Goal: Transaction & Acquisition: Purchase product/service

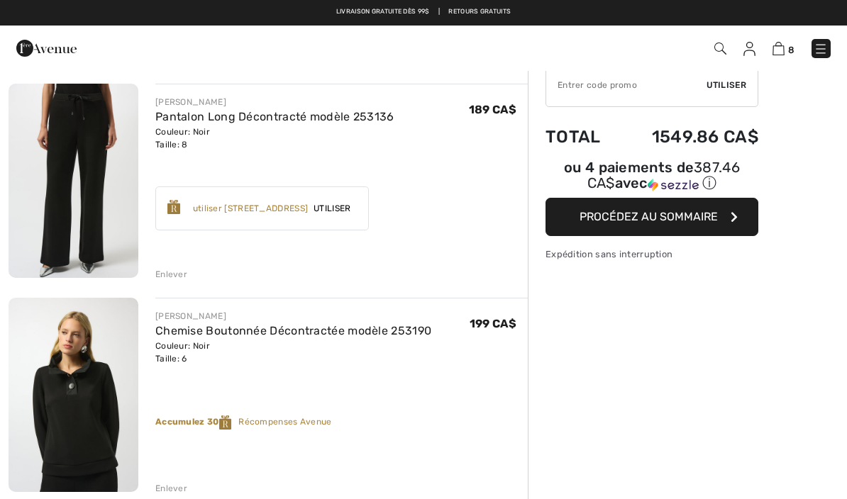
scroll to position [101, 0]
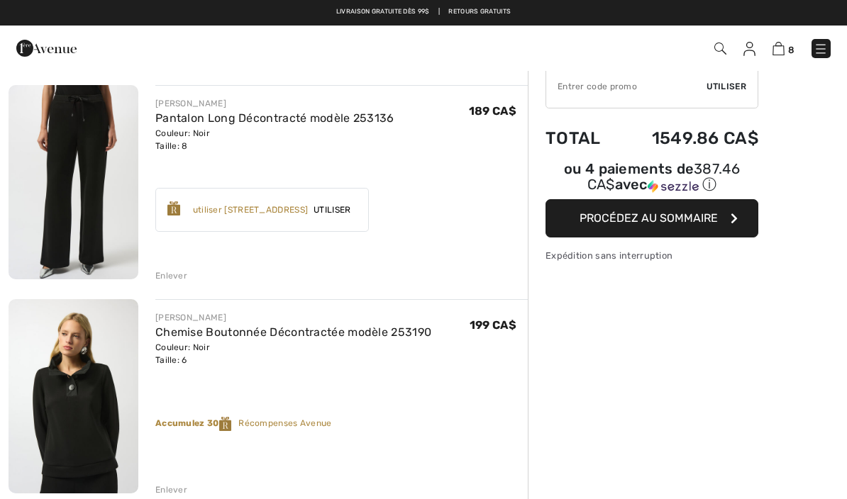
click at [180, 273] on div "Enlever" at bounding box center [171, 275] width 32 height 13
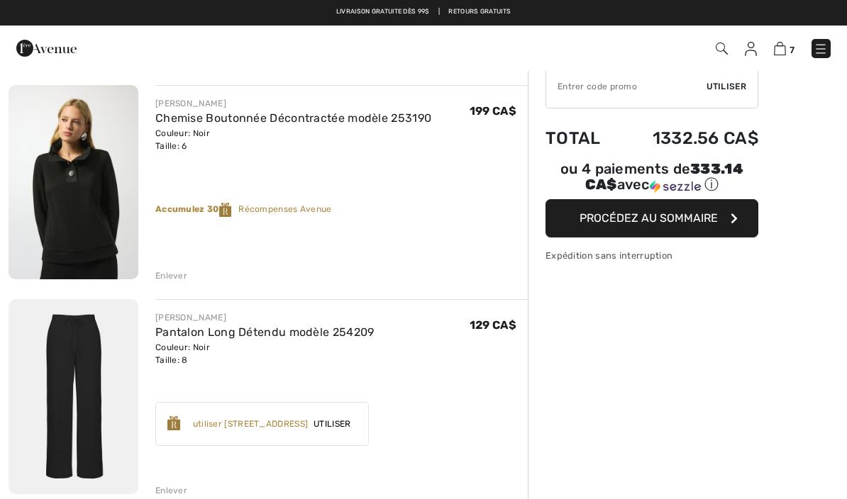
click at [174, 275] on div "Enlever" at bounding box center [171, 275] width 32 height 13
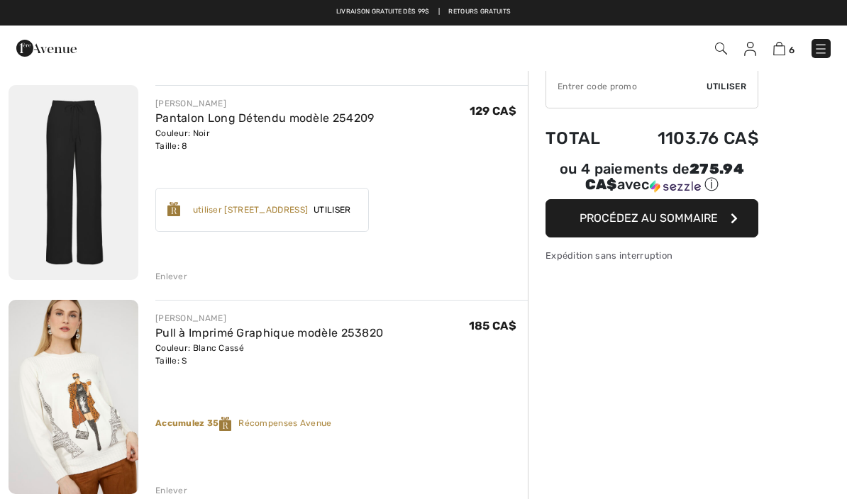
click at [173, 274] on div "Enlever" at bounding box center [171, 276] width 32 height 13
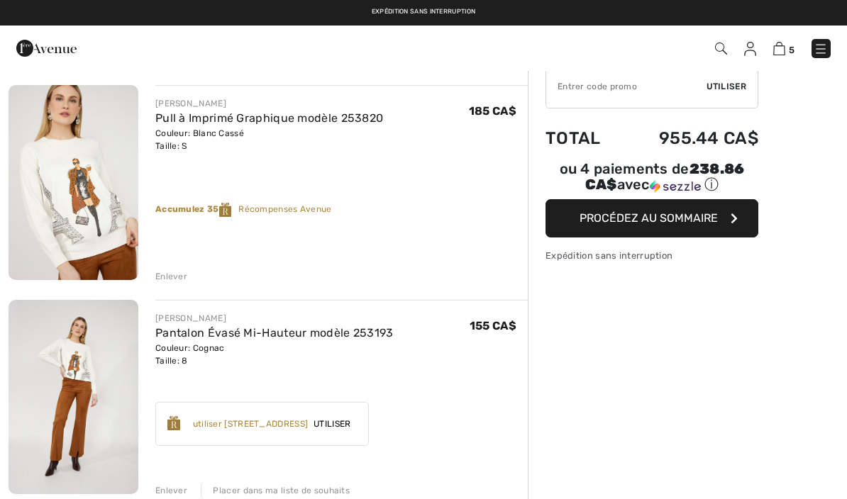
click at [169, 278] on div "Enlever" at bounding box center [171, 276] width 32 height 13
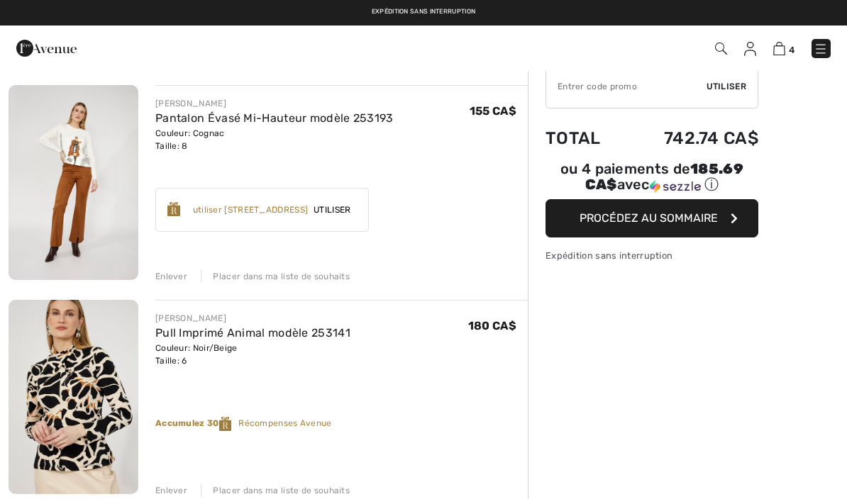
click at [171, 276] on div "Enlever" at bounding box center [171, 276] width 32 height 13
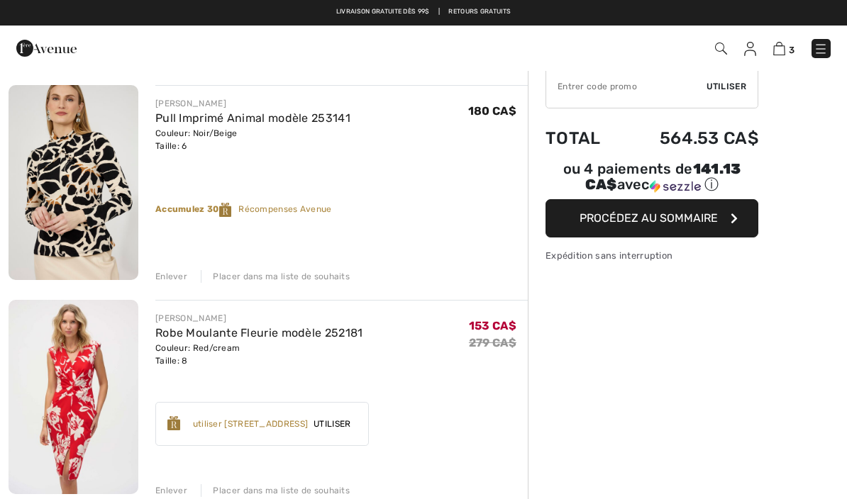
click at [169, 485] on div "Enlever" at bounding box center [171, 490] width 32 height 13
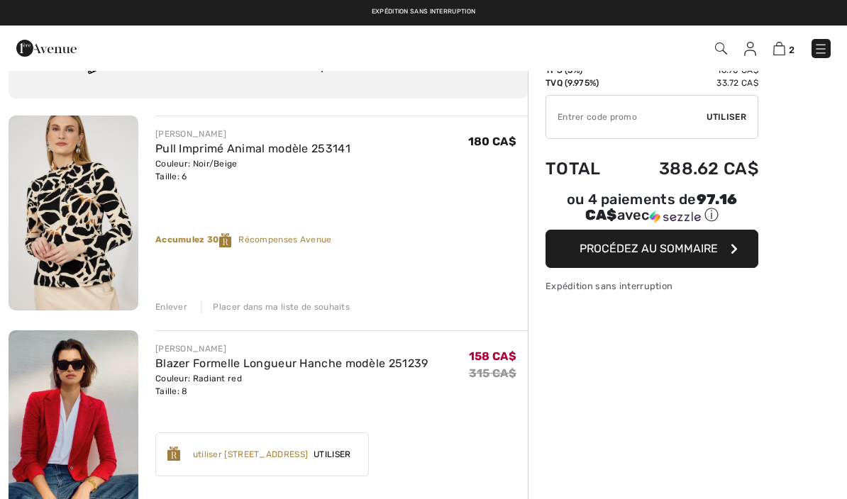
scroll to position [0, 0]
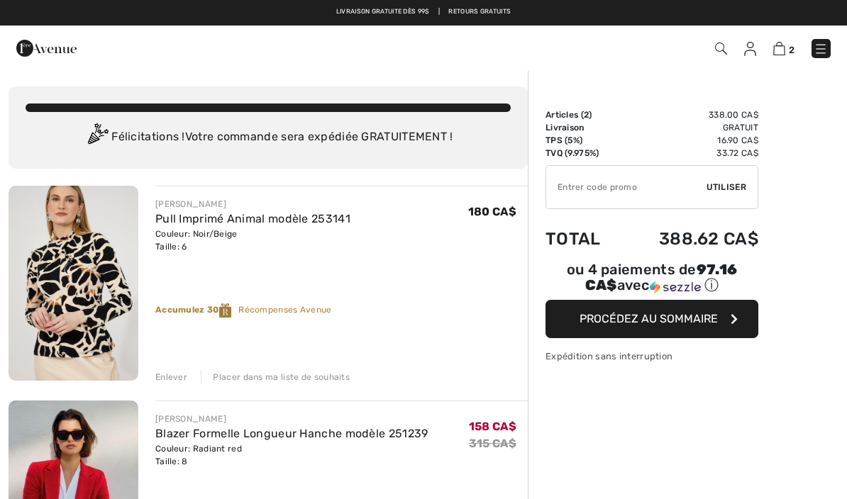
click at [784, 48] on img at bounding box center [779, 48] width 12 height 13
click at [823, 52] on img at bounding box center [820, 49] width 14 height 14
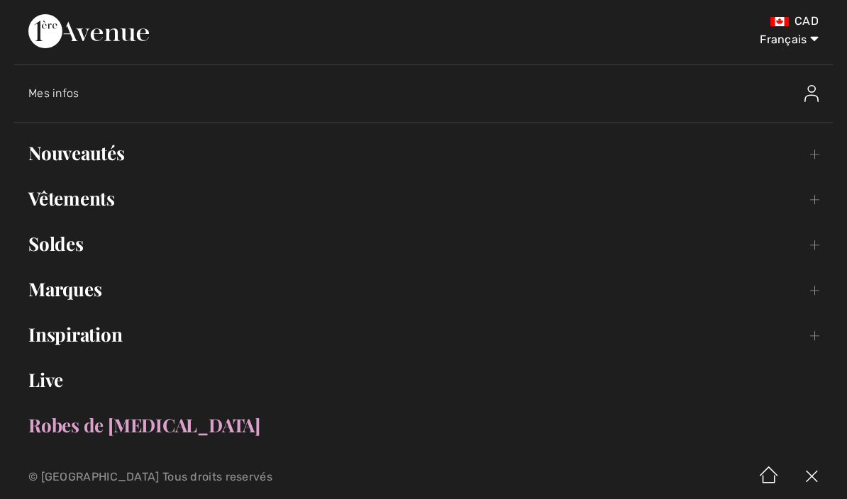
click at [815, 153] on link "Nouveautés Toggle submenu" at bounding box center [423, 153] width 818 height 31
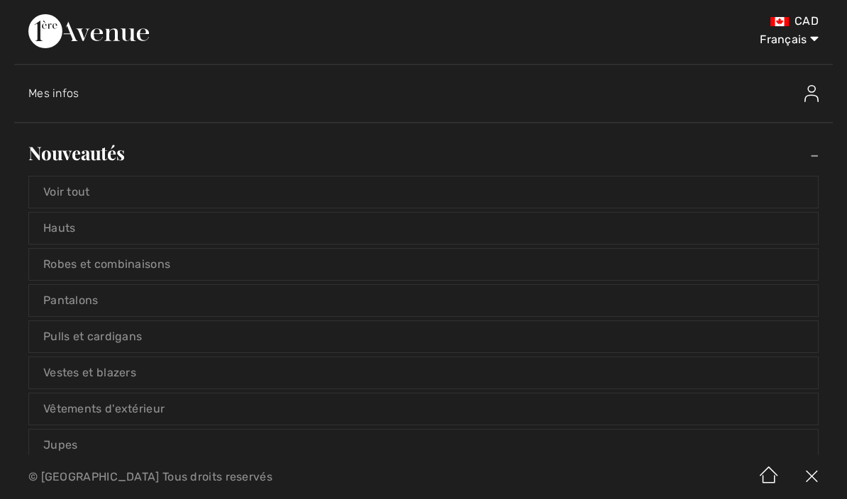
click at [766, 191] on link "Voir tout" at bounding box center [423, 192] width 788 height 31
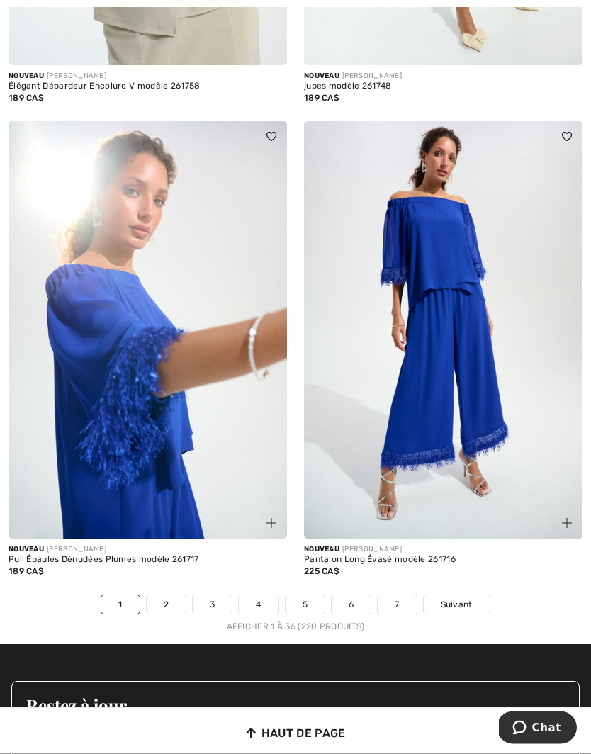
scroll to position [8433, 0]
click at [463, 498] on span "Suivant" at bounding box center [457, 604] width 32 height 13
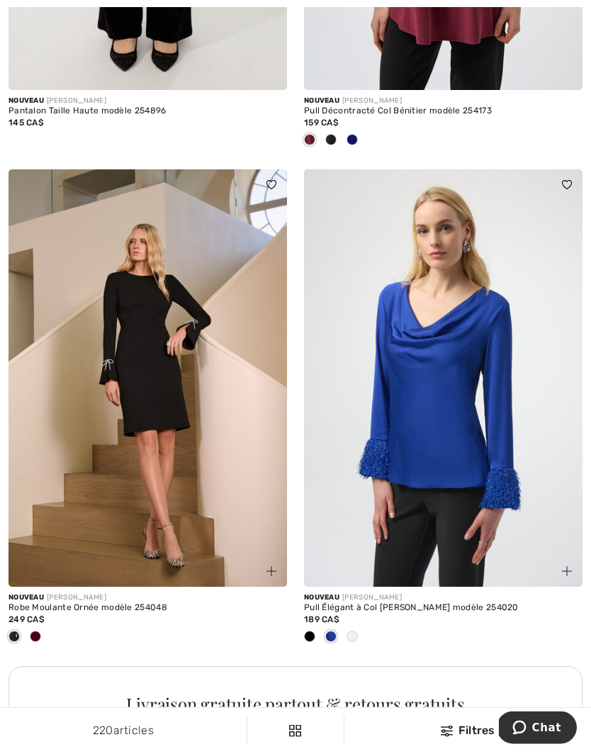
scroll to position [5443, 0]
click at [166, 440] on img at bounding box center [148, 378] width 279 height 418
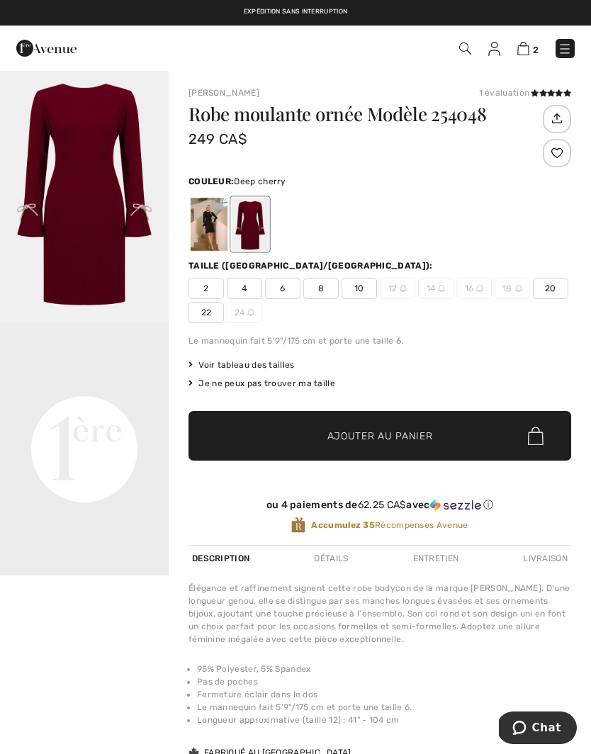
click at [210, 235] on div at bounding box center [209, 224] width 37 height 53
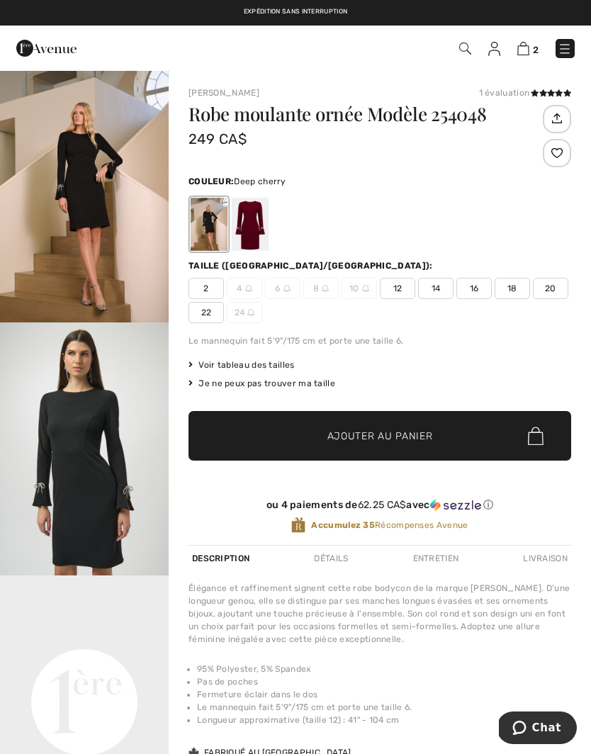
click at [257, 232] on div at bounding box center [250, 224] width 37 height 53
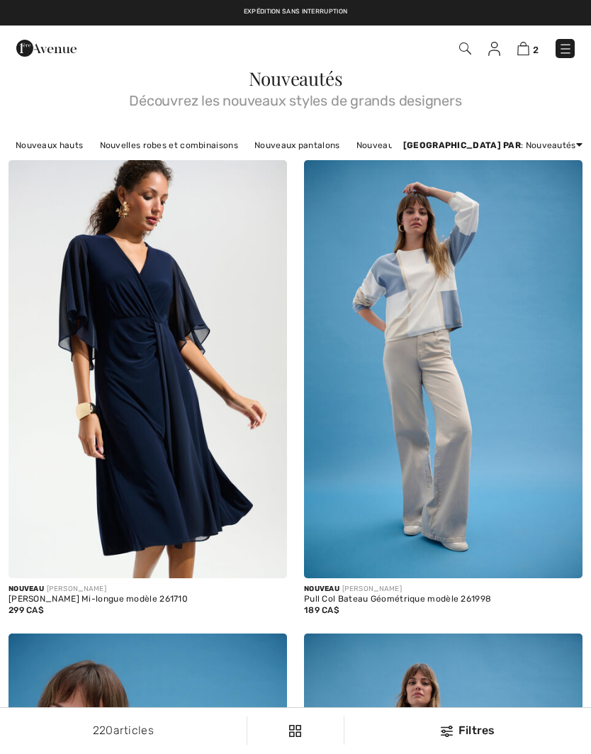
scroll to position [5504, 0]
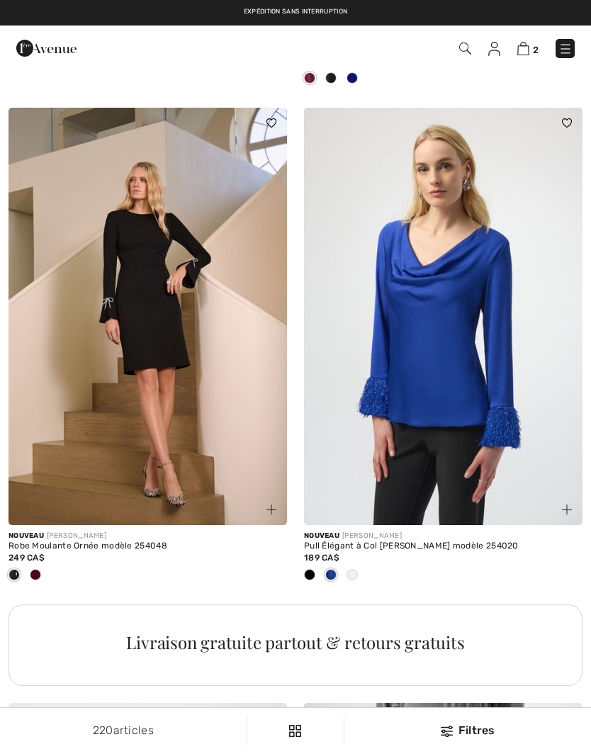
checkbox input "true"
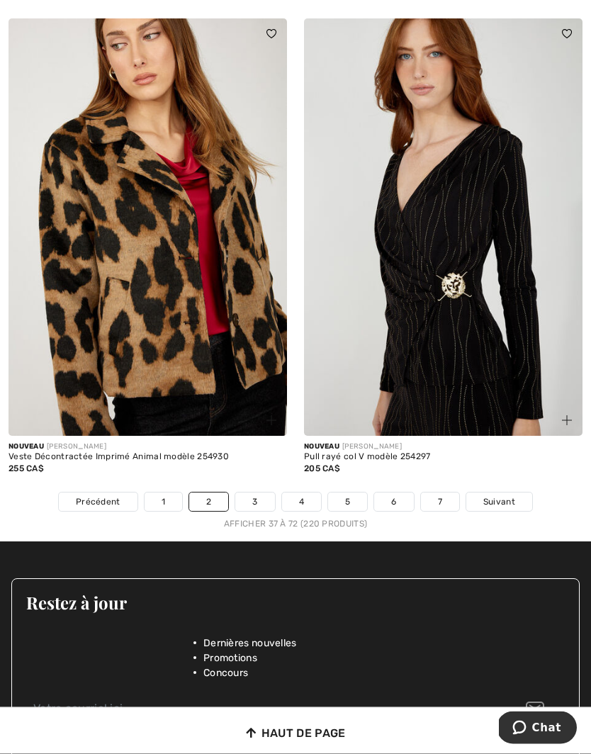
scroll to position [8676, 0]
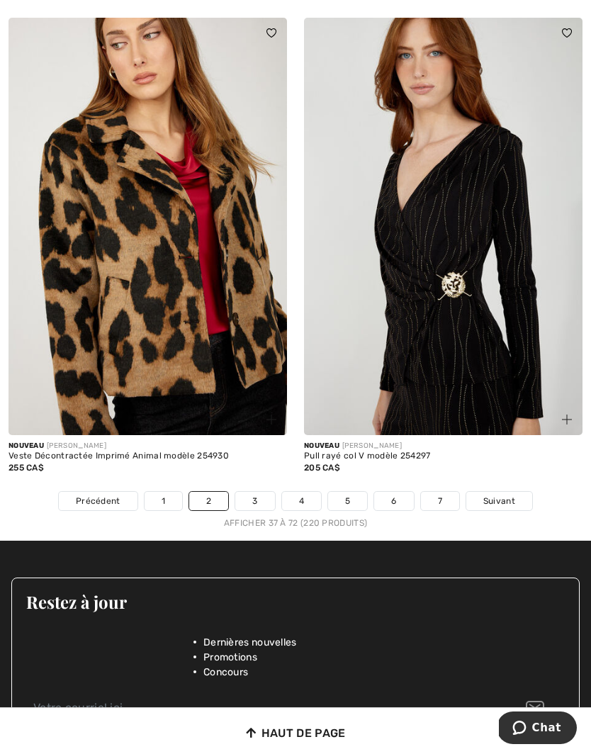
click at [510, 495] on span "Suivant" at bounding box center [500, 501] width 32 height 13
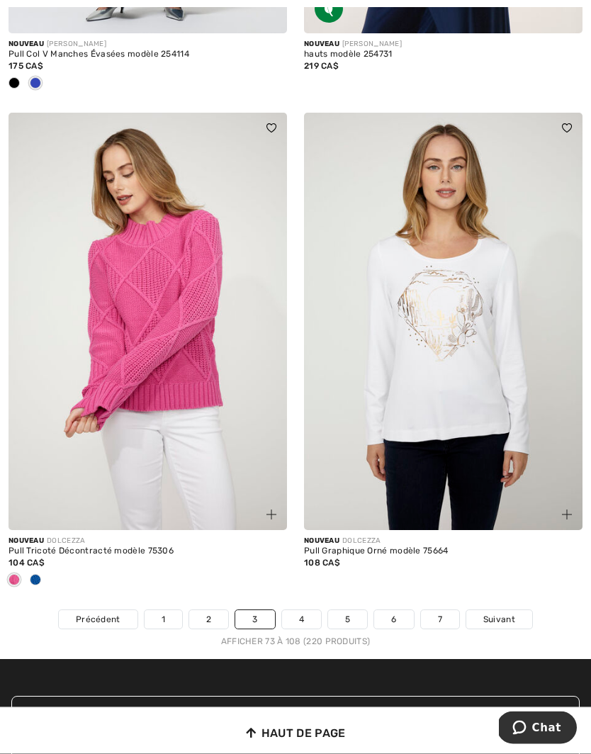
scroll to position [8464, 0]
click at [504, 613] on span "Suivant" at bounding box center [500, 619] width 32 height 13
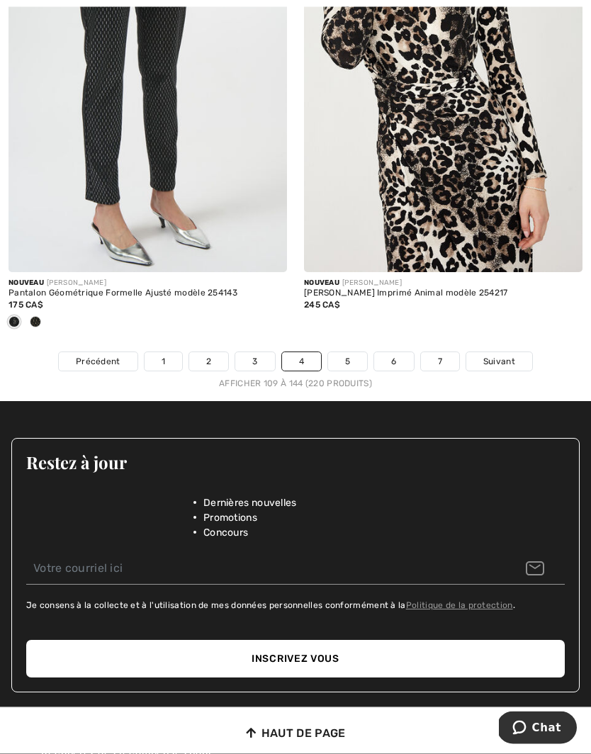
scroll to position [8746, 0]
click at [498, 358] on link "Suivant" at bounding box center [500, 361] width 66 height 18
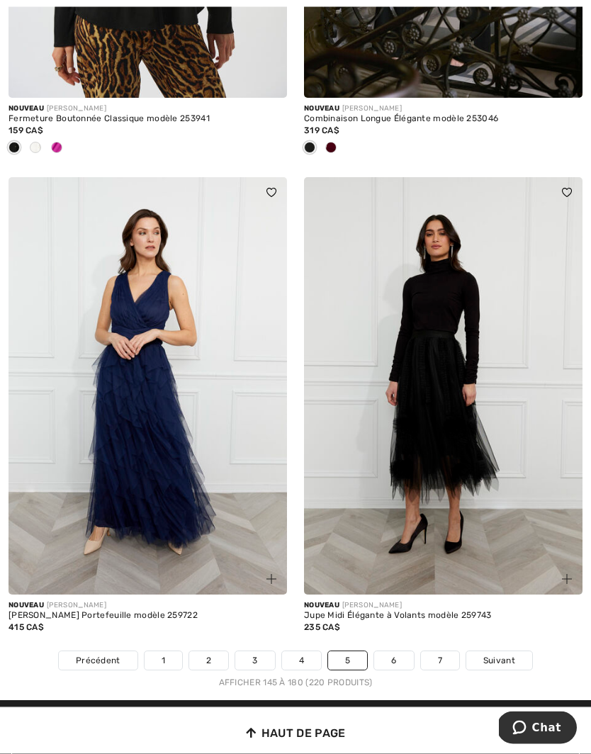
scroll to position [8447, 0]
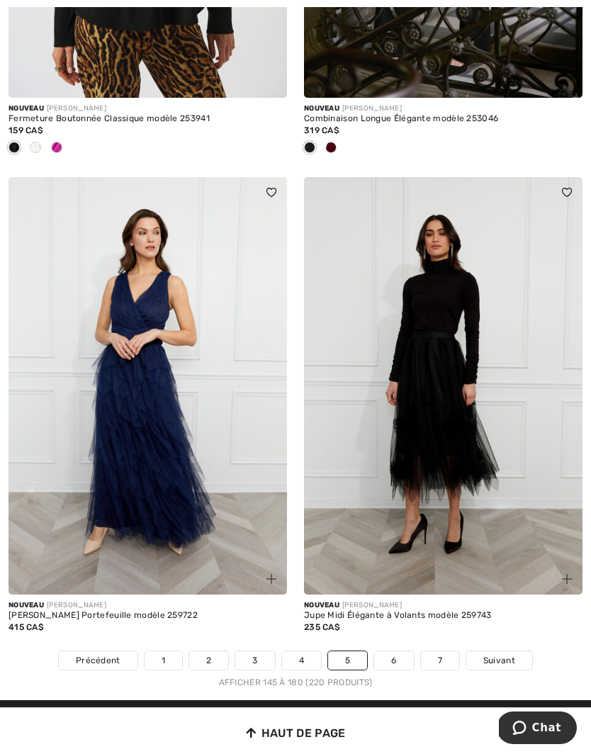
click at [491, 654] on span "Suivant" at bounding box center [500, 660] width 32 height 13
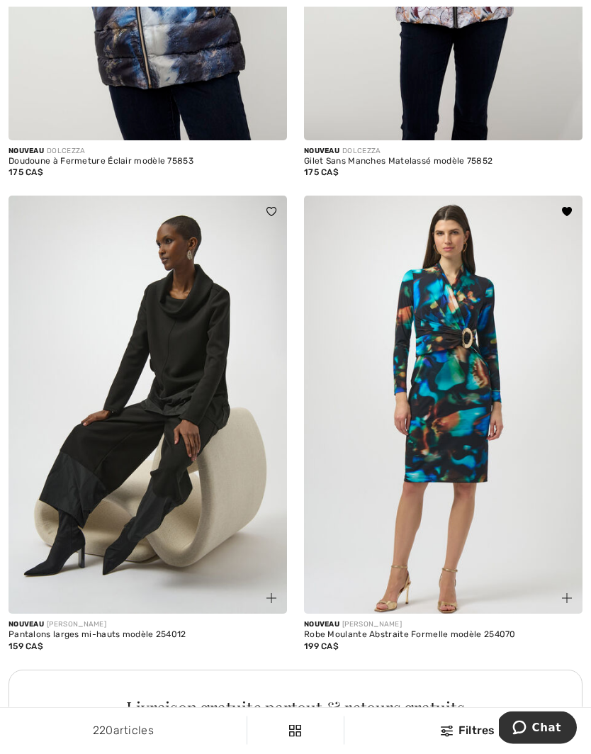
scroll to position [2382, 0]
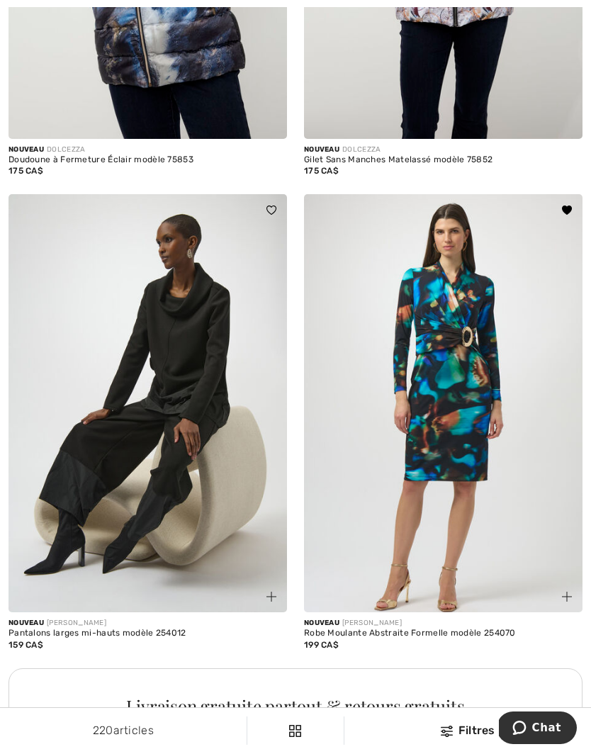
click at [463, 532] on img at bounding box center [443, 403] width 279 height 418
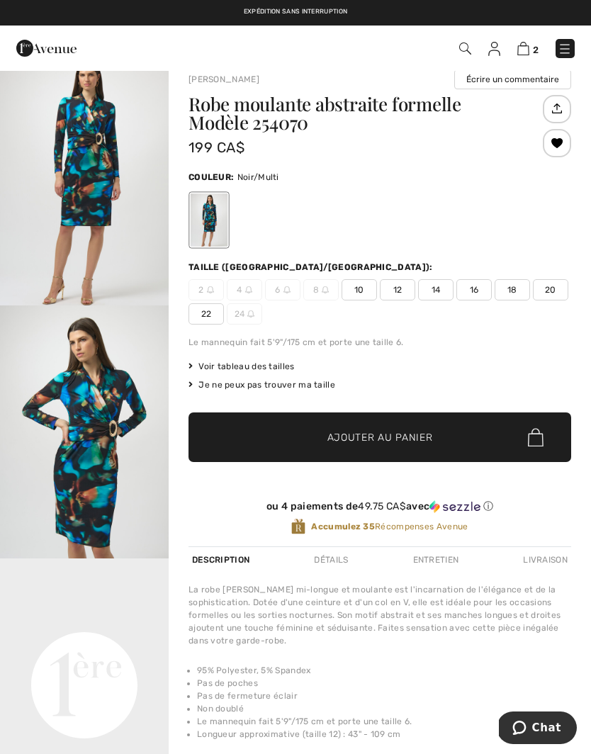
scroll to position [33, 0]
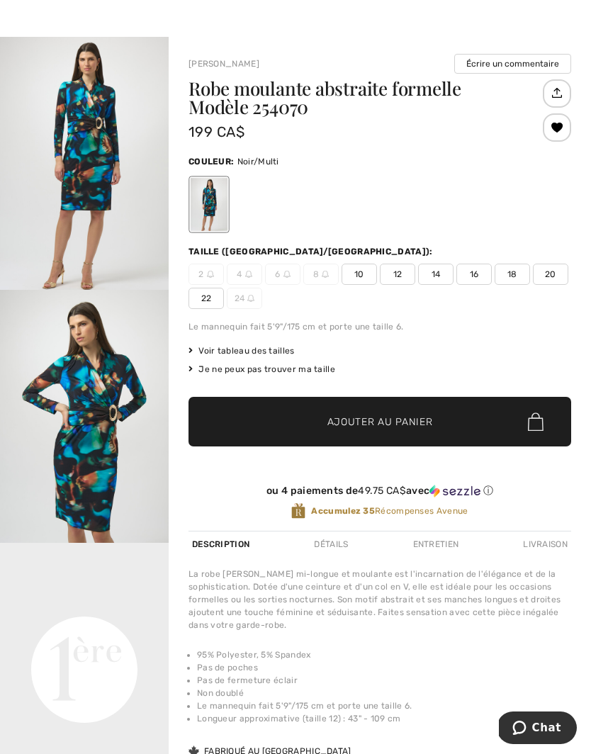
click at [328, 272] on img at bounding box center [325, 274] width 7 height 7
click at [323, 282] on span "8" at bounding box center [320, 274] width 35 height 21
click at [329, 290] on div "2 4 6 8 10 12 14 16 18 20 22 24" at bounding box center [380, 286] width 383 height 45
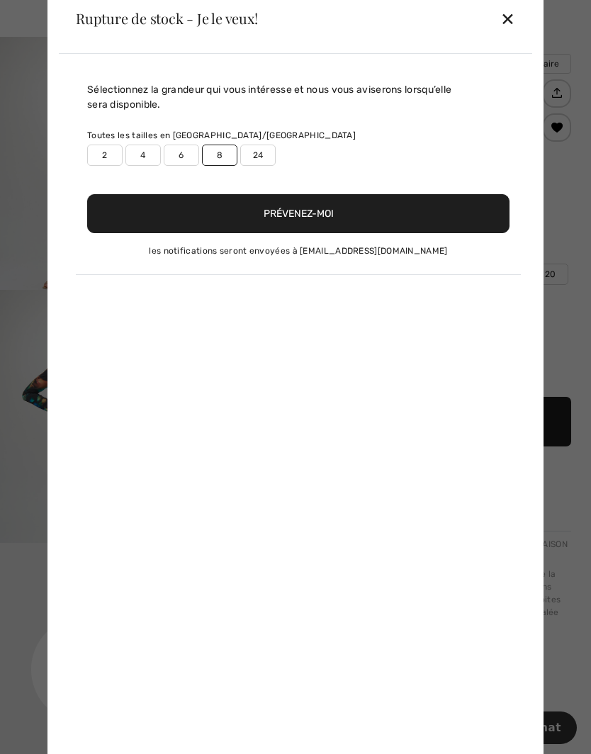
click at [301, 211] on button "Prévenez-moi" at bounding box center [298, 213] width 423 height 39
click at [309, 291] on div "Sélectionnez la grandeur qui vous intéresse et nous vous aviserons lorsqu’elle …" at bounding box center [296, 410] width 474 height 712
click at [515, 16] on div "✕" at bounding box center [508, 19] width 15 height 30
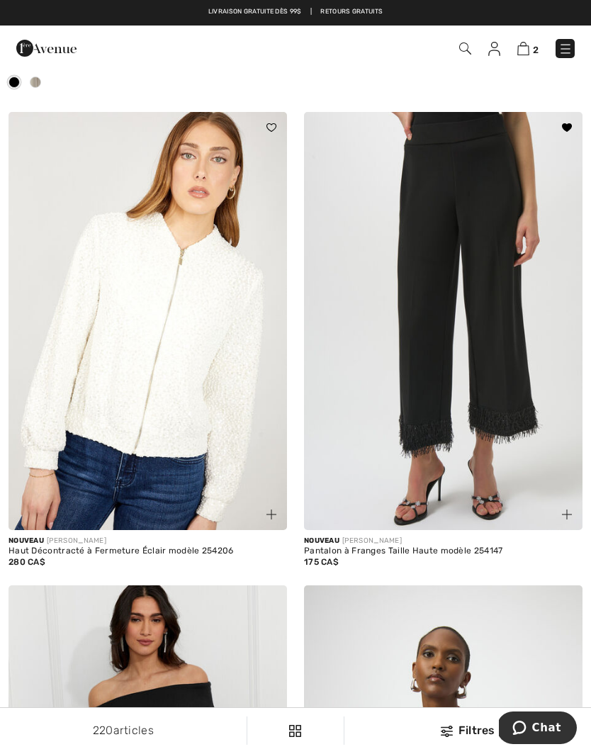
scroll to position [5008, 0]
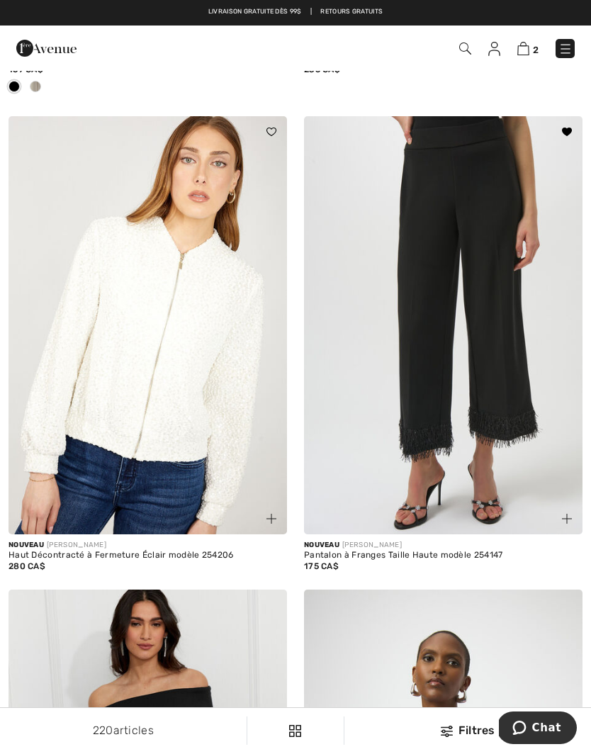
click at [502, 396] on img at bounding box center [443, 325] width 279 height 418
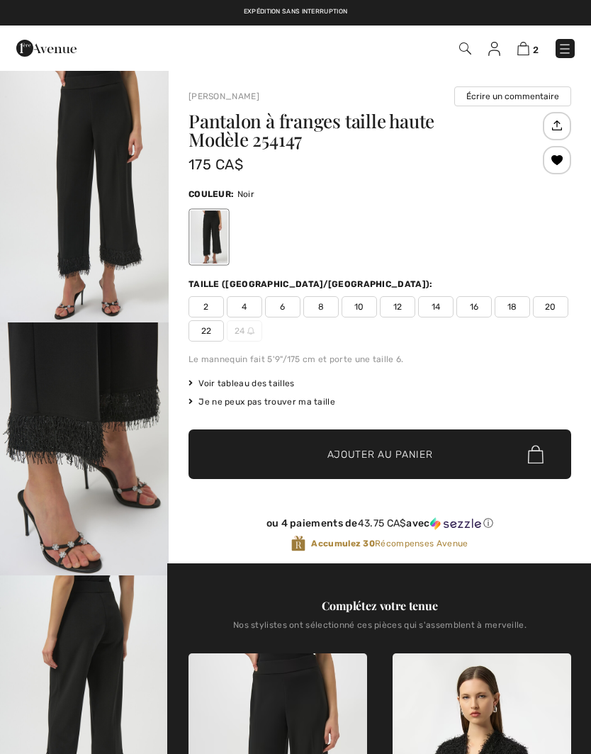
checkbox input "true"
click at [323, 310] on span "8" at bounding box center [320, 306] width 35 height 21
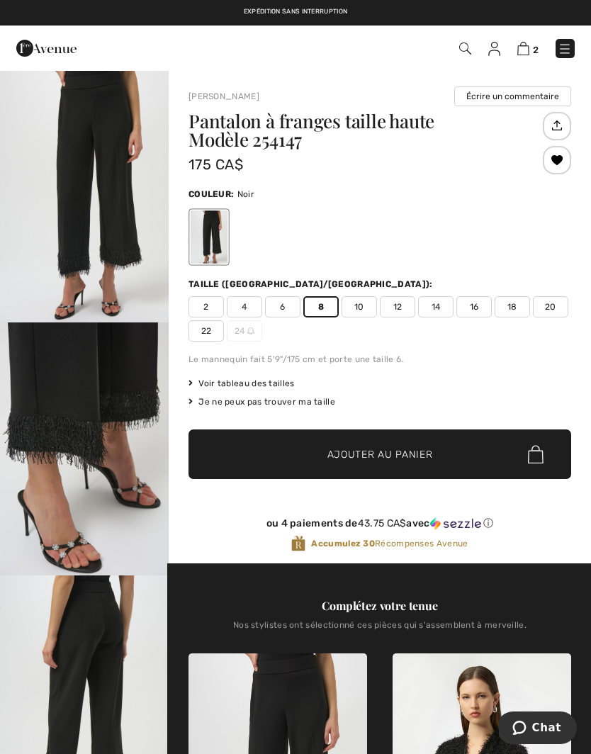
click at [381, 452] on span "Ajouter au panier" at bounding box center [381, 454] width 106 height 15
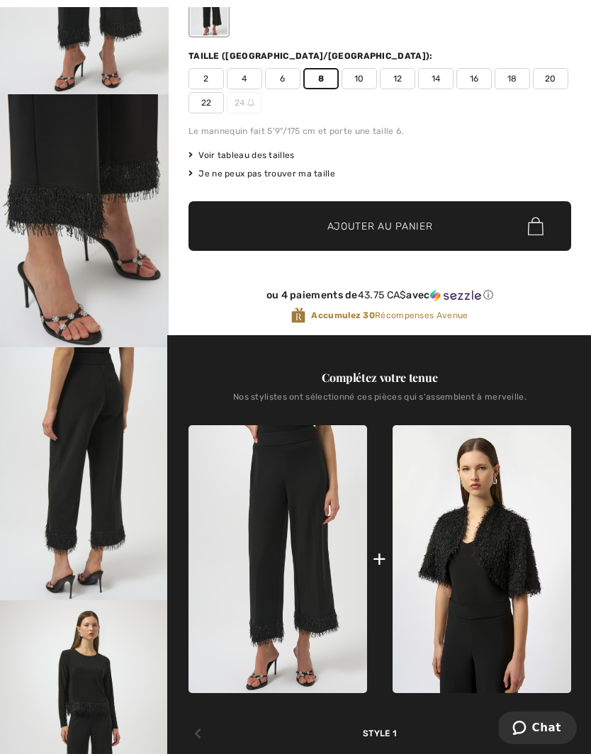
scroll to position [238, 0]
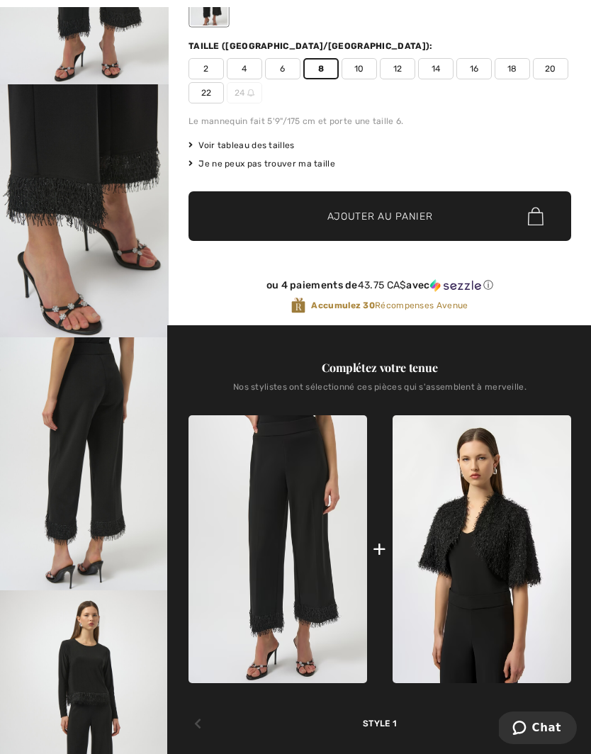
click at [559, 720] on icon at bounding box center [562, 723] width 7 height 11
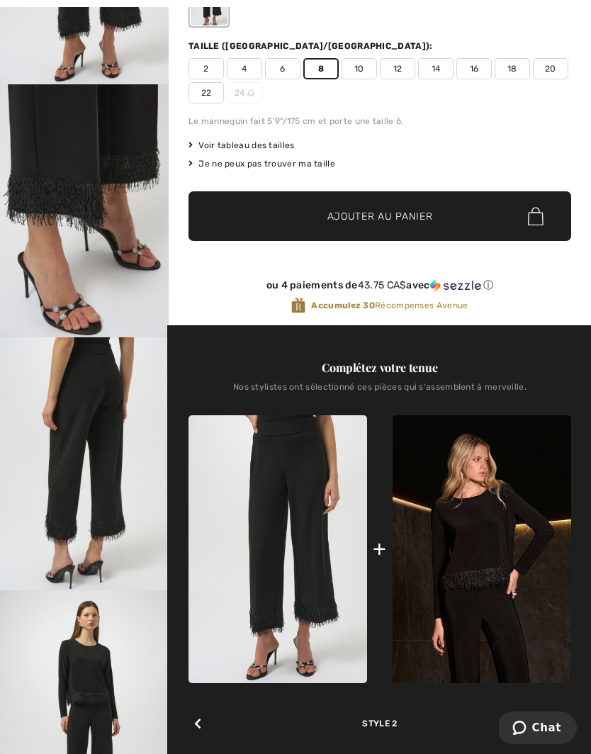
click at [482, 573] on img at bounding box center [482, 549] width 179 height 269
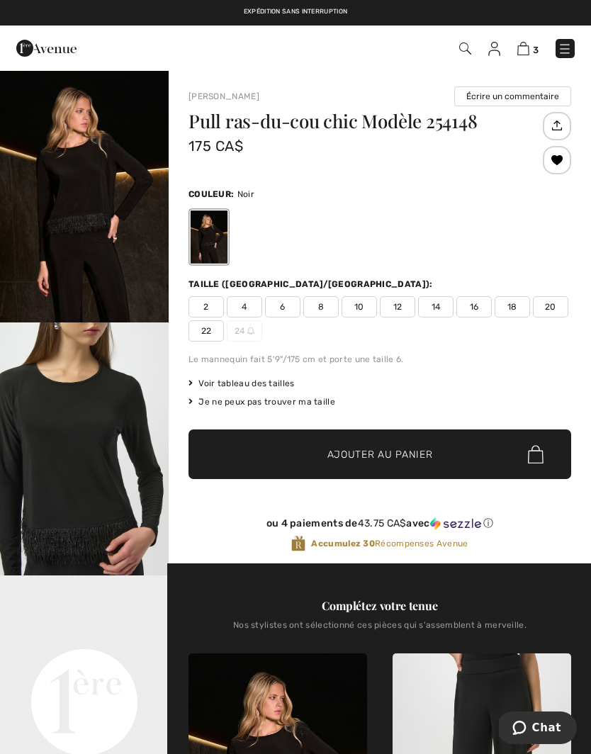
click at [285, 305] on span "6" at bounding box center [282, 306] width 35 height 21
click at [384, 456] on span "Ajouter au panier" at bounding box center [381, 454] width 106 height 15
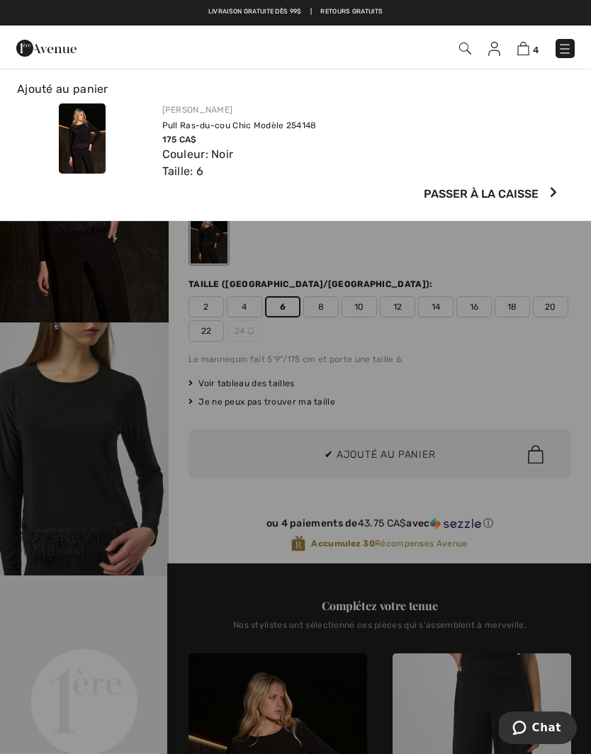
click at [416, 128] on div "[PERSON_NAME] Pull Ras-du-cou Chic Modèle 254148 175 CA$ Couleur: Noir Taille: 6" at bounding box center [367, 142] width 427 height 77
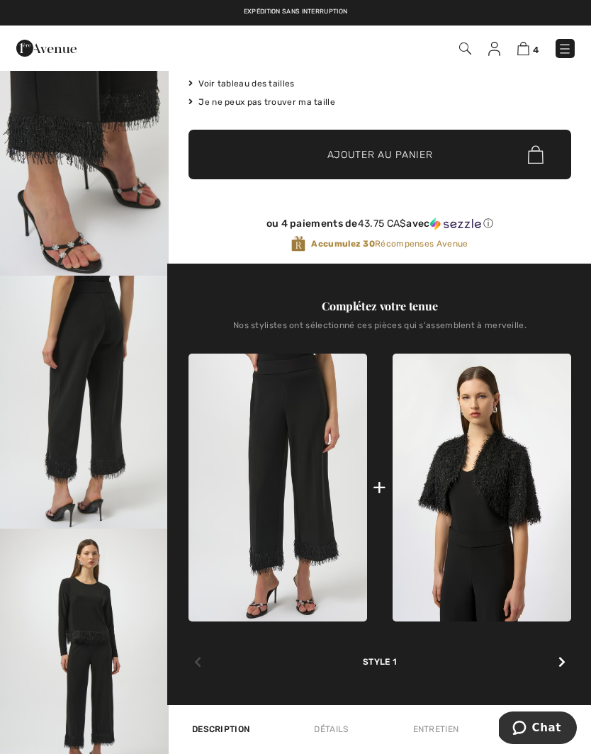
click at [500, 493] on img at bounding box center [482, 488] width 179 height 268
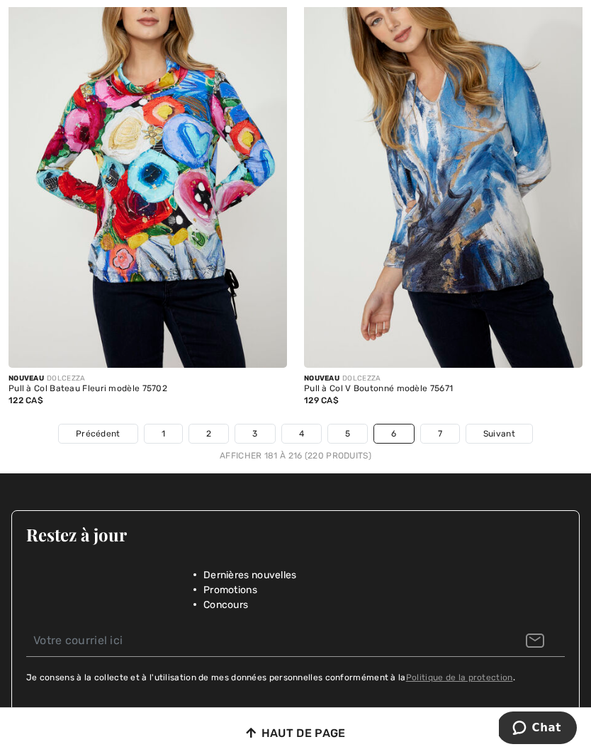
scroll to position [8707, 0]
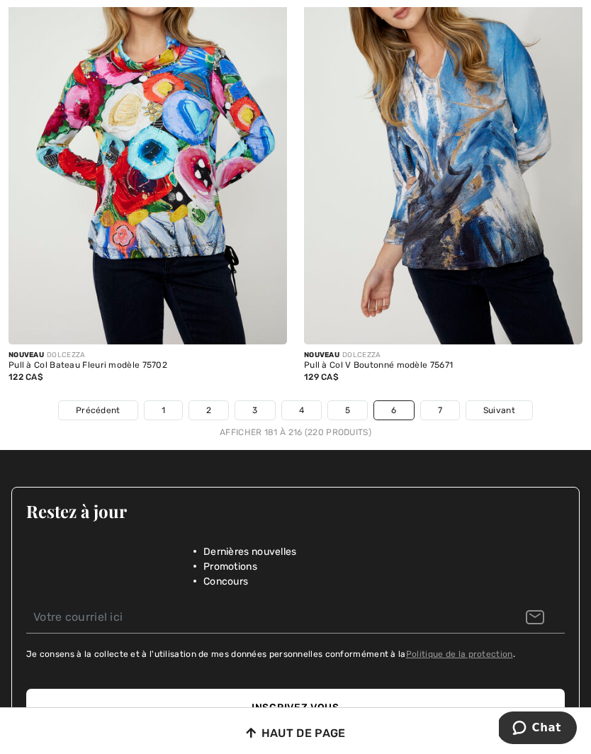
click at [505, 404] on span "Suivant" at bounding box center [500, 410] width 32 height 13
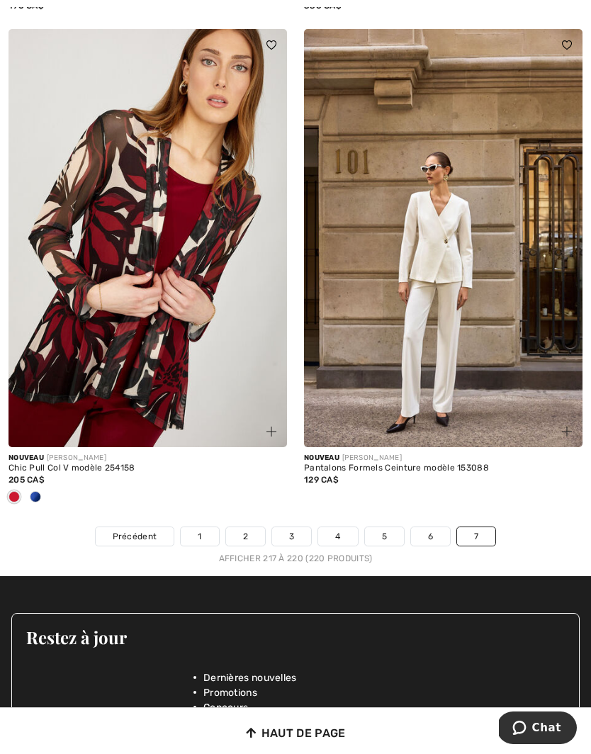
scroll to position [610, 0]
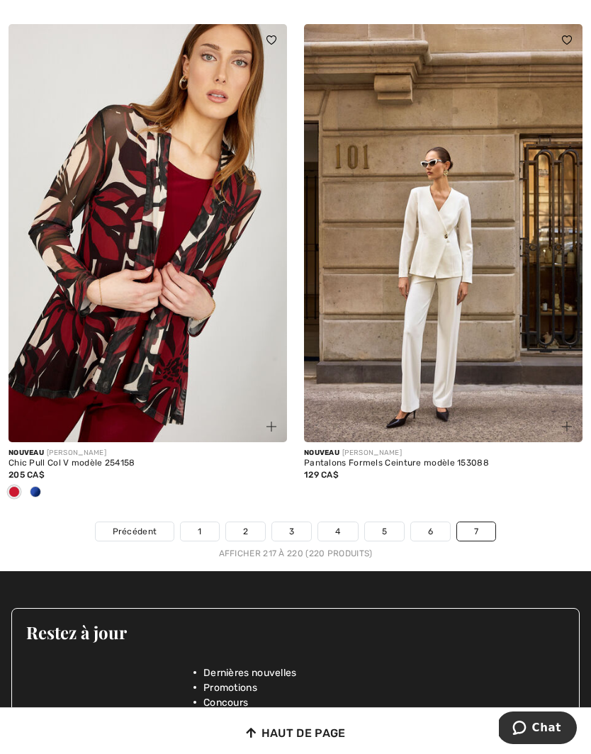
click at [430, 528] on link "6" at bounding box center [430, 532] width 39 height 18
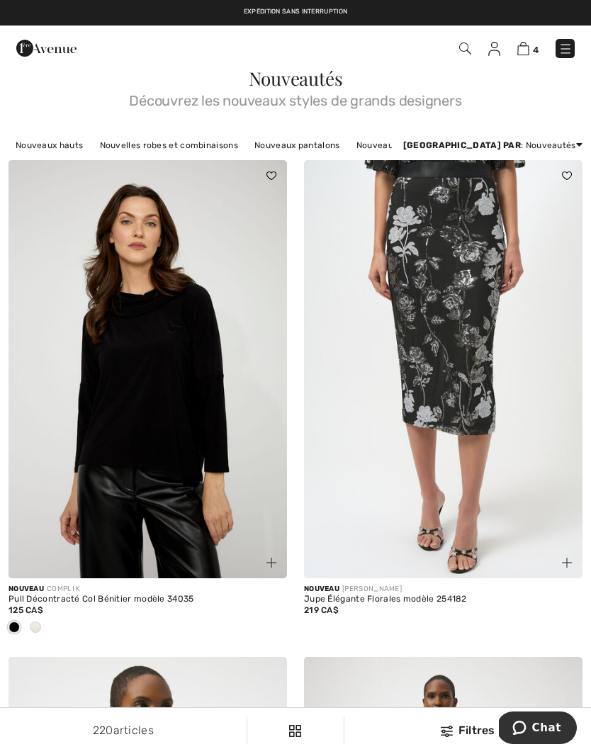
click at [568, 51] on img at bounding box center [566, 49] width 14 height 14
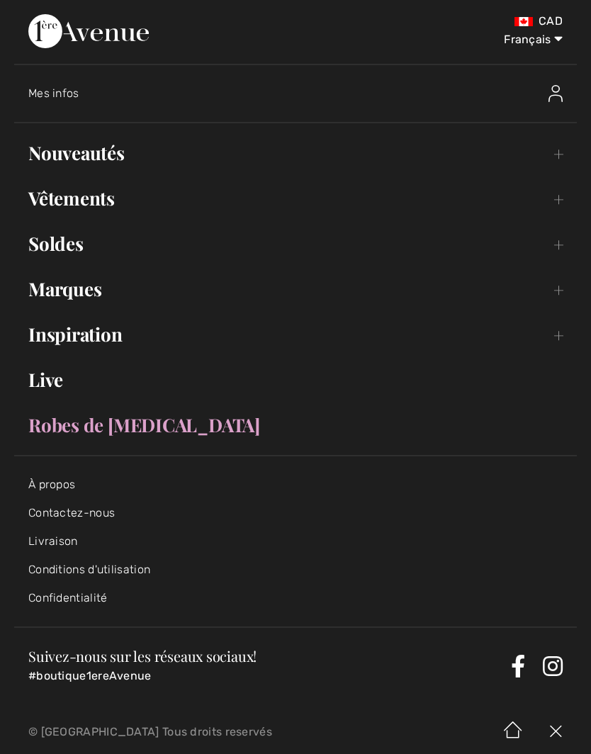
click at [559, 196] on link "Vêtements Toggle submenu" at bounding box center [295, 198] width 563 height 31
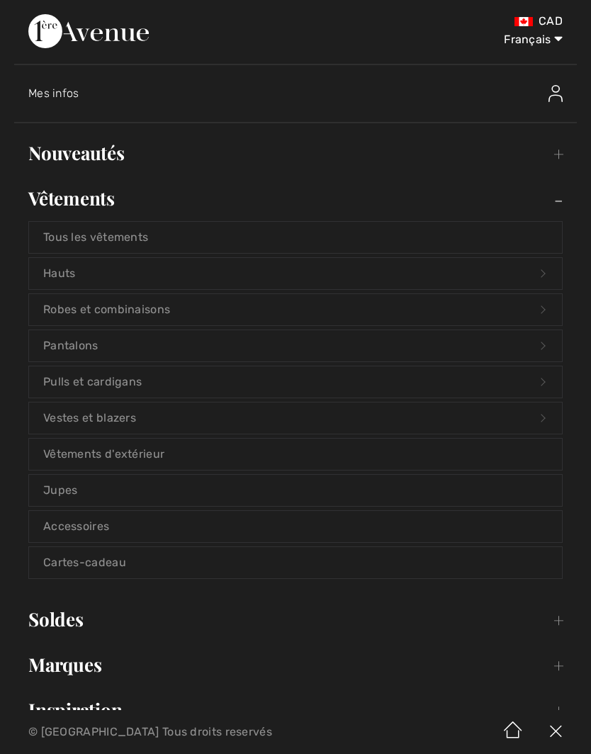
click at [128, 238] on link "Tous les vêtements" at bounding box center [295, 237] width 533 height 31
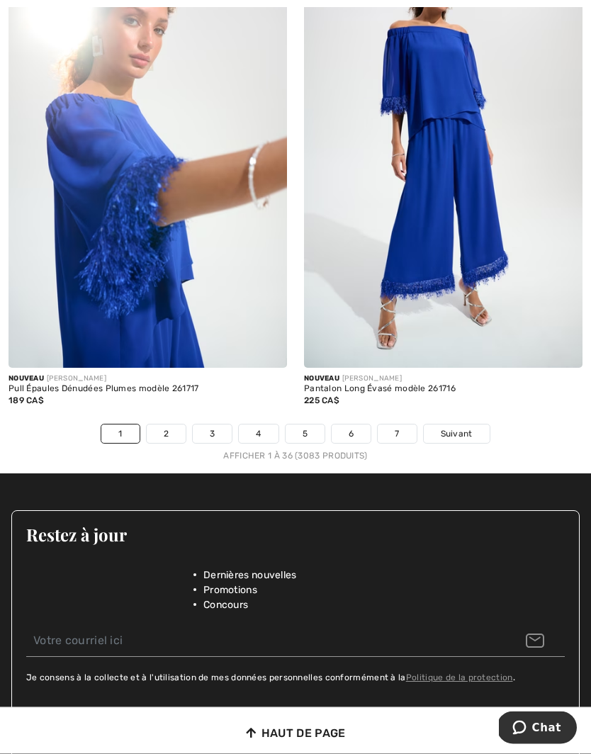
scroll to position [8636, 0]
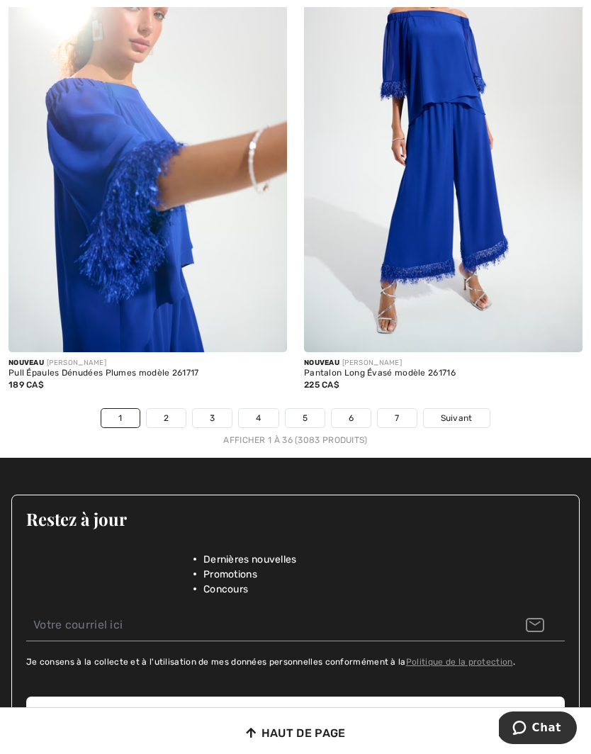
click at [457, 412] on span "Suivant" at bounding box center [457, 418] width 32 height 13
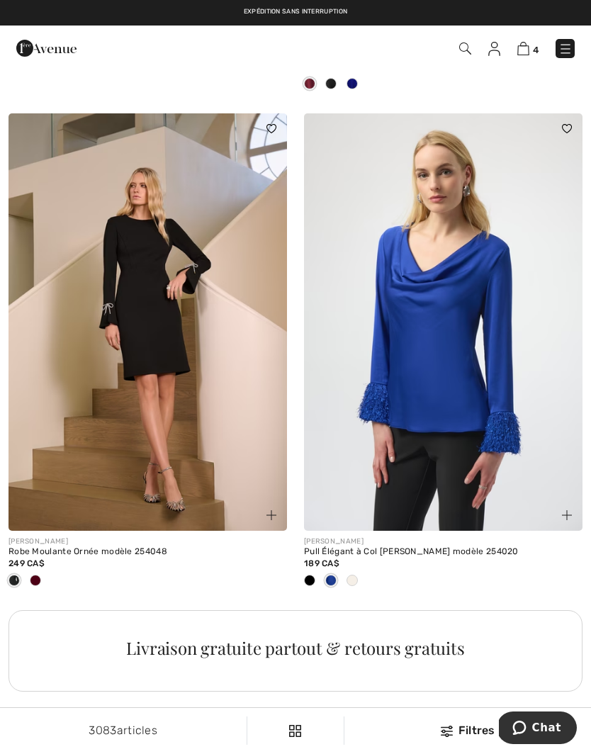
scroll to position [5514, 0]
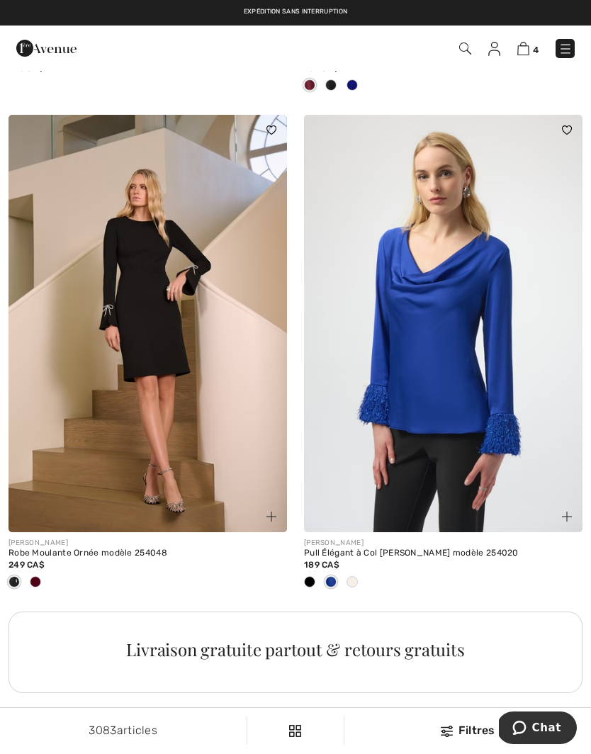
click at [167, 382] on img at bounding box center [148, 324] width 279 height 418
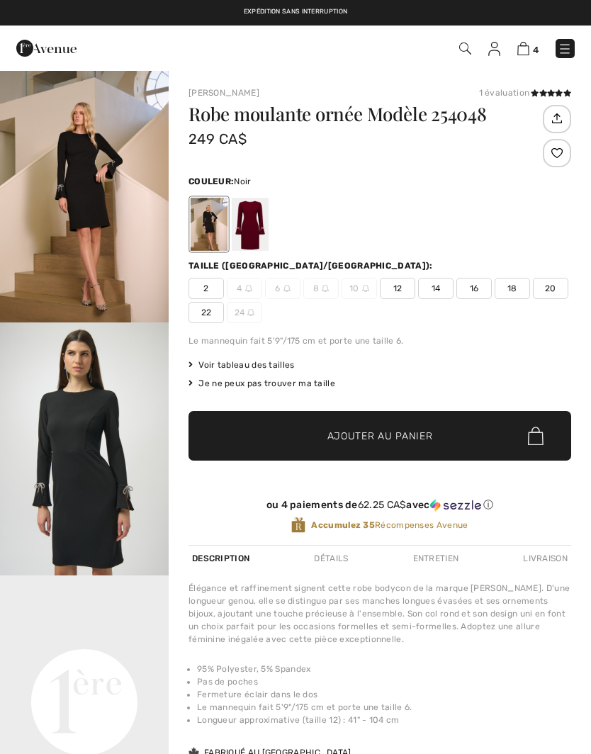
checkbox input "true"
click at [318, 286] on span "8" at bounding box center [320, 288] width 35 height 21
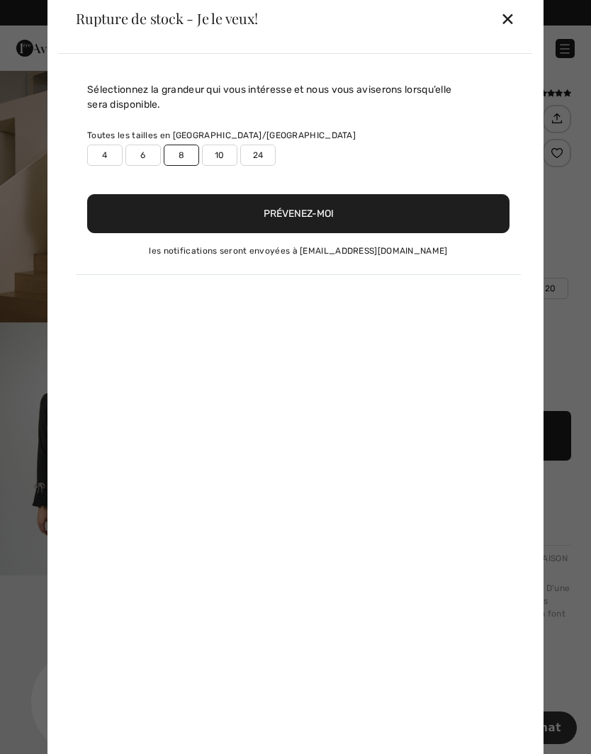
click at [262, 209] on button "Prévenez-moi" at bounding box center [298, 213] width 423 height 39
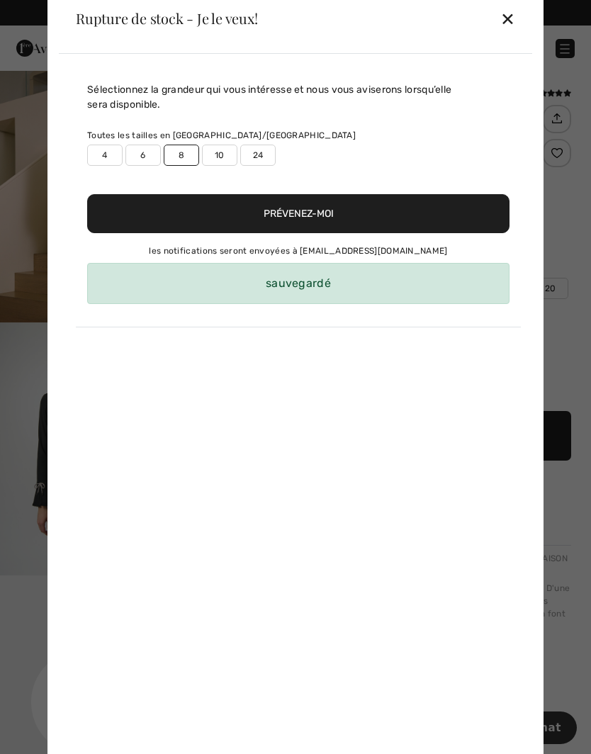
click at [297, 278] on div "sauvegardé" at bounding box center [298, 283] width 423 height 41
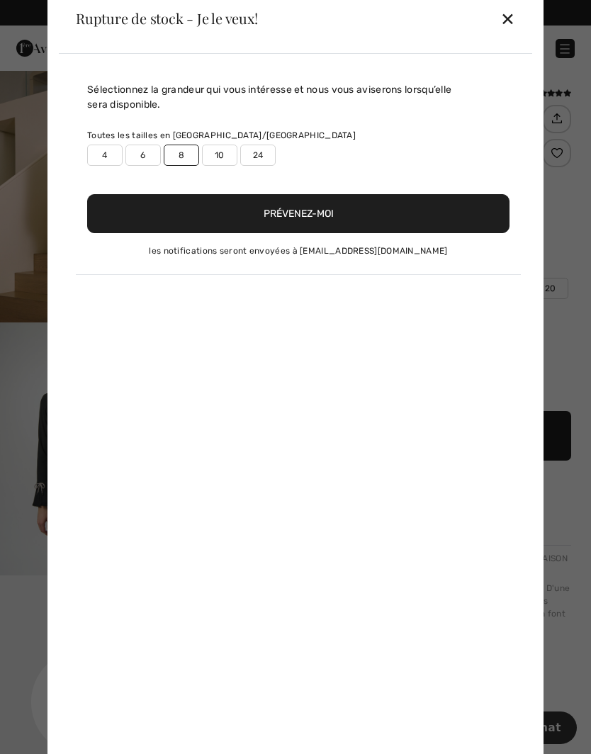
click at [512, 22] on div "✕" at bounding box center [508, 19] width 15 height 30
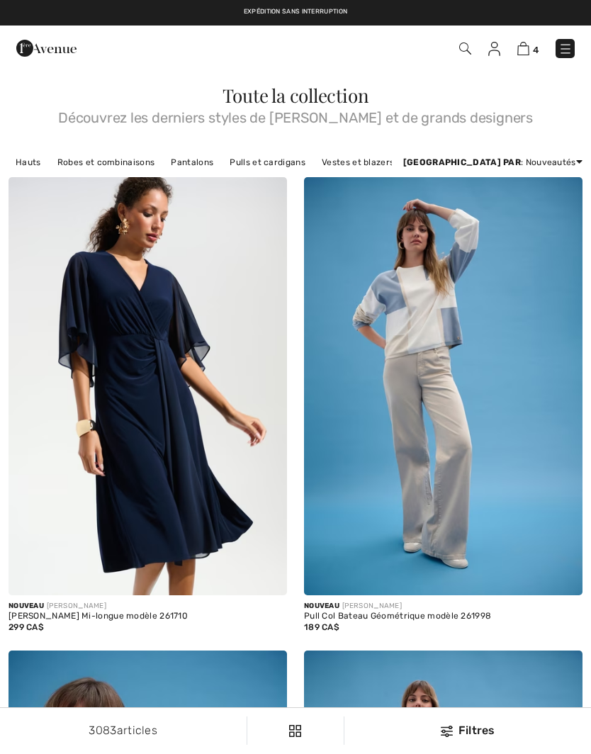
scroll to position [5514, 0]
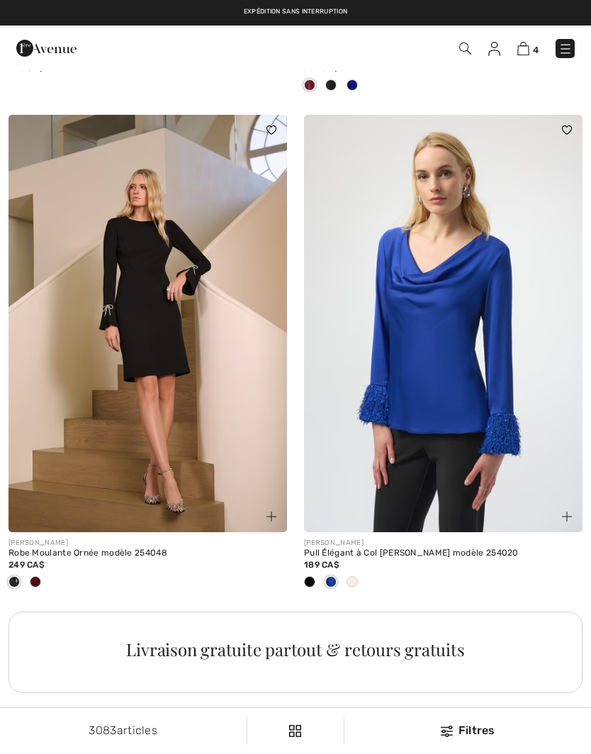
checkbox input "true"
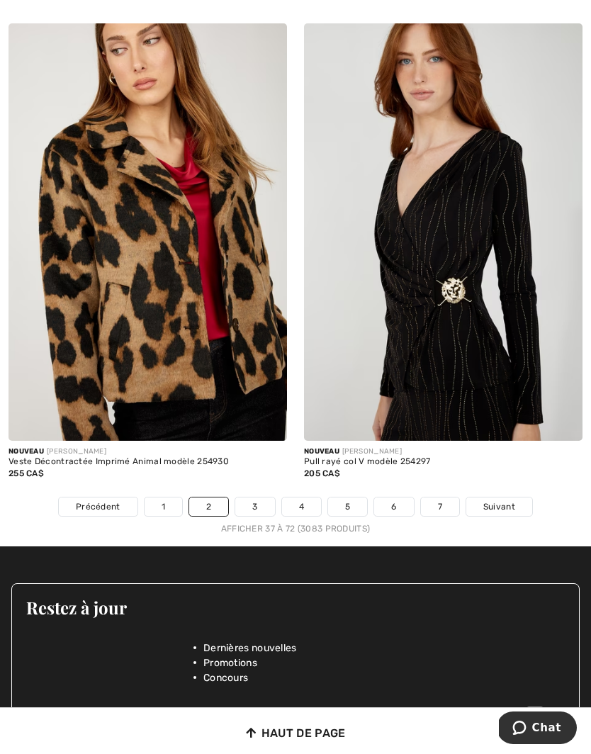
scroll to position [8737, 0]
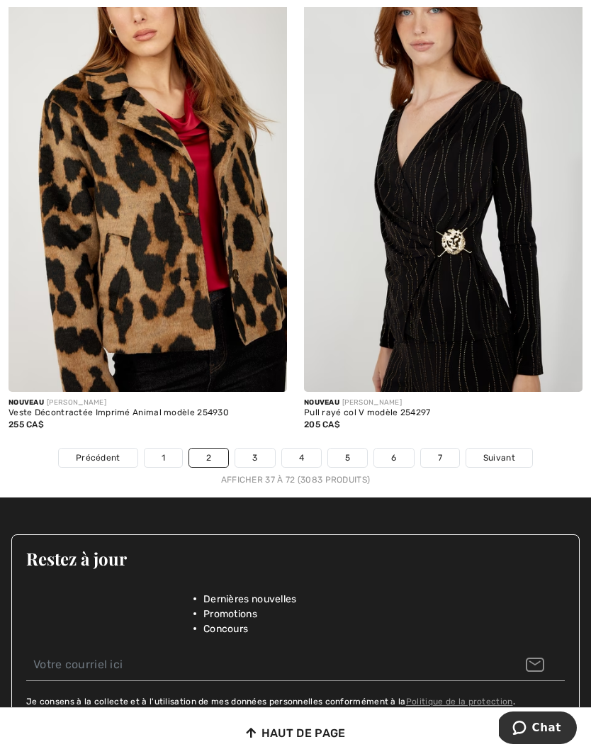
click at [501, 452] on span "Suivant" at bounding box center [500, 458] width 32 height 13
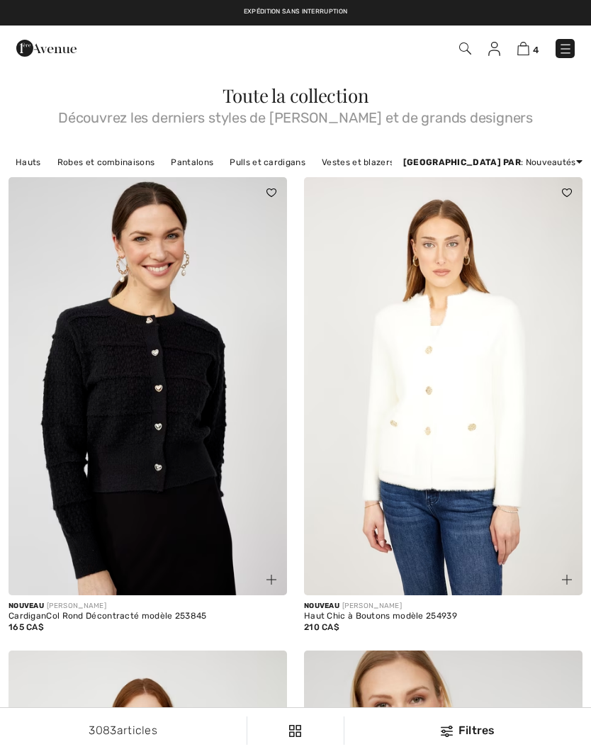
checkbox input "true"
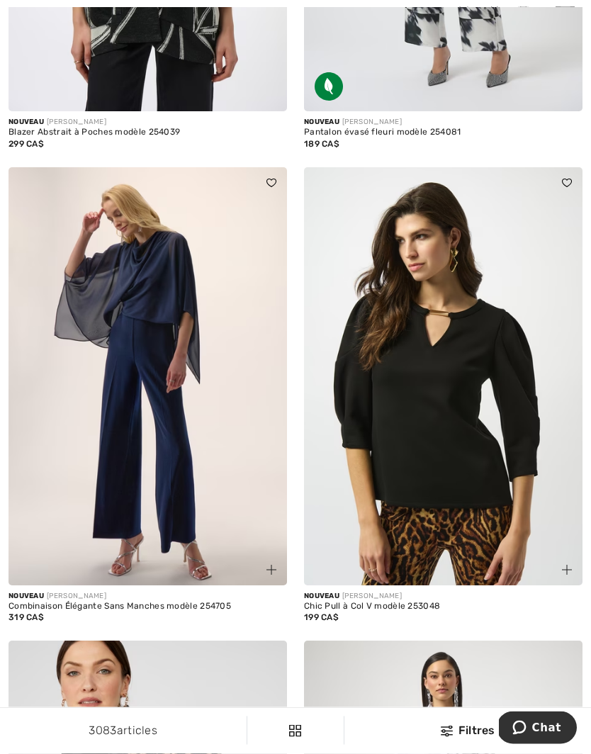
scroll to position [1929, 0]
click at [571, 567] on img at bounding box center [567, 570] width 10 height 10
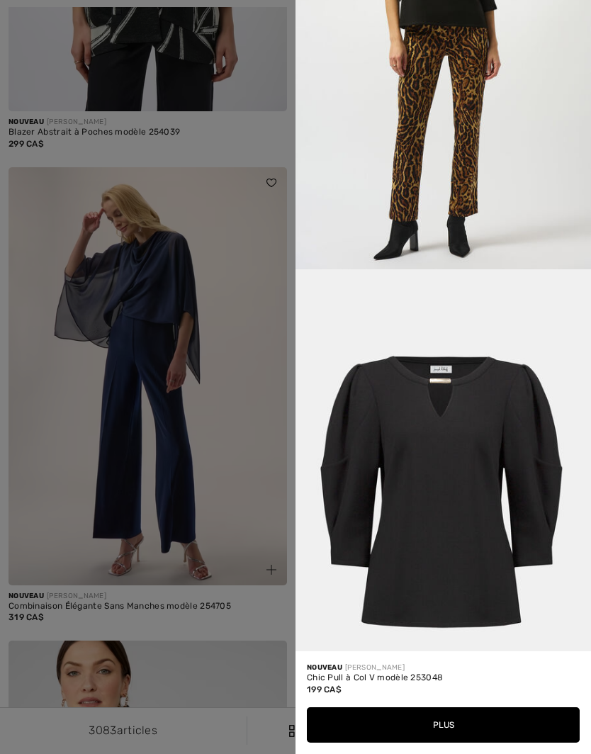
scroll to position [1501, 0]
click at [253, 489] on div at bounding box center [295, 377] width 591 height 754
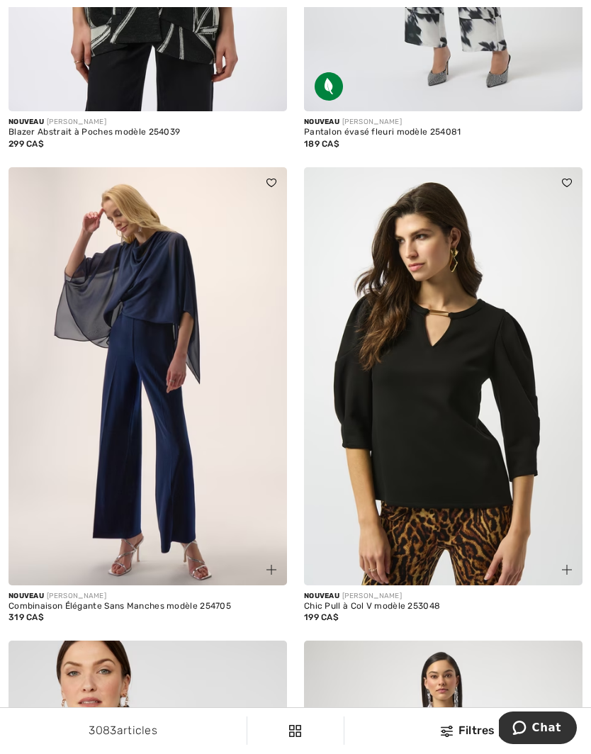
click at [459, 436] on img at bounding box center [443, 376] width 279 height 418
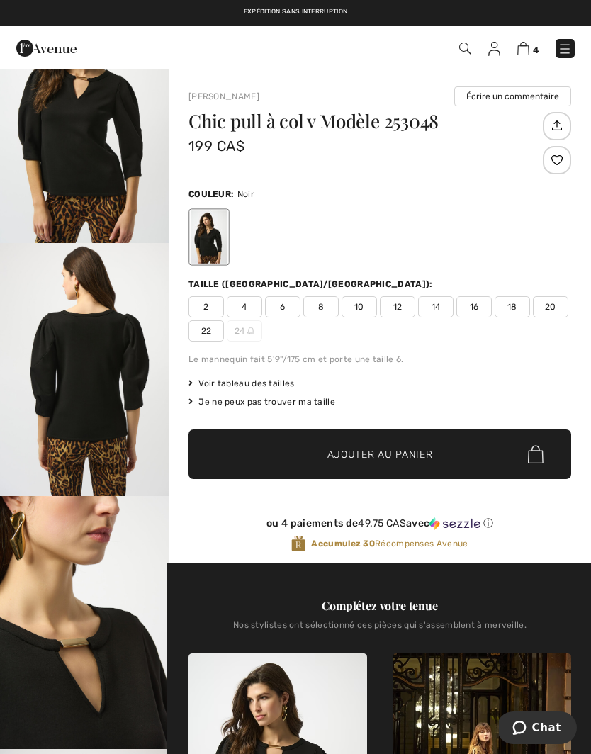
click at [289, 309] on span "6" at bounding box center [282, 306] width 35 height 21
click at [356, 450] on span "Ajouter au panier" at bounding box center [381, 454] width 106 height 15
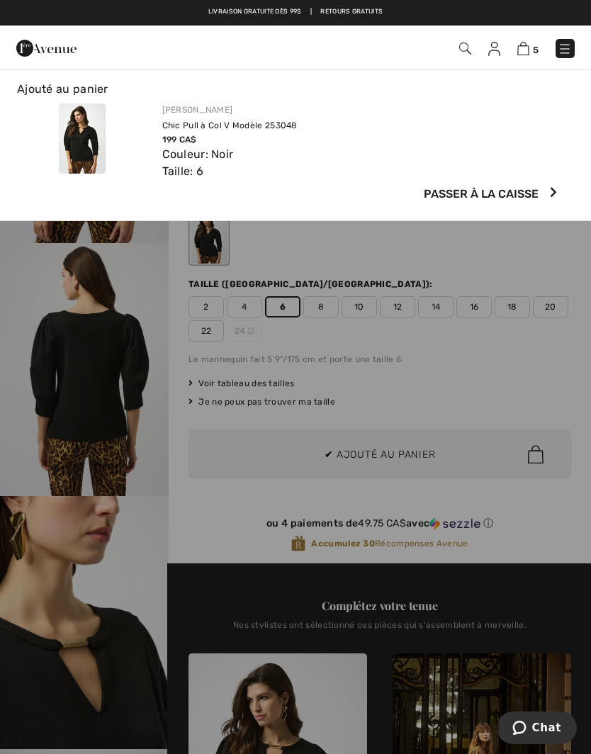
scroll to position [0, 0]
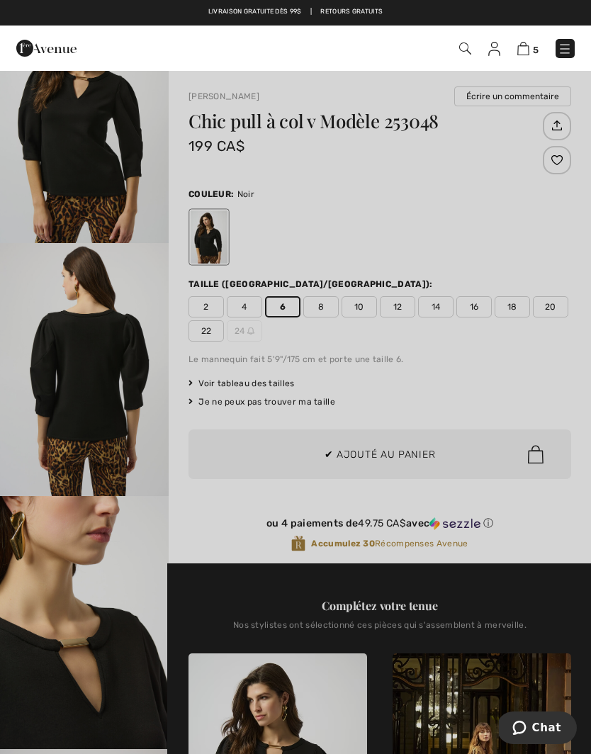
click at [511, 381] on div at bounding box center [295, 377] width 591 height 754
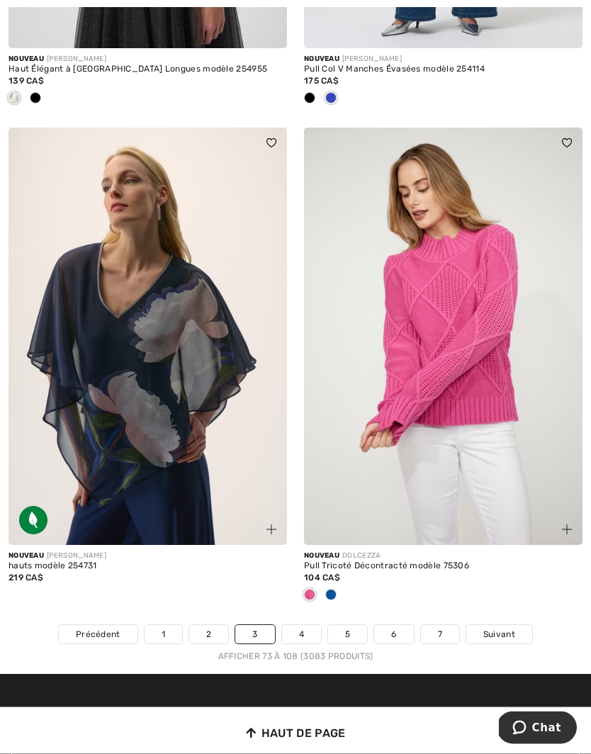
scroll to position [8443, 0]
click at [506, 628] on span "Suivant" at bounding box center [500, 634] width 32 height 13
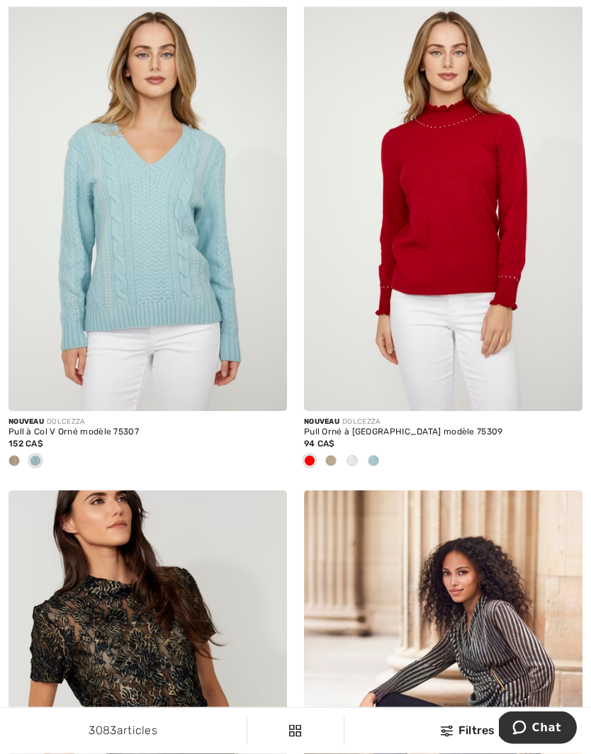
scroll to position [658, 0]
click at [372, 462] on span at bounding box center [373, 460] width 11 height 11
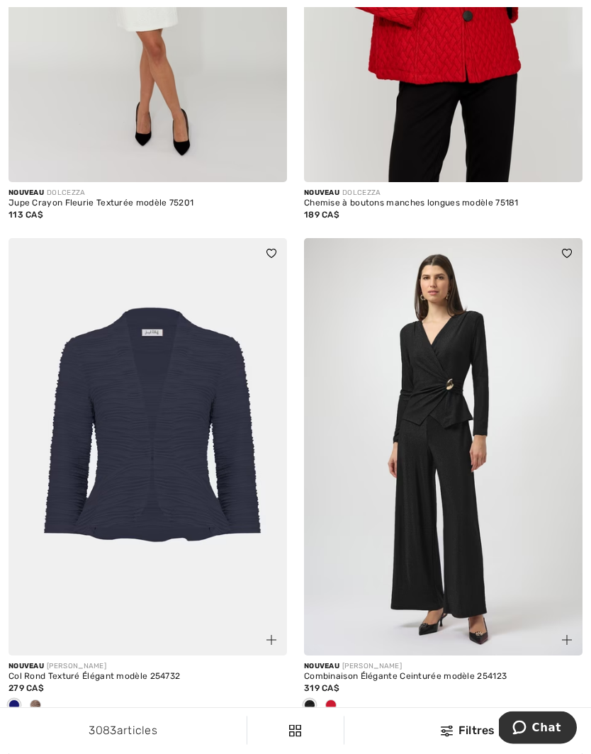
scroll to position [5367, 0]
click at [38, 700] on span at bounding box center [35, 705] width 11 height 11
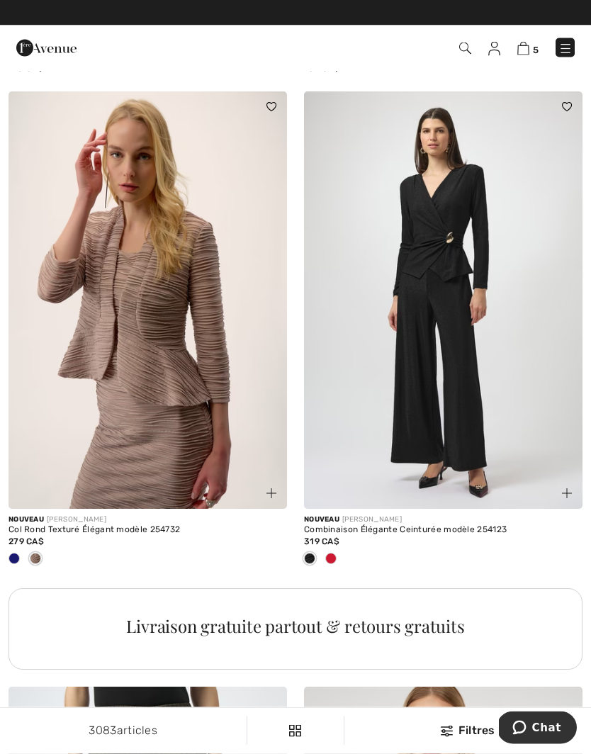
scroll to position [5514, 0]
click at [335, 554] on span at bounding box center [330, 558] width 11 height 11
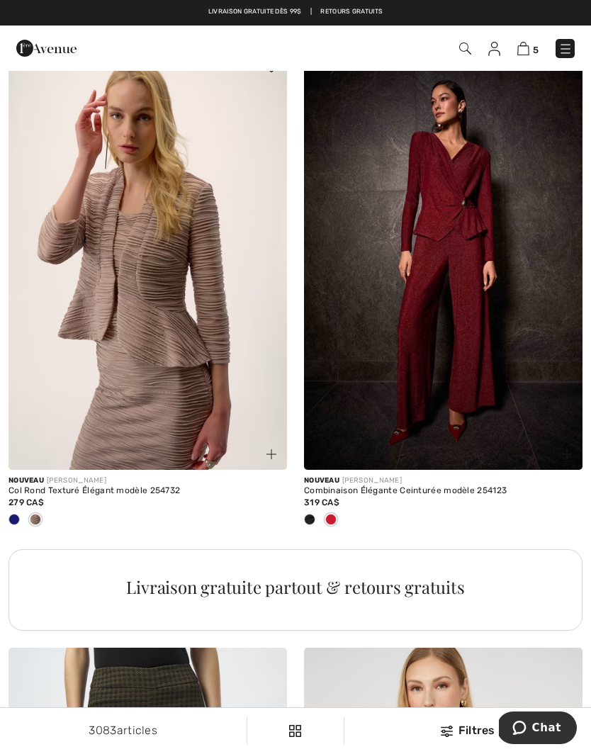
scroll to position [5520, 0]
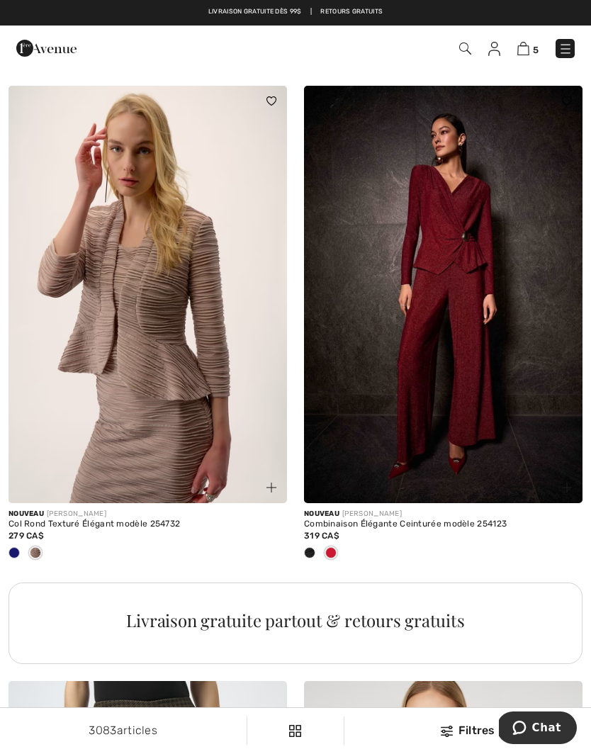
click at [313, 548] on span at bounding box center [309, 552] width 11 height 11
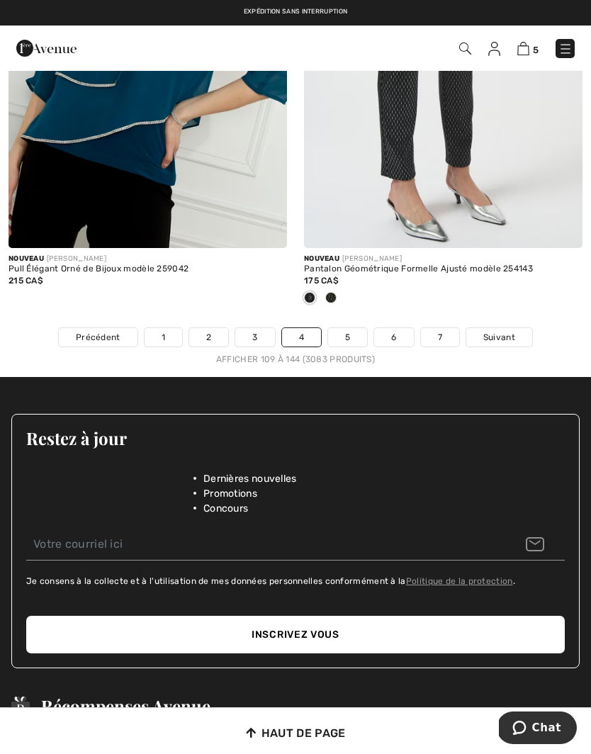
scroll to position [8765, 0]
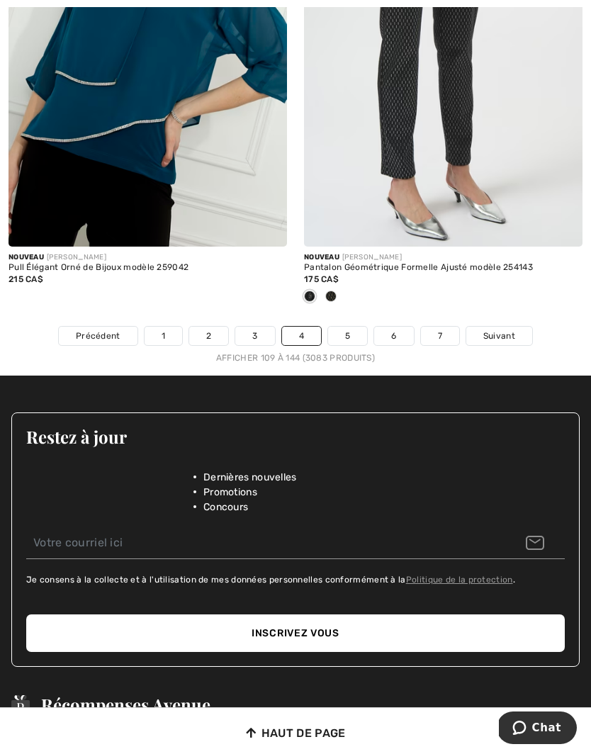
click at [350, 327] on link "5" at bounding box center [347, 336] width 39 height 18
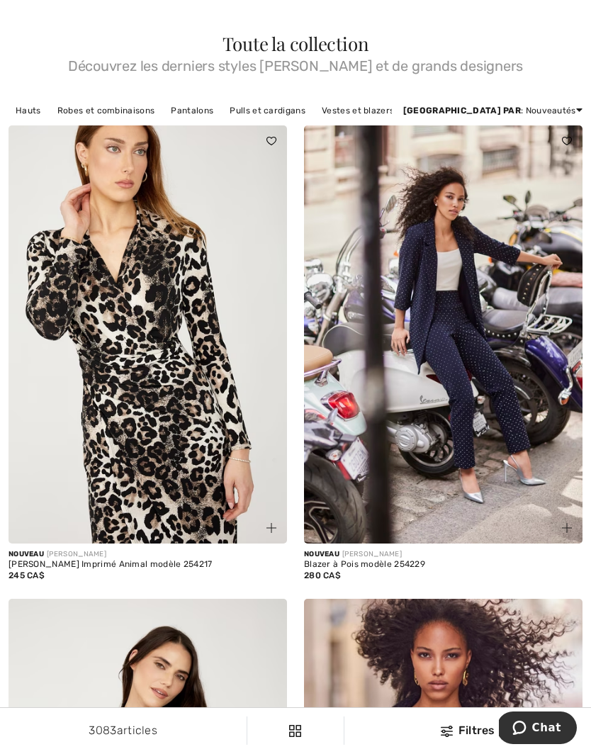
scroll to position [58, 0]
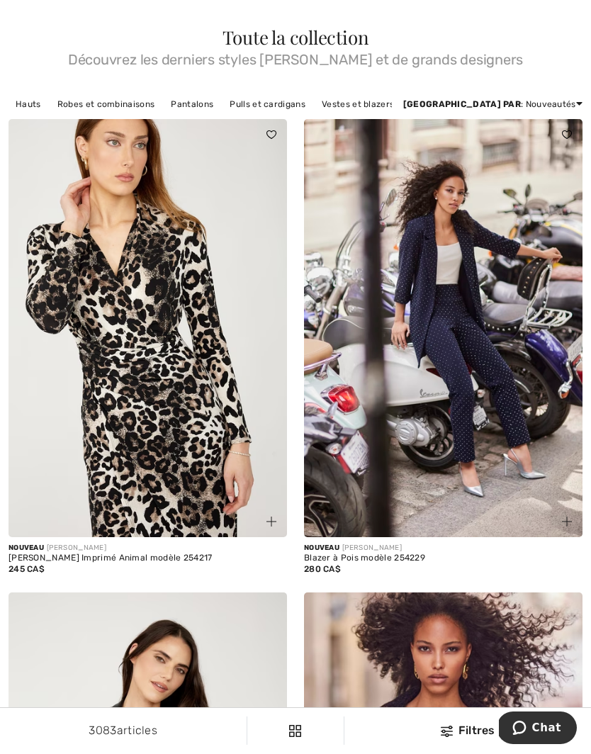
click at [281, 520] on div at bounding box center [264, 514] width 48 height 48
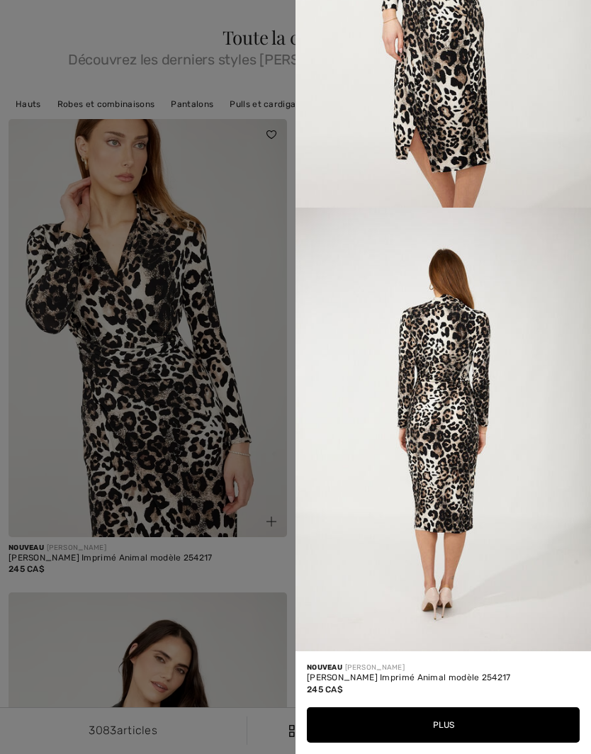
click at [251, 344] on div at bounding box center [295, 377] width 591 height 754
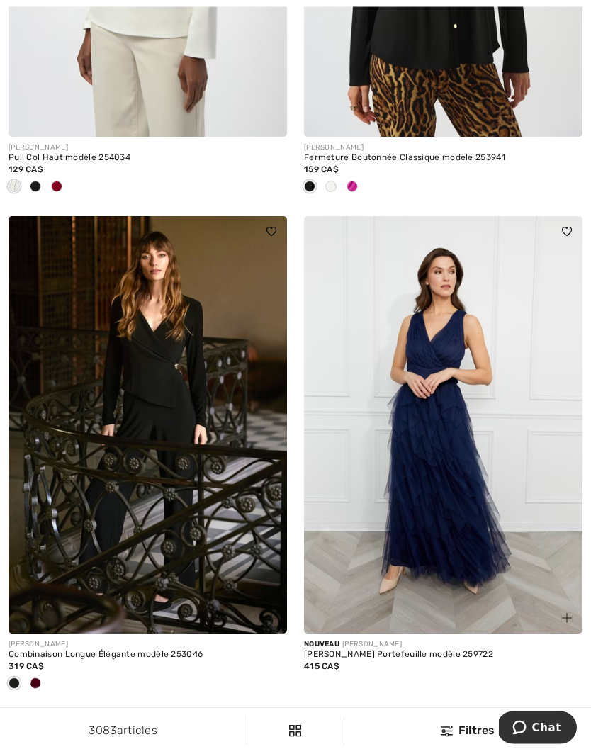
scroll to position [8484, 0]
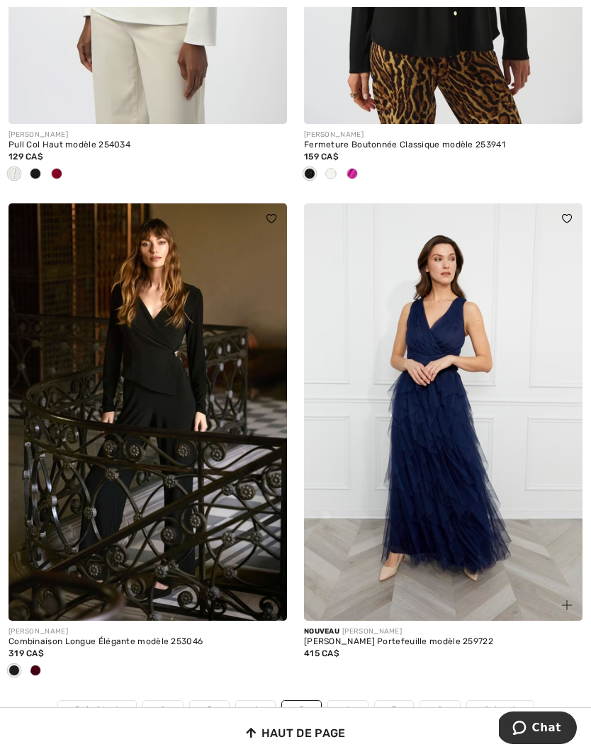
click at [497, 704] on span "Suivant" at bounding box center [500, 710] width 32 height 13
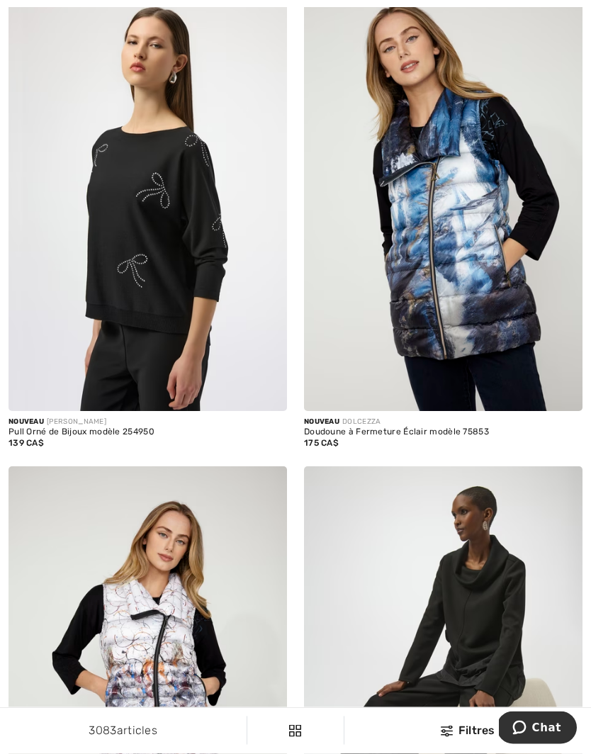
scroll to position [2126, 0]
click at [272, 392] on img at bounding box center [272, 396] width 10 height 10
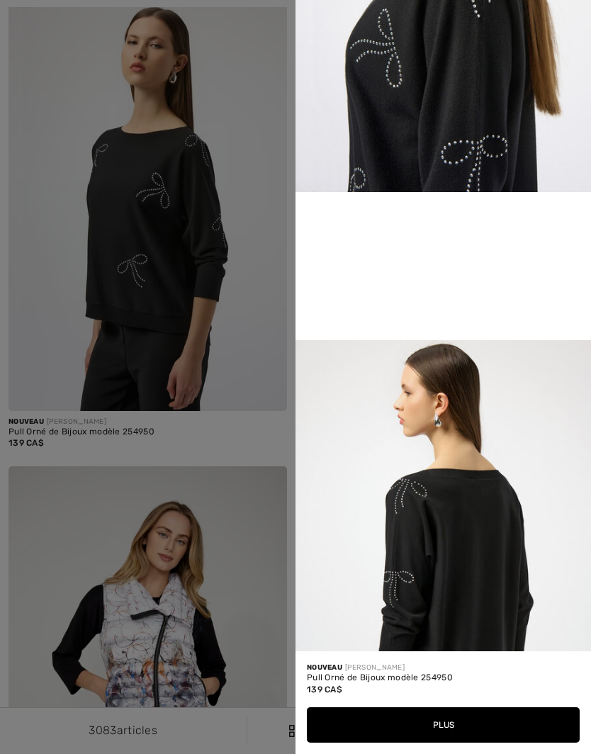
scroll to position [717, 0]
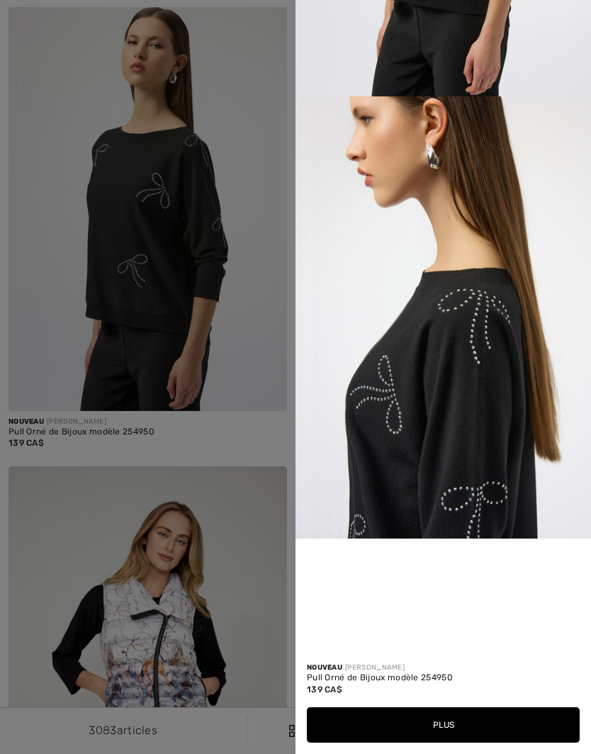
click at [233, 352] on div at bounding box center [295, 377] width 591 height 754
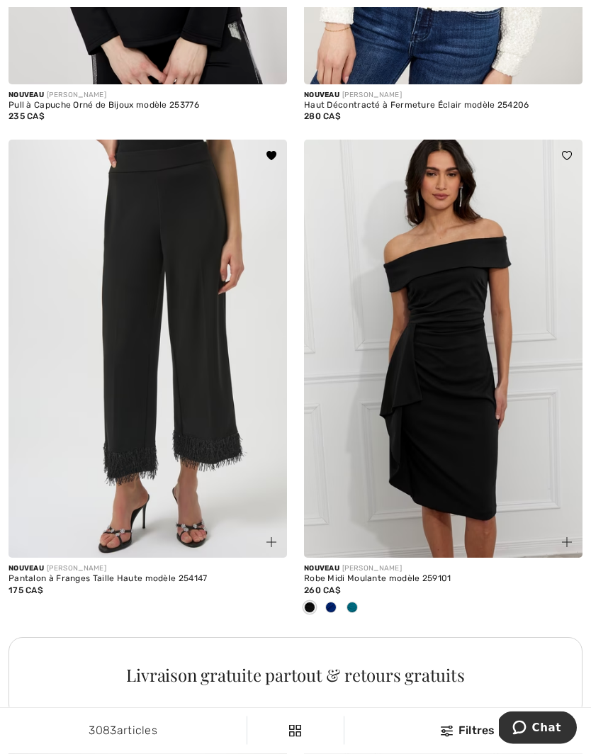
scroll to position [5475, 0]
click at [360, 597] on div at bounding box center [352, 608] width 21 height 23
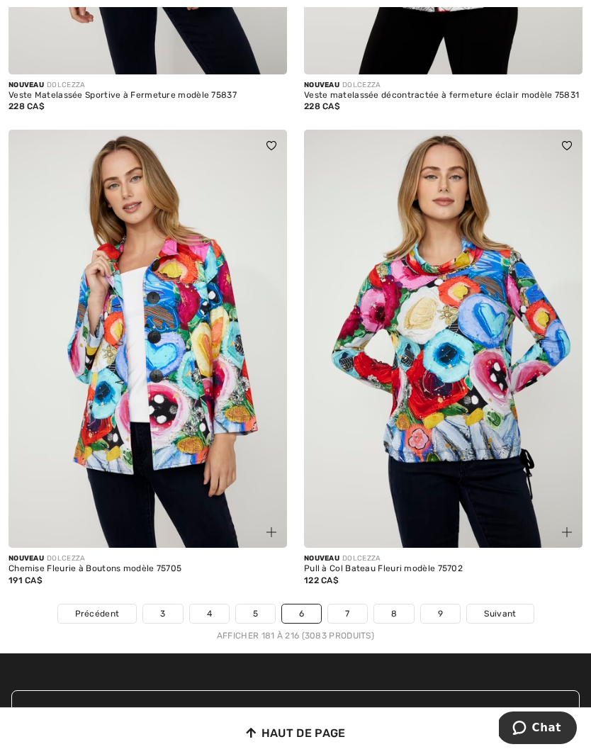
scroll to position [8545, 0]
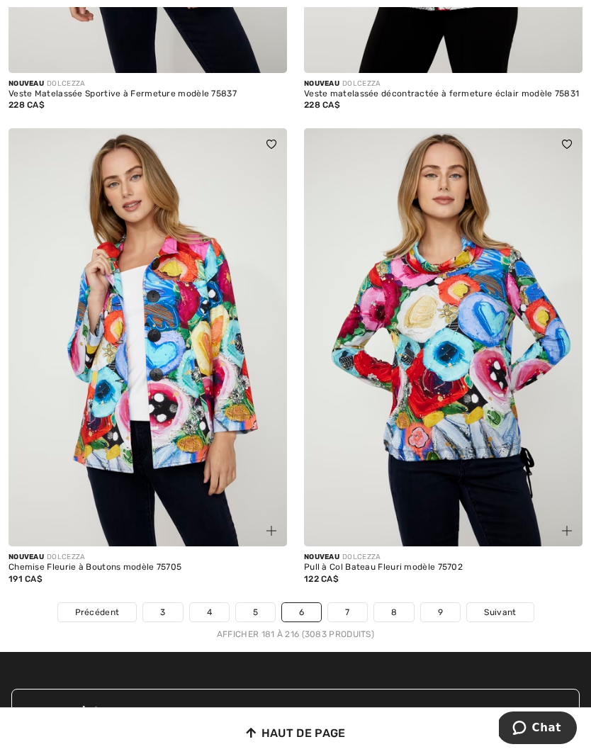
click at [351, 603] on link "7" at bounding box center [347, 612] width 38 height 18
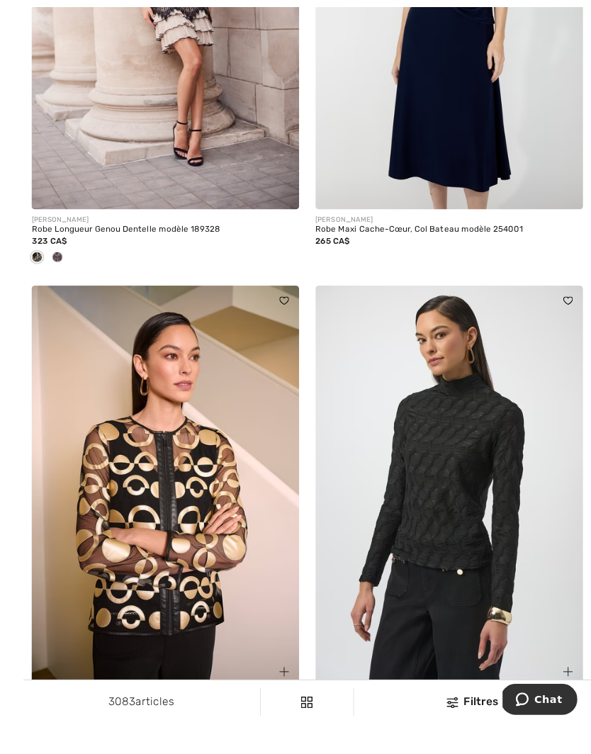
scroll to position [1437, 0]
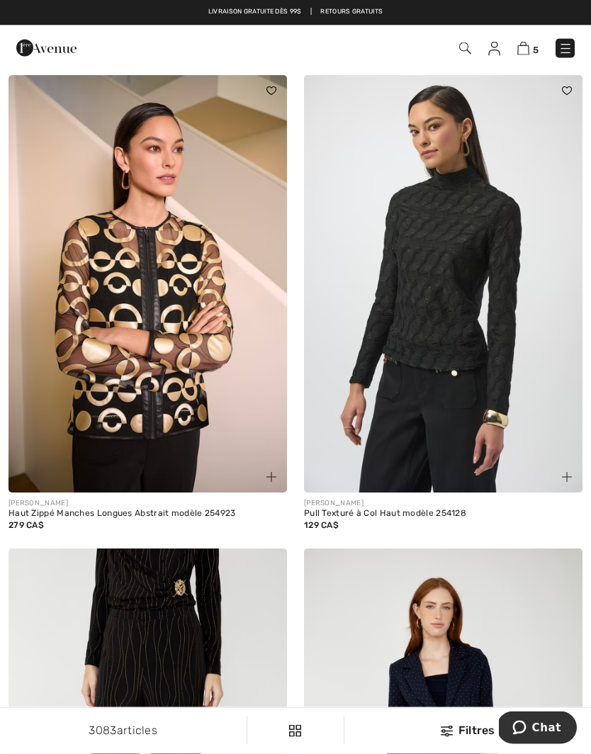
click at [569, 473] on img at bounding box center [567, 478] width 10 height 10
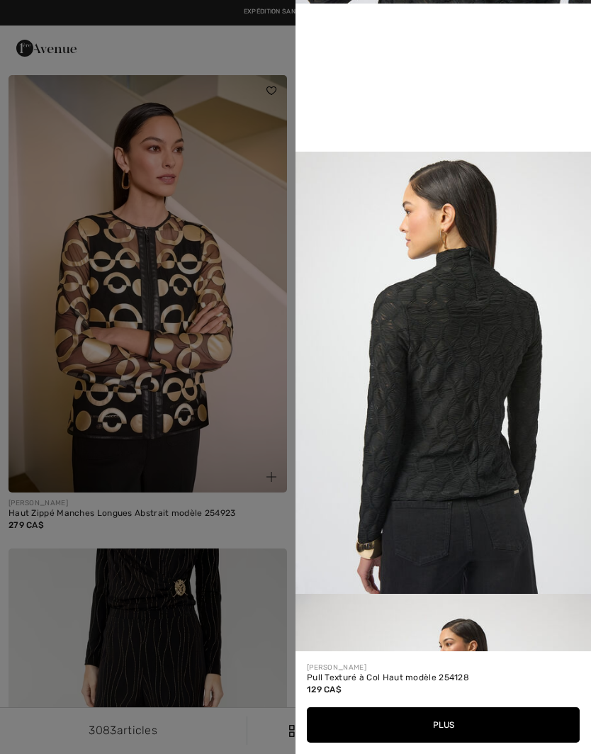
scroll to position [883, 0]
click at [244, 425] on div at bounding box center [295, 377] width 591 height 754
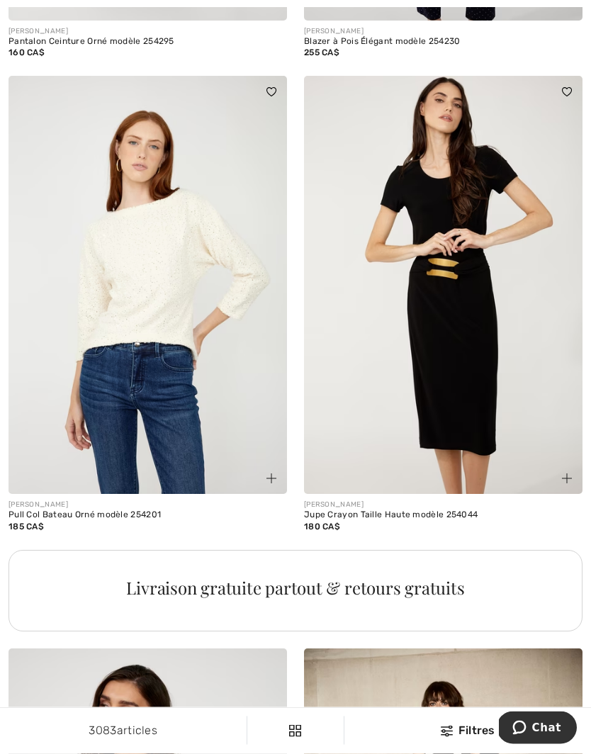
scroll to position [2517, 0]
click at [569, 475] on img at bounding box center [567, 479] width 10 height 10
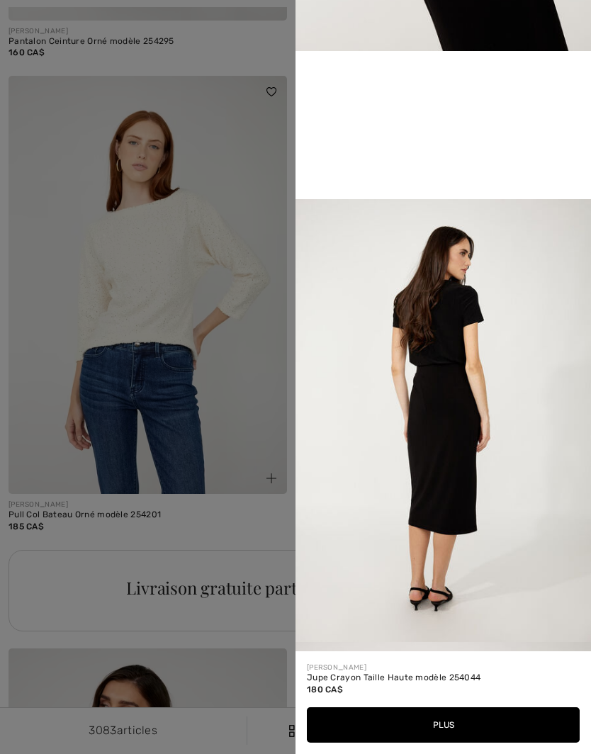
scroll to position [856, 0]
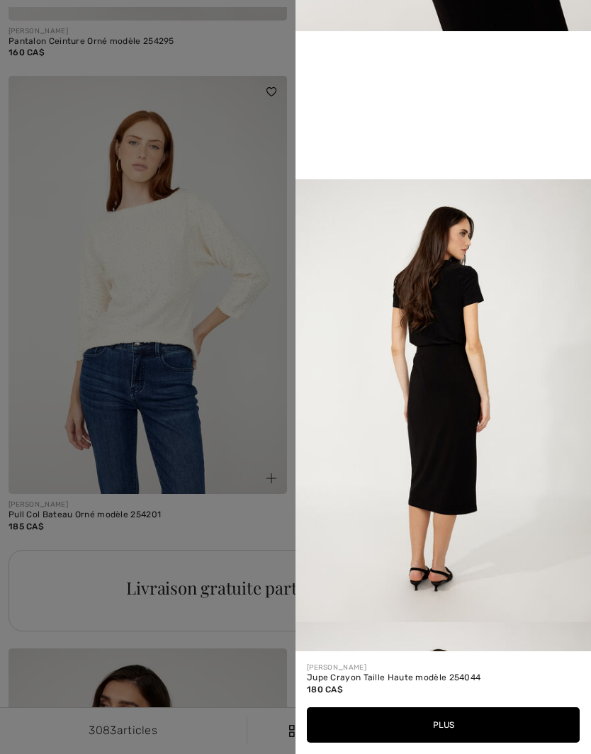
click at [245, 412] on div at bounding box center [295, 377] width 591 height 754
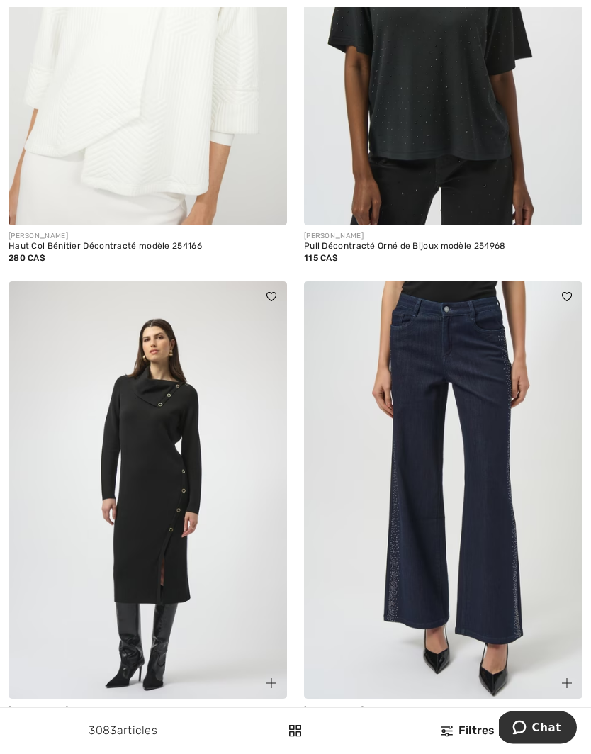
scroll to position [5277, 0]
click at [268, 679] on img at bounding box center [272, 684] width 10 height 10
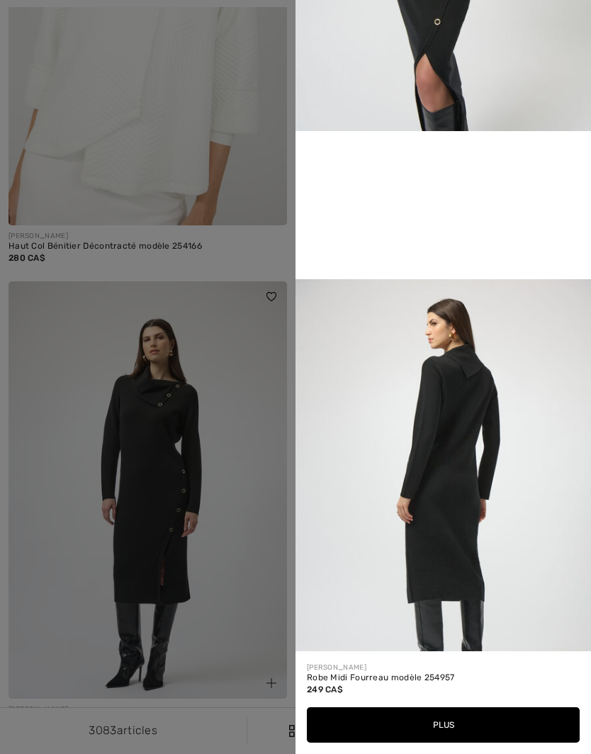
scroll to position [755, 0]
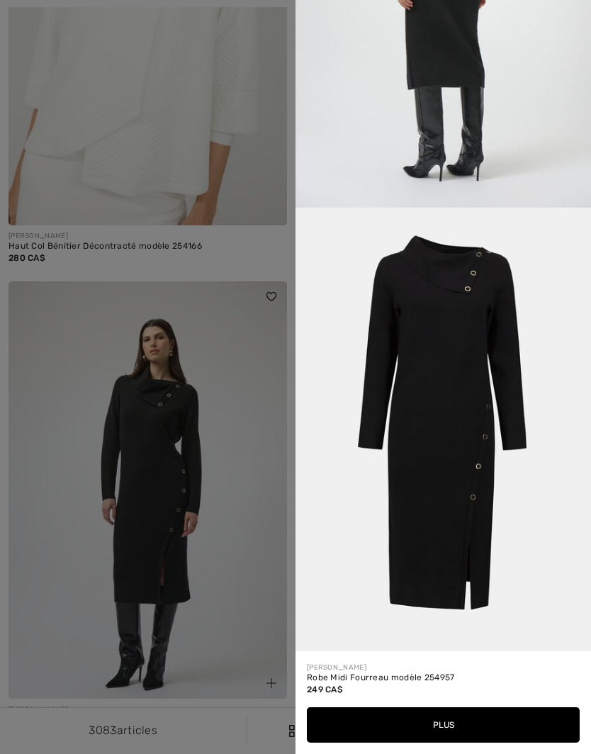
click at [240, 572] on div at bounding box center [295, 377] width 591 height 754
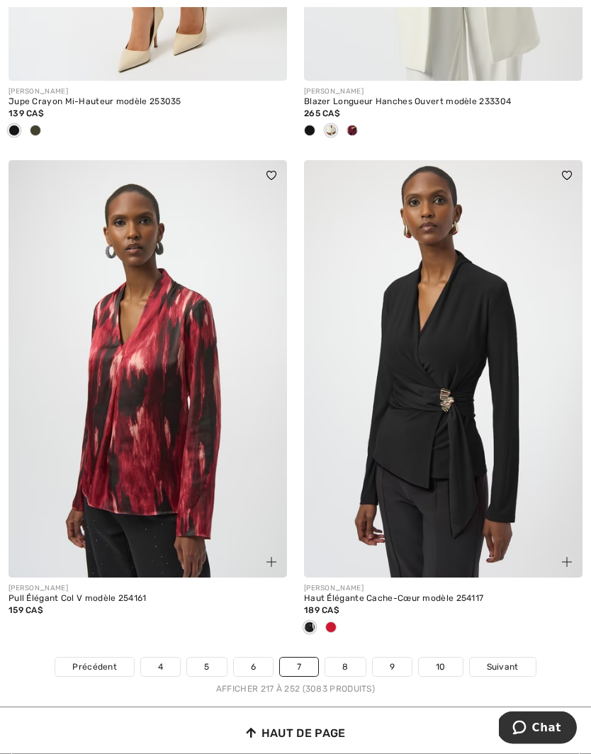
scroll to position [8387, 0]
click at [506, 661] on span "Suivant" at bounding box center [503, 667] width 32 height 13
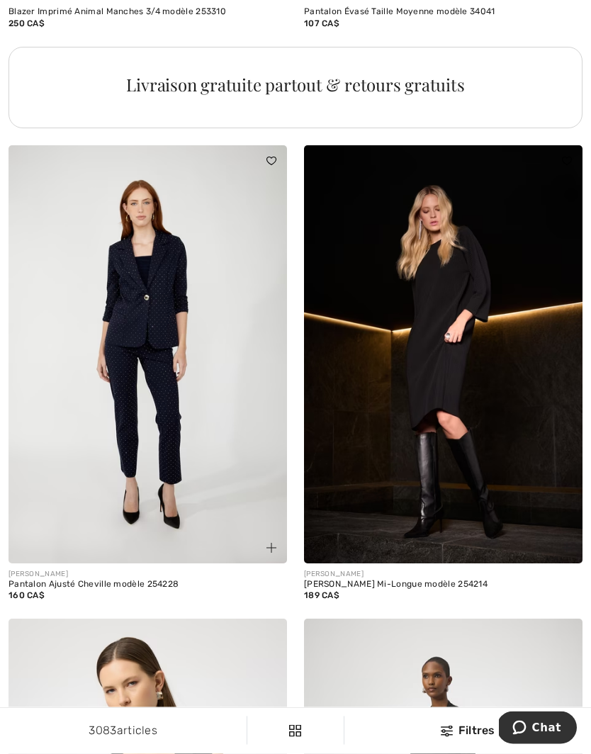
scroll to position [5939, 0]
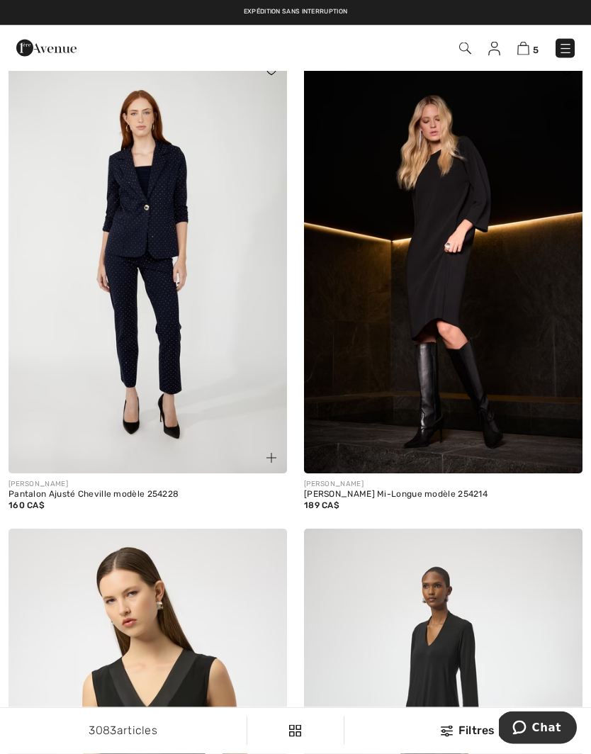
click at [571, 450] on span at bounding box center [567, 458] width 17 height 17
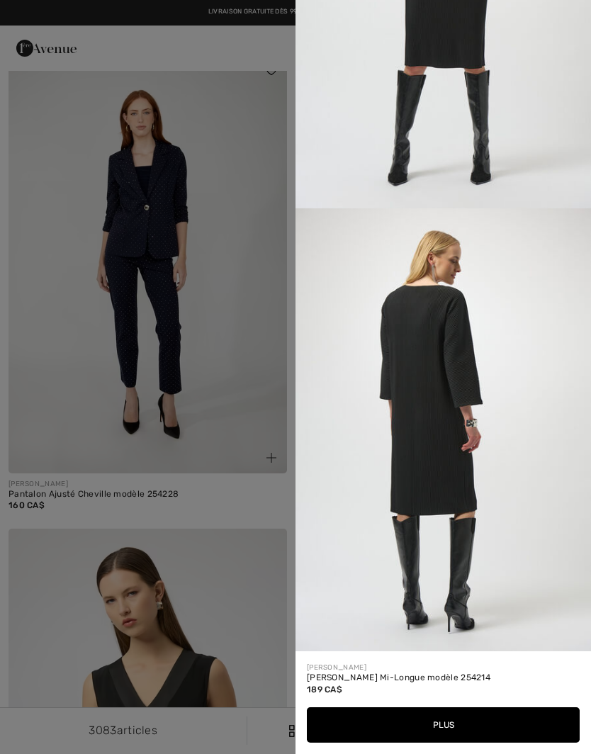
click at [237, 389] on div at bounding box center [295, 377] width 591 height 754
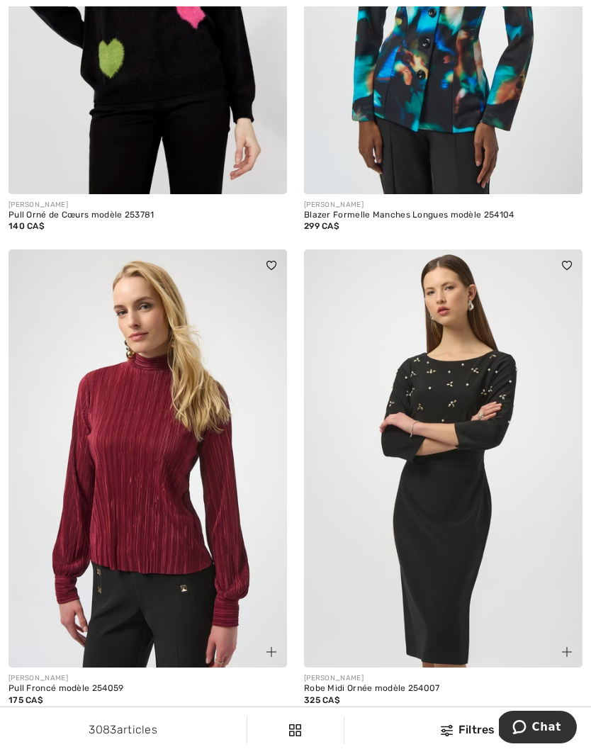
scroll to position [7730, 0]
click at [569, 647] on img at bounding box center [567, 652] width 10 height 10
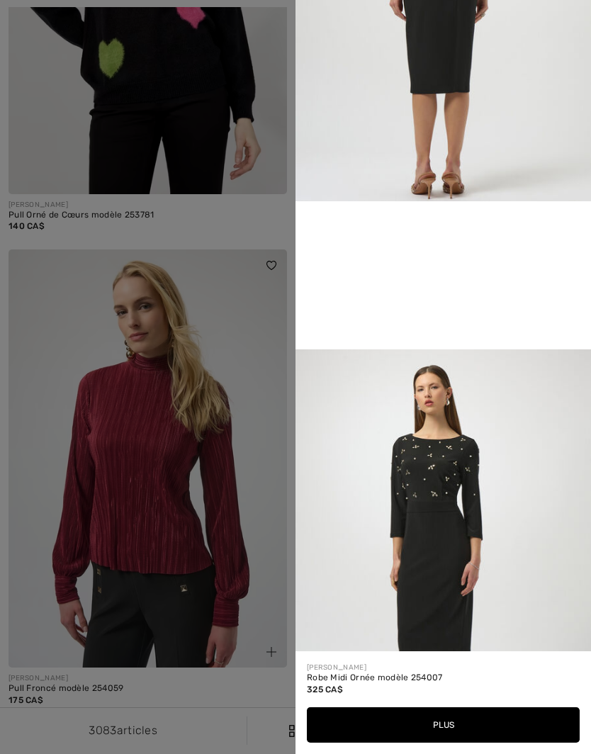
scroll to position [685, 0]
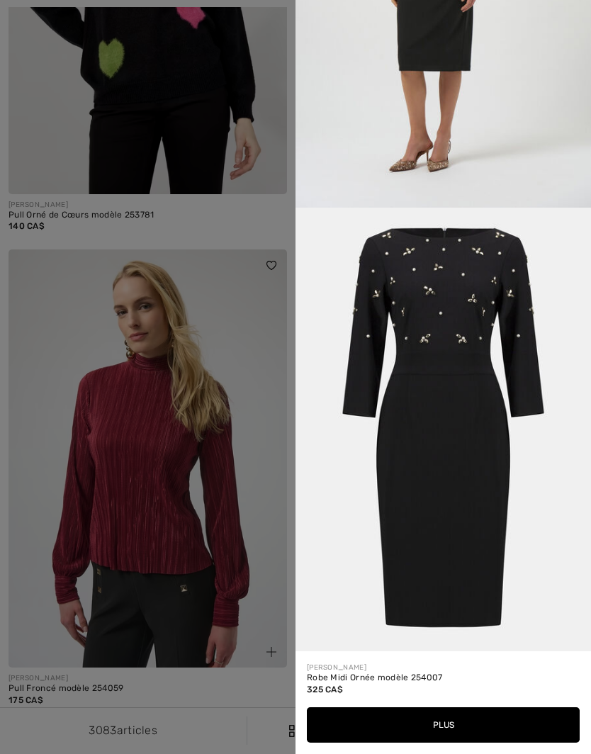
click at [268, 443] on div at bounding box center [295, 377] width 591 height 754
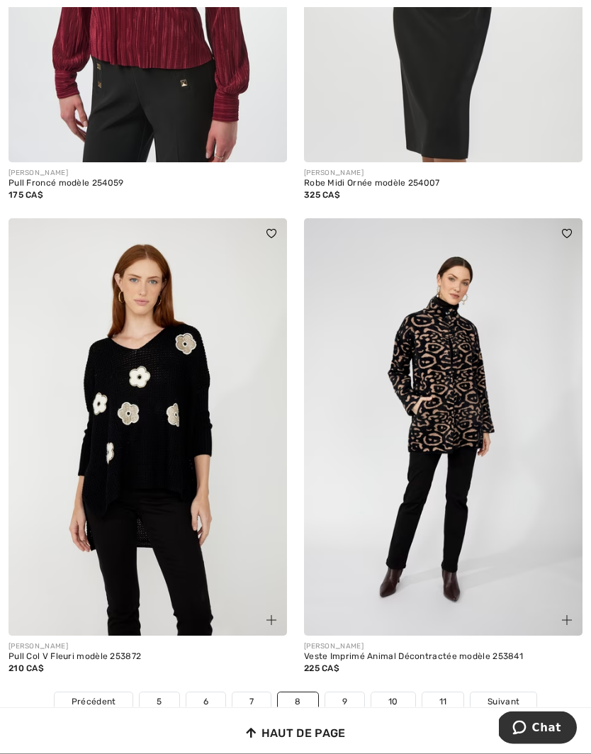
scroll to position [8237, 0]
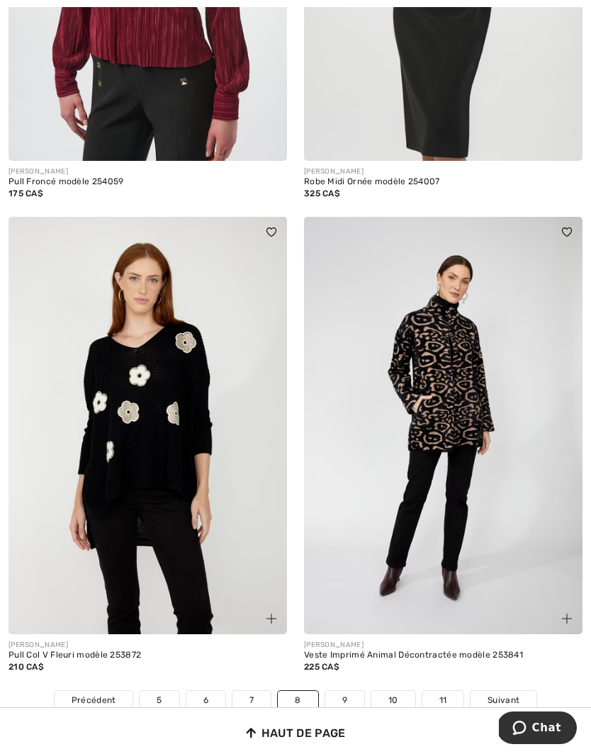
click at [276, 614] on img at bounding box center [272, 619] width 10 height 10
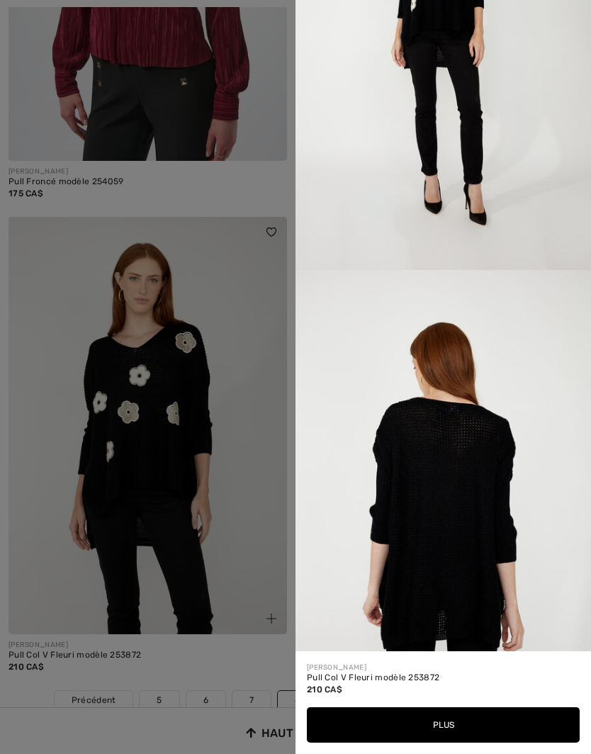
scroll to position [1060, 0]
click at [252, 491] on div at bounding box center [295, 377] width 591 height 754
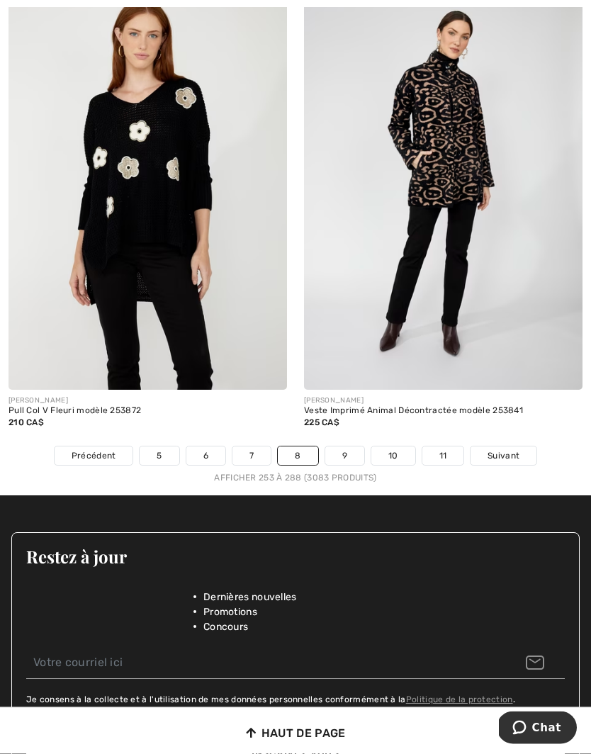
scroll to position [8484, 0]
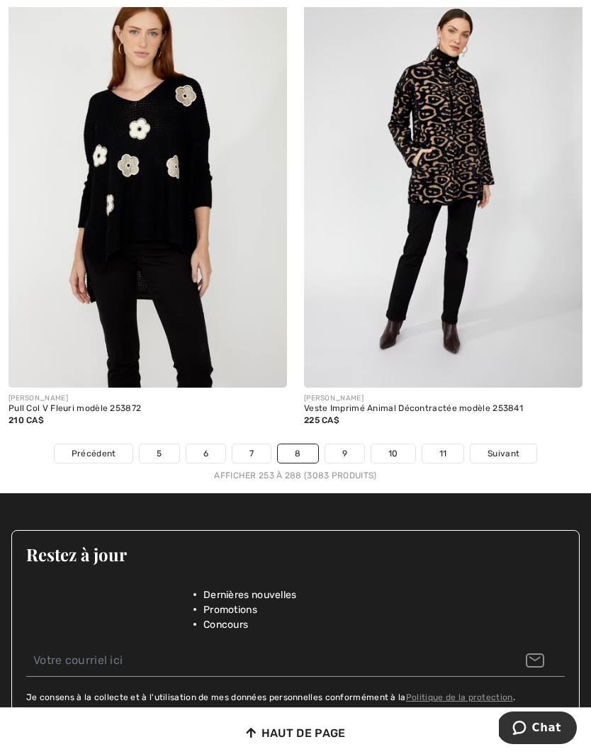
click at [505, 447] on span "Suivant" at bounding box center [504, 453] width 32 height 13
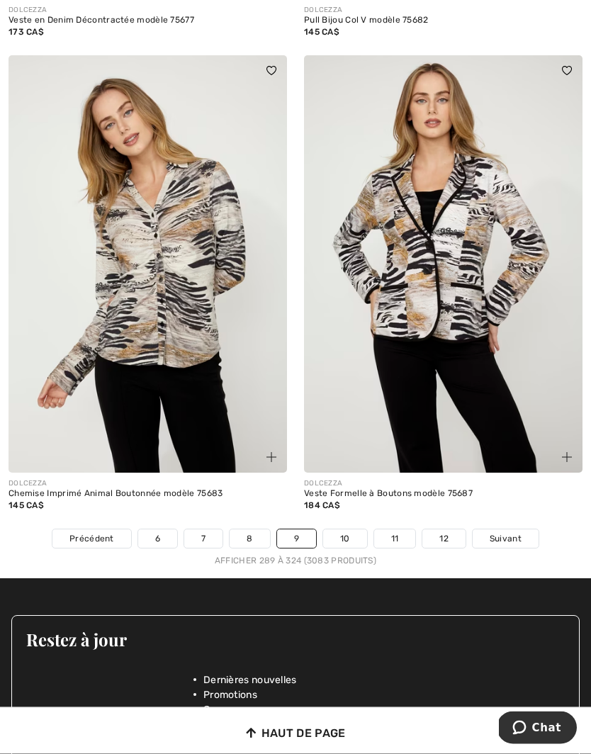
scroll to position [8375, 0]
click at [500, 532] on span "Suivant" at bounding box center [506, 538] width 32 height 13
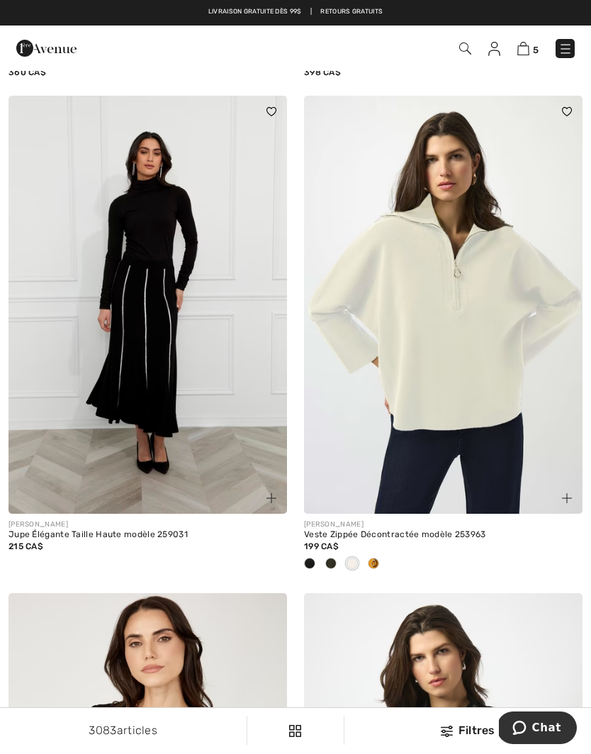
scroll to position [6527, 0]
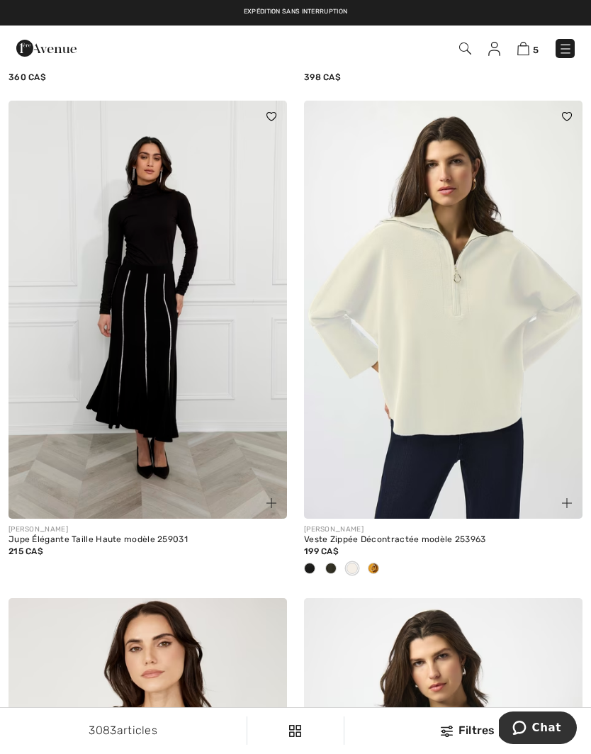
click at [380, 558] on div at bounding box center [373, 569] width 21 height 23
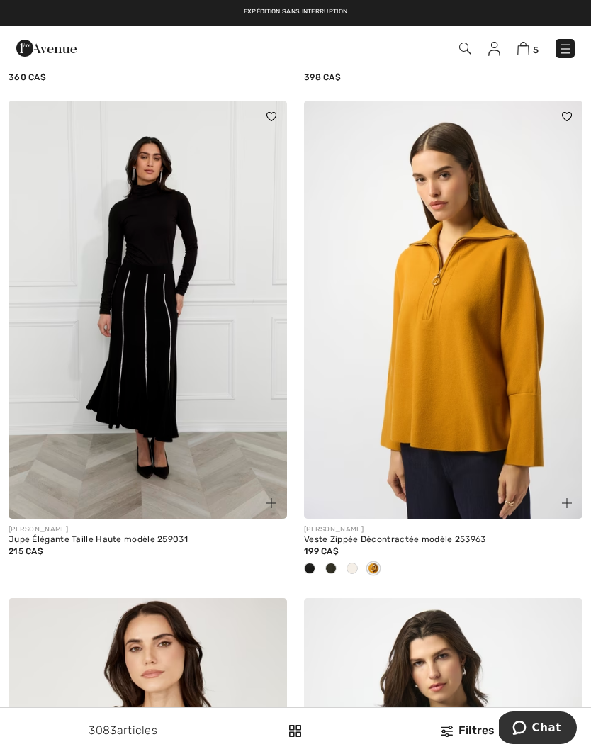
click at [357, 563] on span at bounding box center [352, 568] width 11 height 11
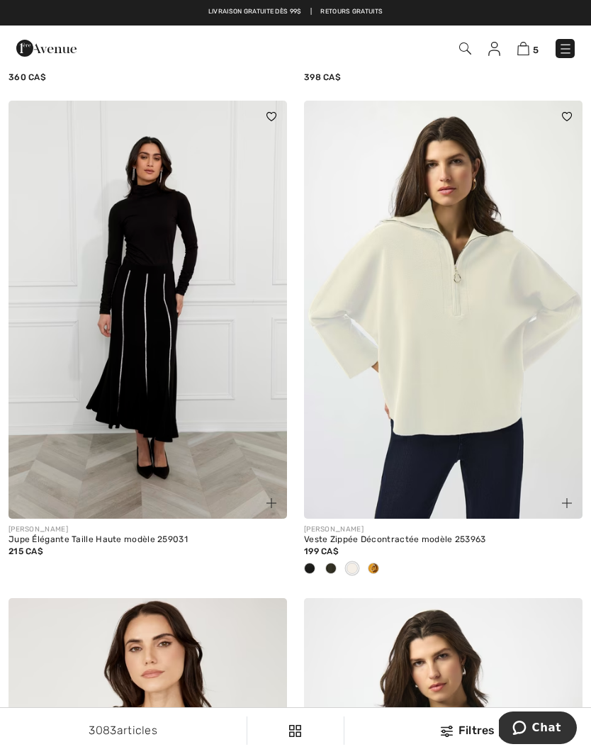
click at [332, 563] on span at bounding box center [330, 568] width 11 height 11
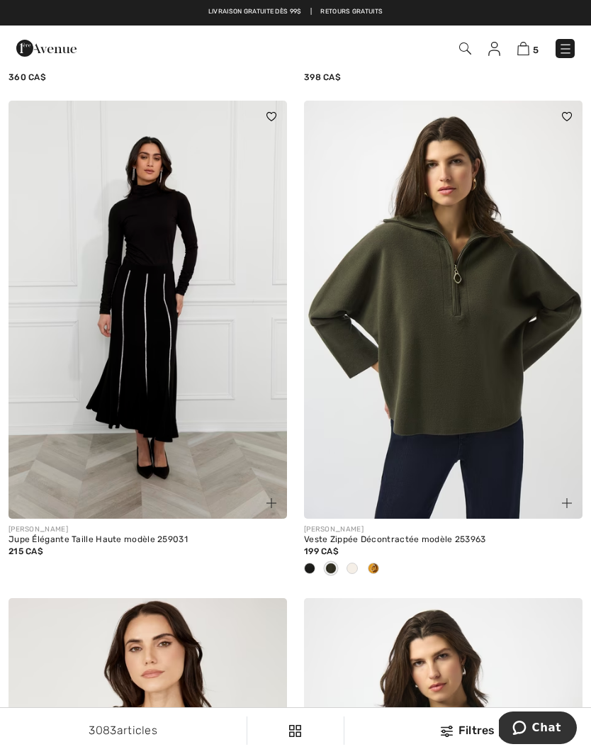
click at [313, 563] on span at bounding box center [309, 568] width 11 height 11
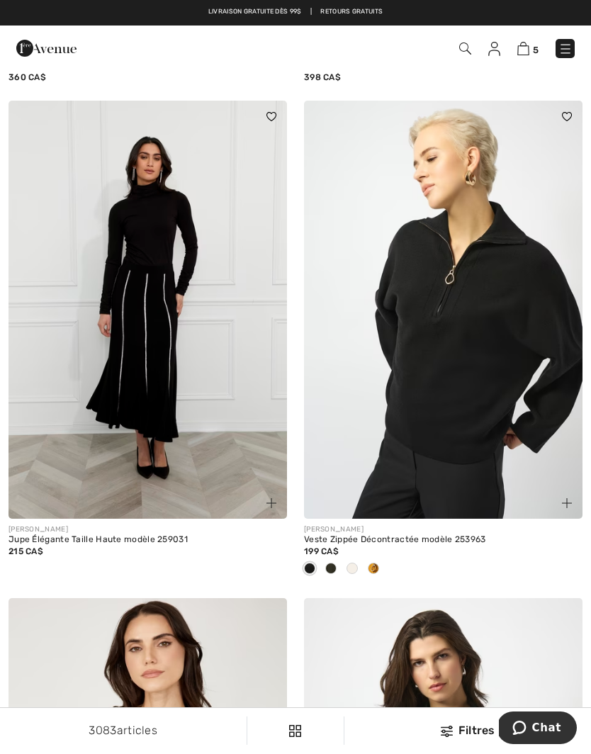
click at [362, 560] on div at bounding box center [352, 569] width 21 height 23
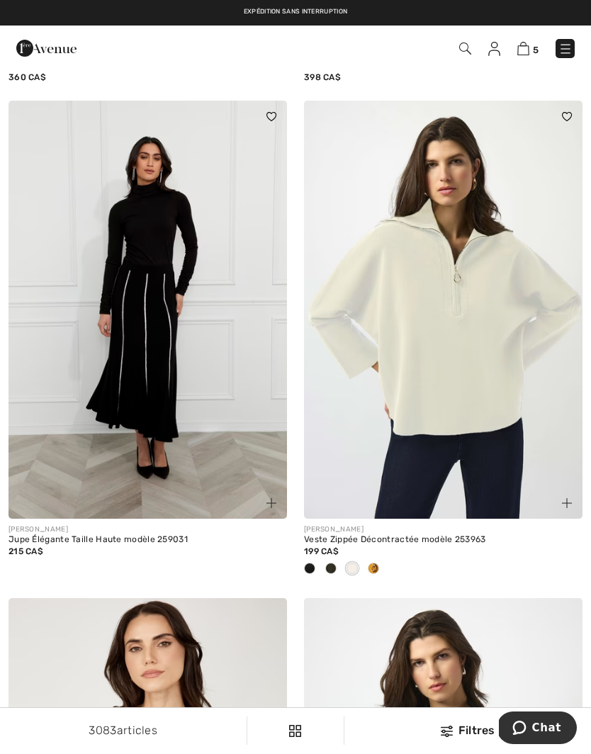
click at [382, 558] on div at bounding box center [373, 569] width 21 height 23
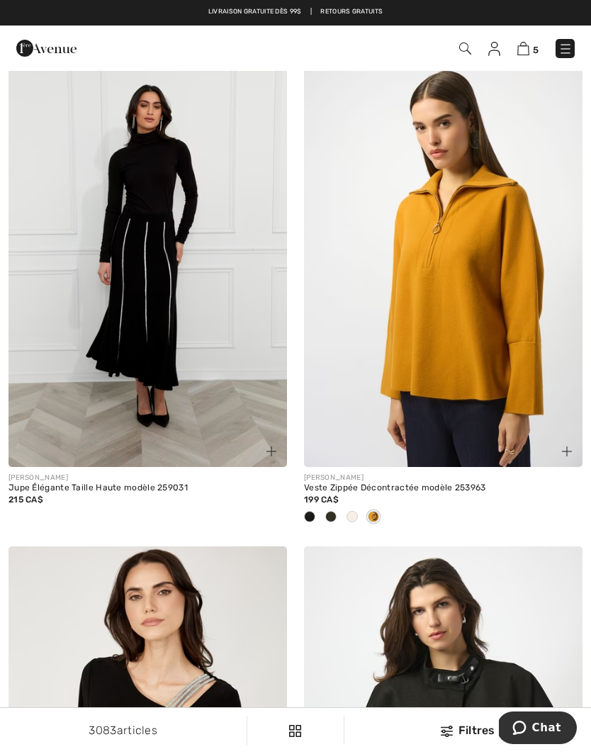
scroll to position [6568, 0]
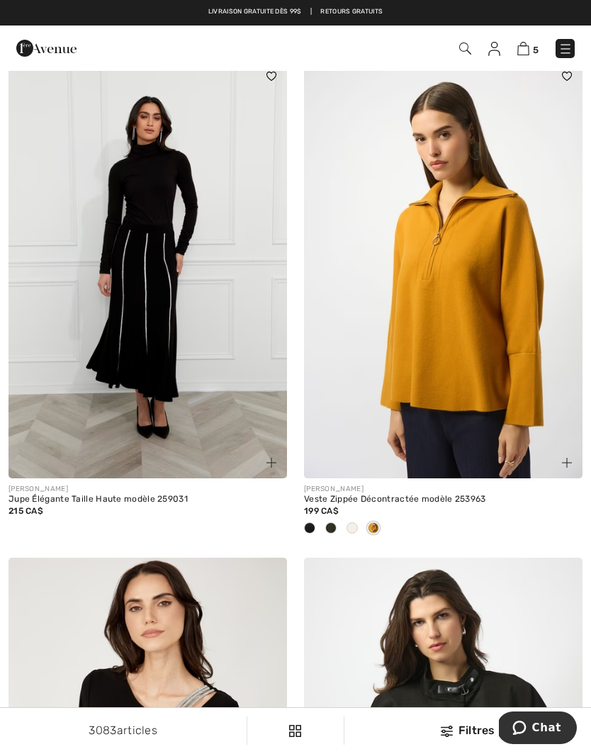
click at [491, 392] on img at bounding box center [443, 269] width 279 height 418
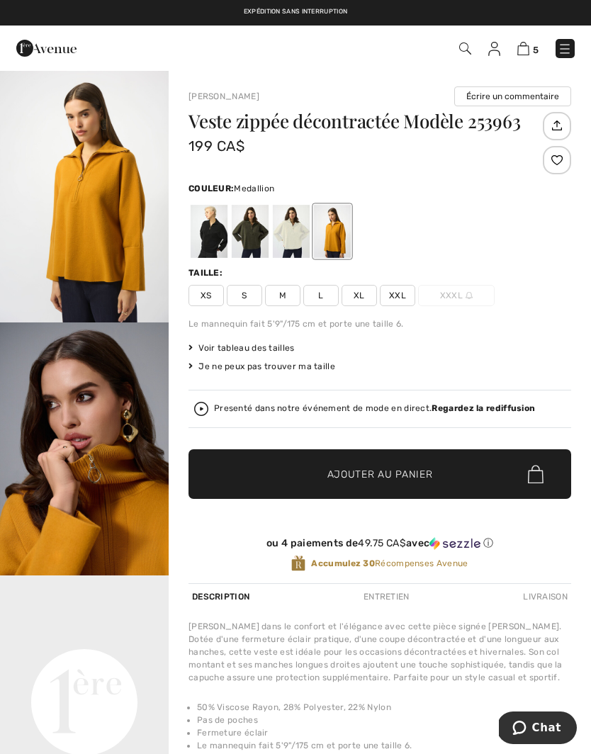
click at [249, 291] on span "S" at bounding box center [244, 295] width 35 height 21
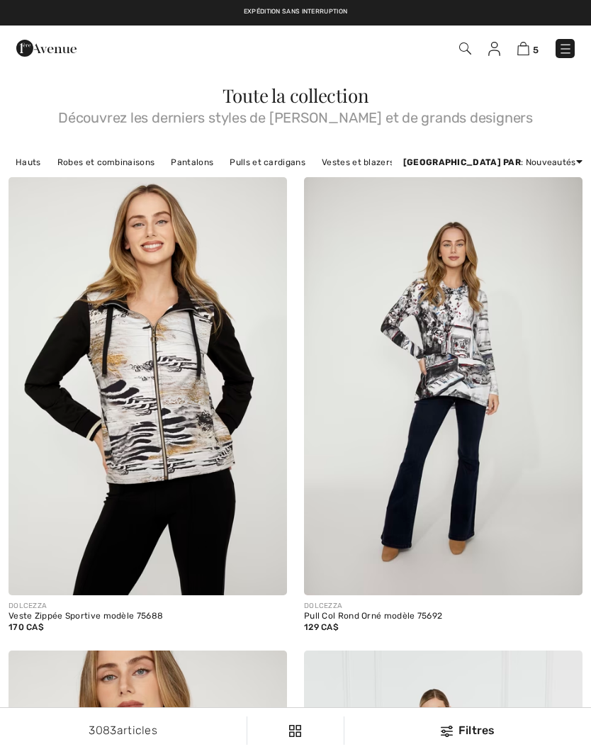
scroll to position [6664, 0]
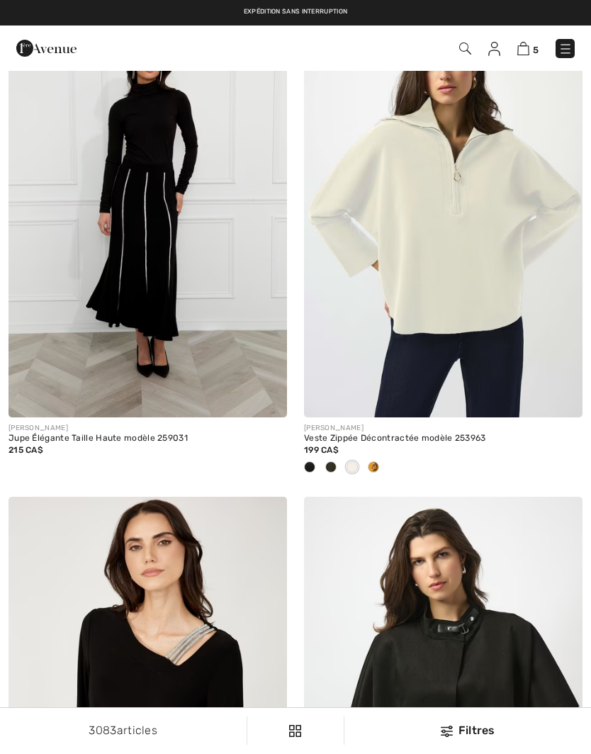
checkbox input "true"
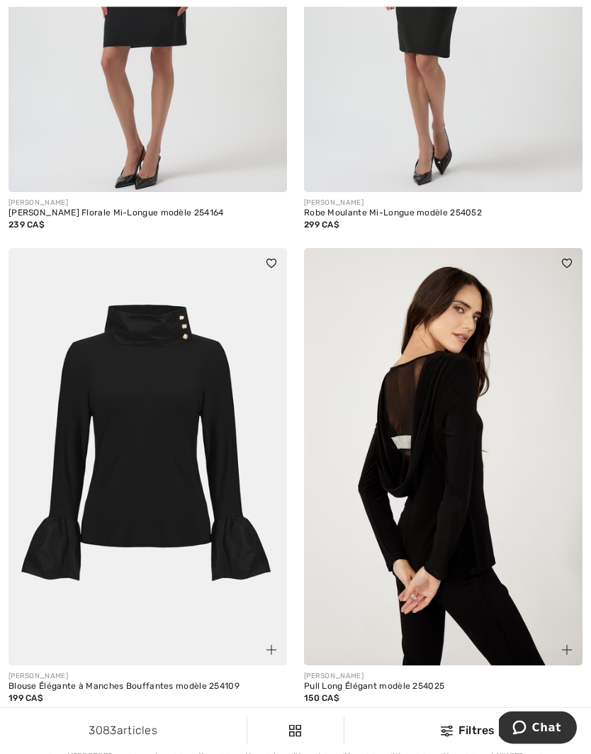
scroll to position [8323, 0]
click at [46, 705] on div at bounding box center [148, 716] width 279 height 23
click at [42, 705] on div at bounding box center [35, 716] width 21 height 23
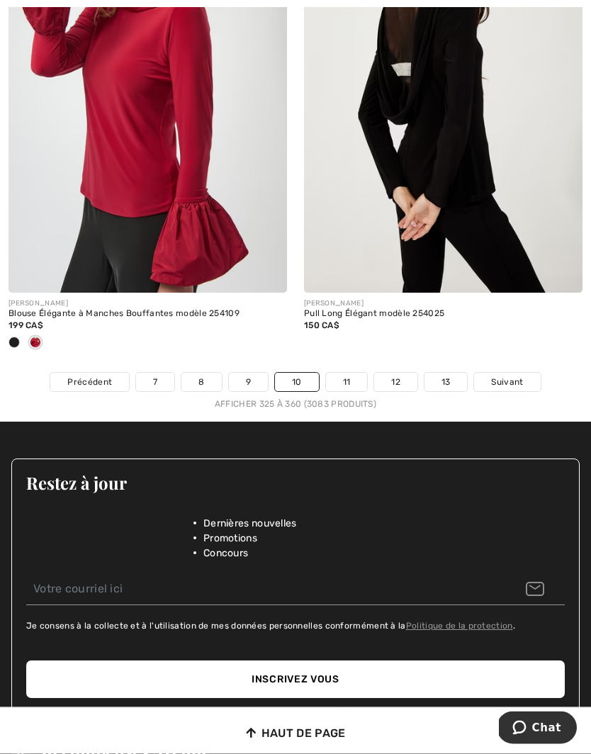
scroll to position [8712, 0]
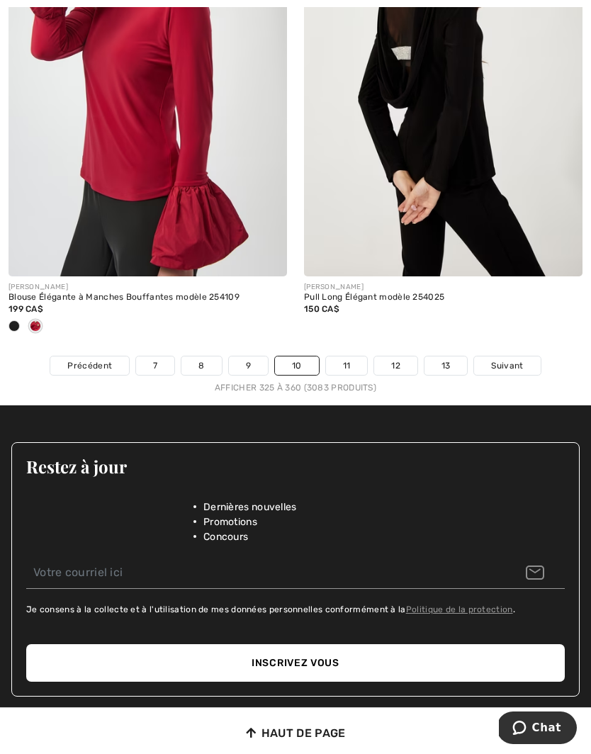
click at [505, 359] on span "Suivant" at bounding box center [507, 365] width 32 height 13
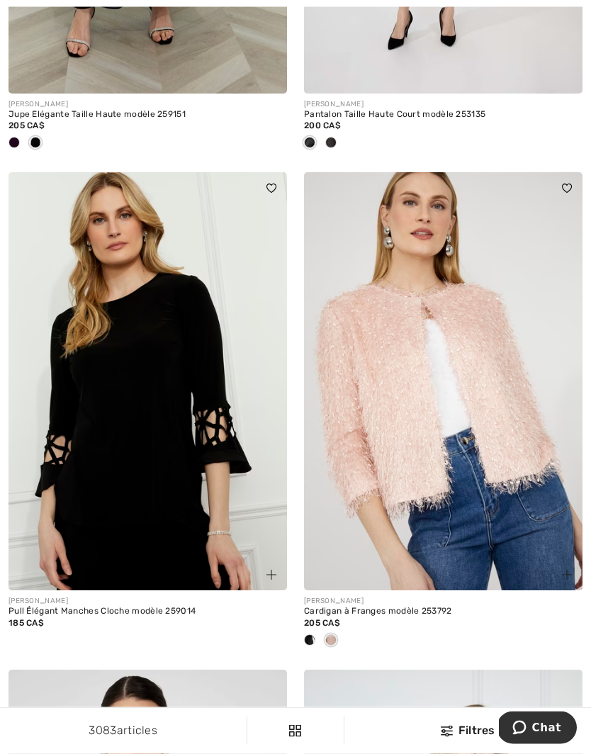
scroll to position [502, 0]
click at [143, 440] on img at bounding box center [148, 381] width 279 height 418
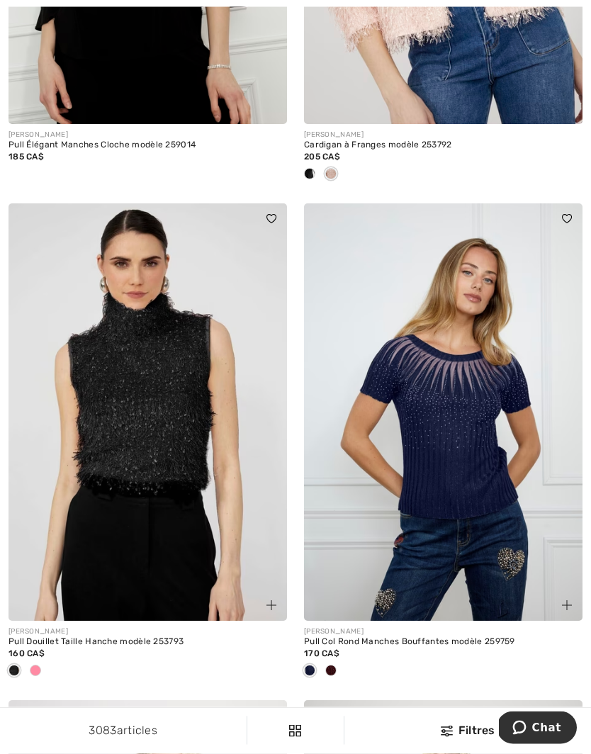
scroll to position [969, 0]
click at [191, 509] on img at bounding box center [148, 412] width 279 height 418
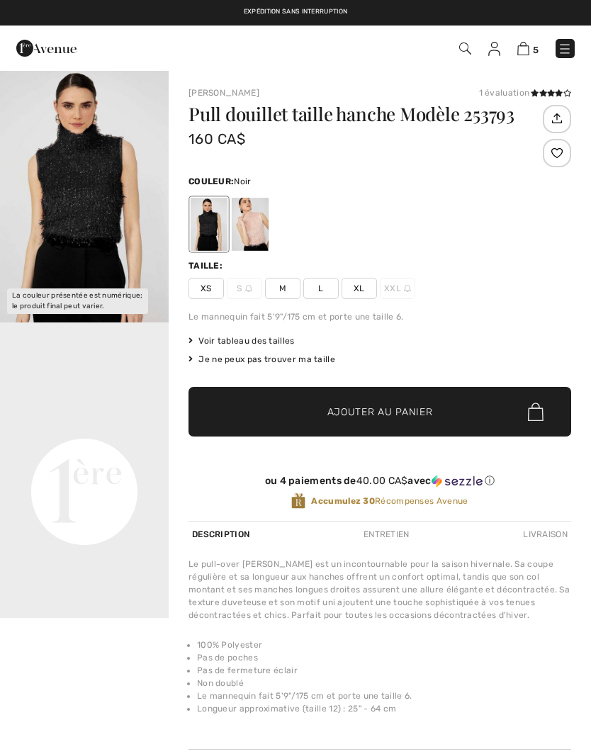
checkbox input "true"
click at [252, 220] on div at bounding box center [250, 224] width 37 height 53
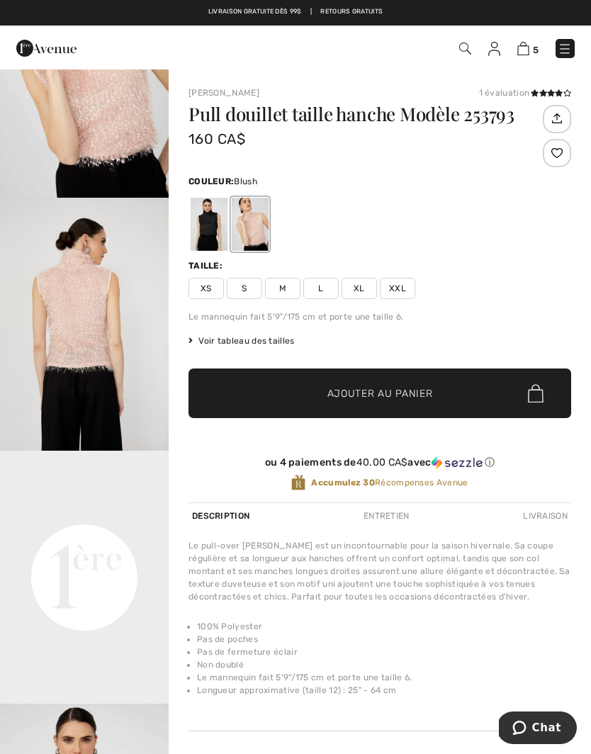
scroll to position [121, 0]
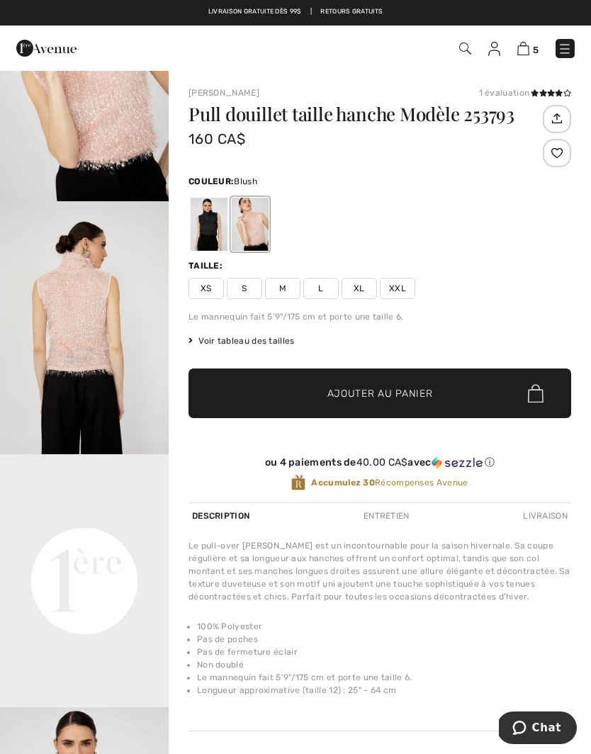
click at [247, 290] on span "S" at bounding box center [244, 288] width 35 height 21
click at [351, 391] on span "Ajouter au panier" at bounding box center [381, 393] width 106 height 15
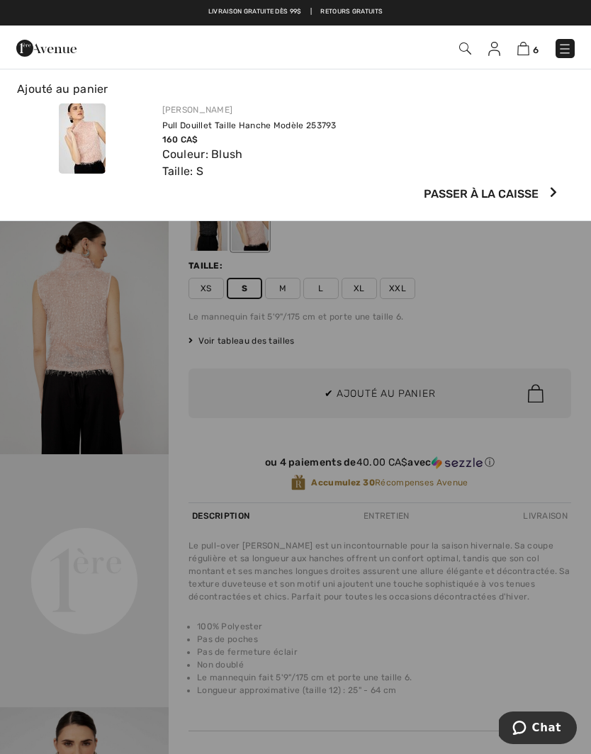
scroll to position [0, 0]
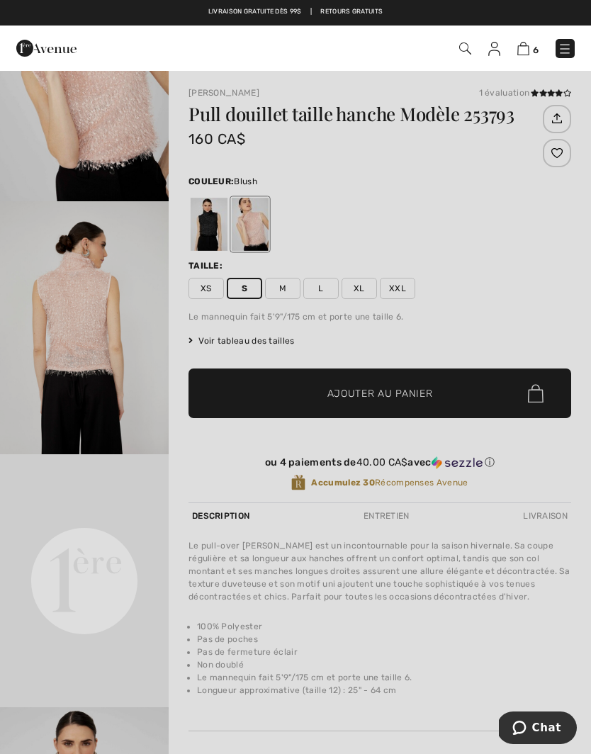
click at [199, 465] on div at bounding box center [295, 377] width 591 height 754
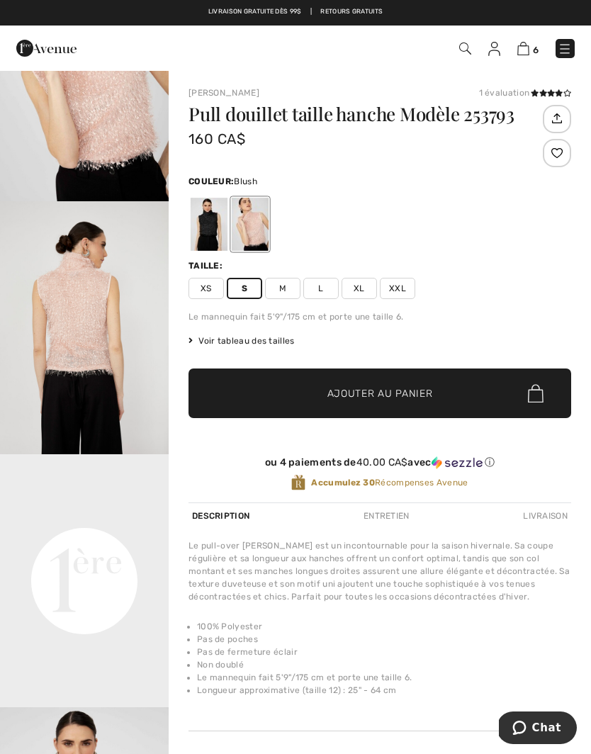
click at [212, 233] on div at bounding box center [209, 224] width 37 height 53
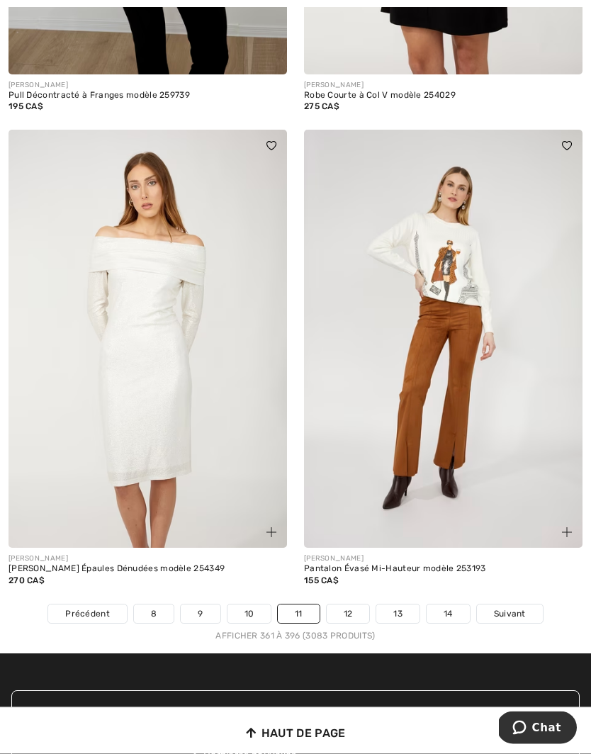
scroll to position [8497, 0]
click at [514, 608] on span "Suivant" at bounding box center [510, 614] width 32 height 13
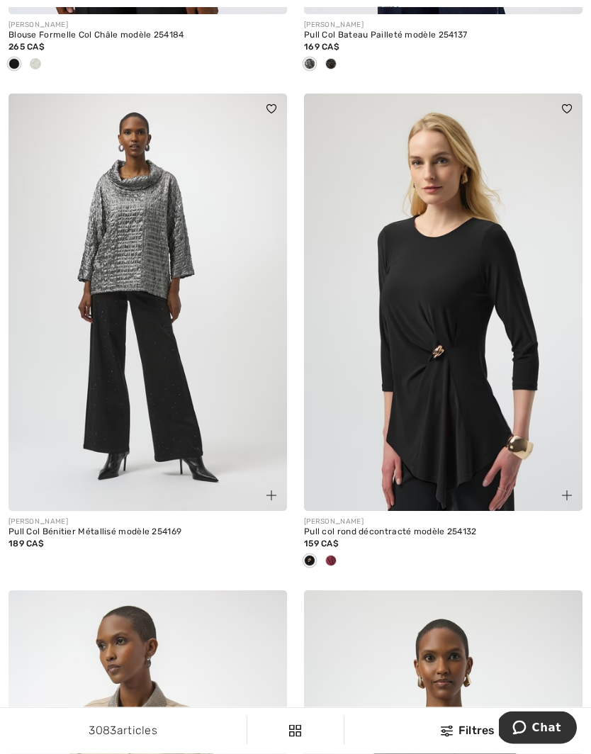
scroll to position [1056, 0]
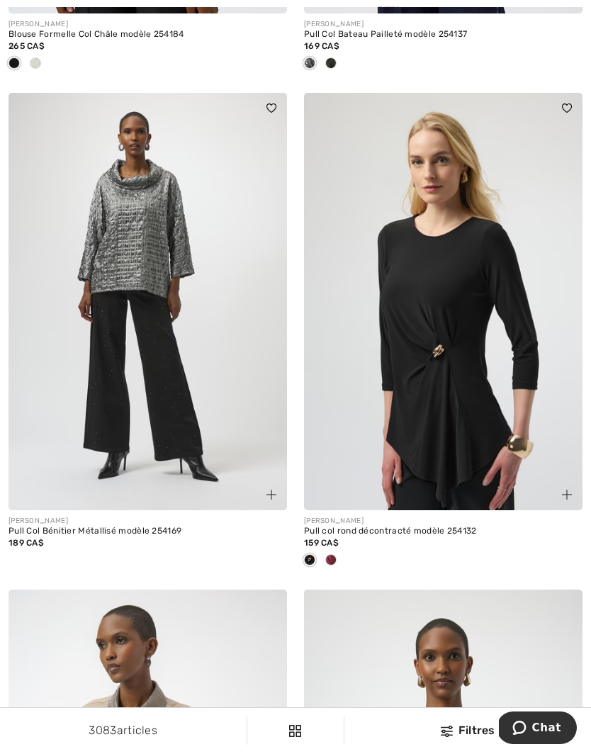
click at [340, 560] on div at bounding box center [330, 561] width 21 height 23
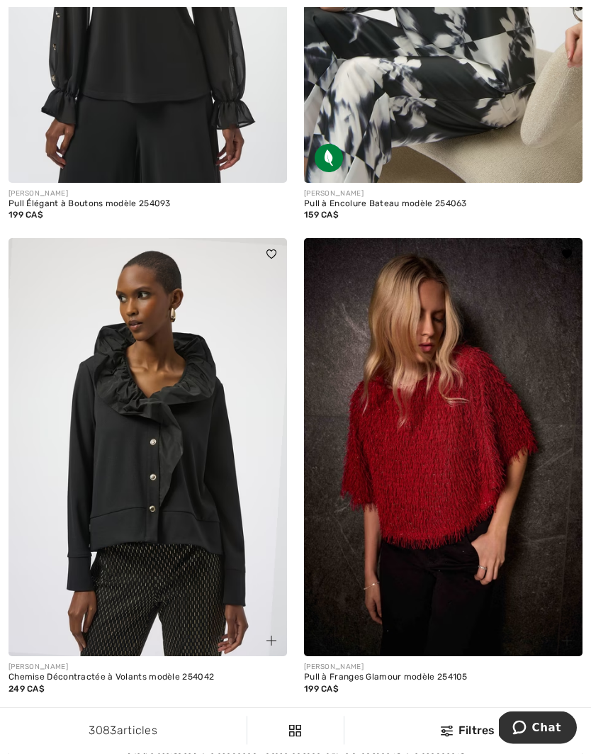
scroll to position [2400, 0]
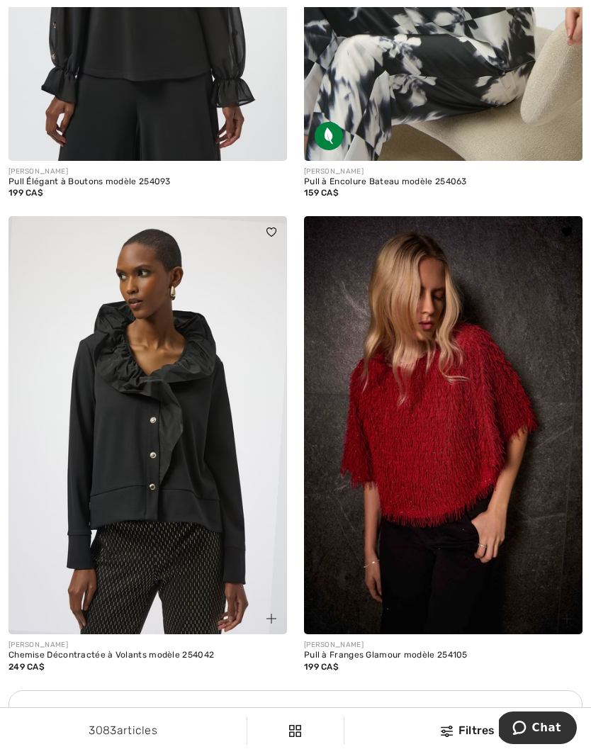
click at [457, 463] on img at bounding box center [443, 425] width 279 height 418
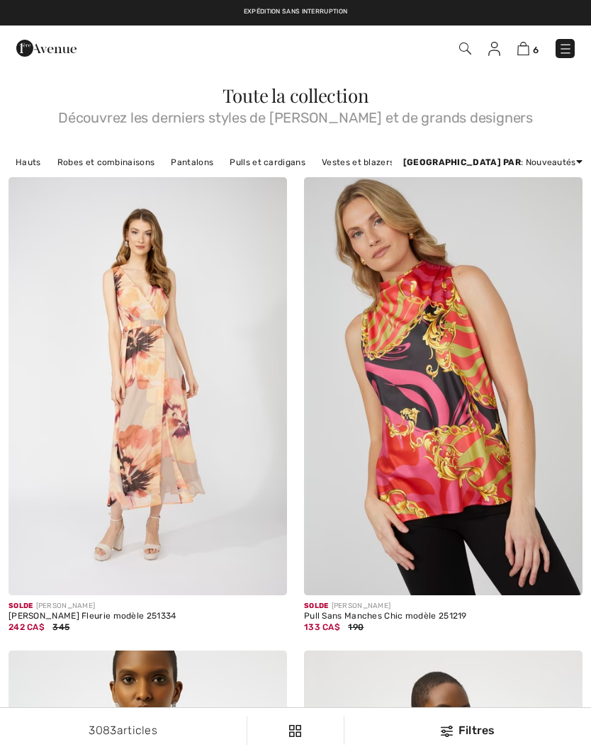
checkbox input "true"
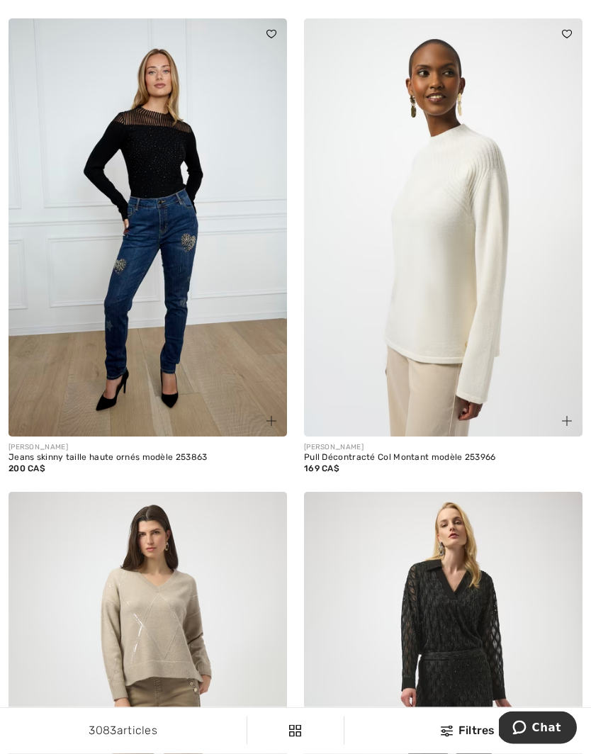
scroll to position [7628, 0]
click at [571, 416] on img at bounding box center [567, 421] width 10 height 10
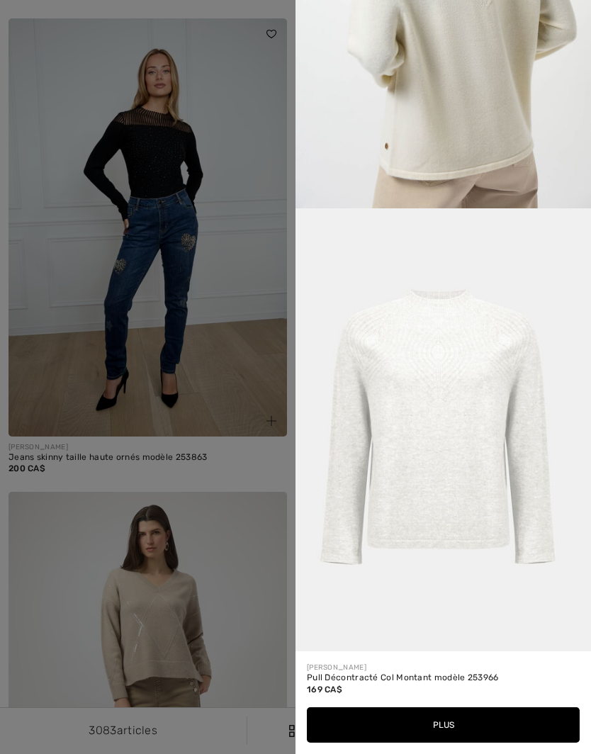
scroll to position [1583, 0]
click at [244, 565] on div at bounding box center [295, 377] width 591 height 754
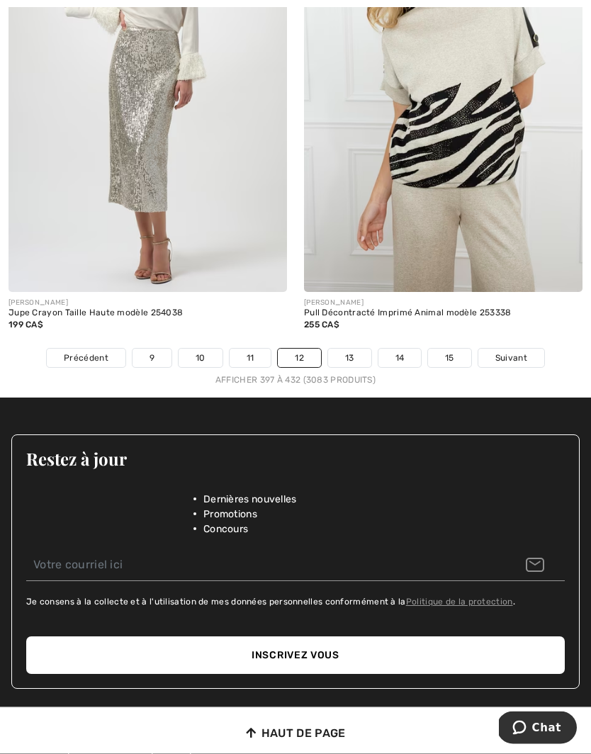
scroll to position [8743, 0]
click at [354, 351] on link "13" at bounding box center [349, 358] width 43 height 18
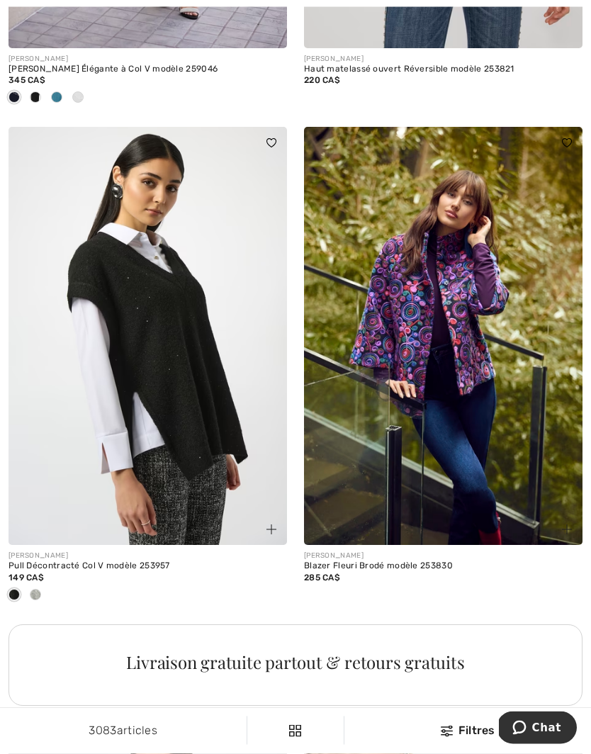
scroll to position [2489, 0]
click at [42, 593] on div at bounding box center [35, 595] width 21 height 23
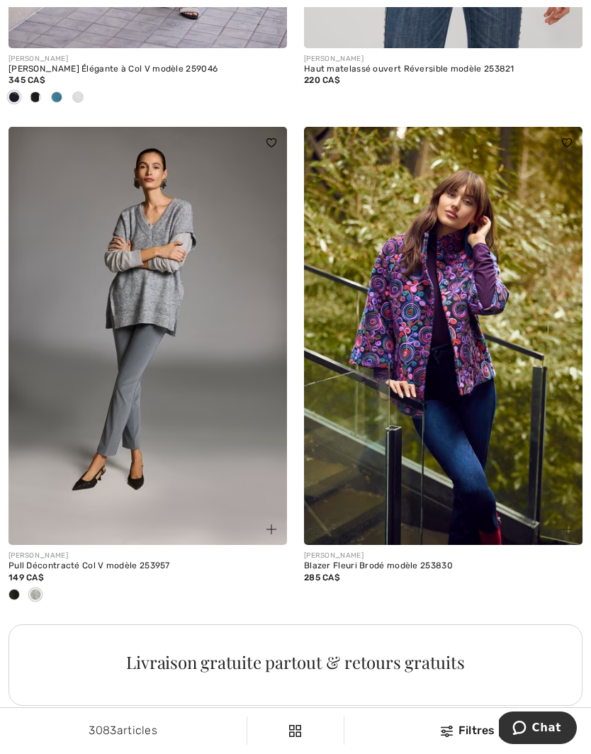
click at [20, 586] on div at bounding box center [14, 595] width 21 height 23
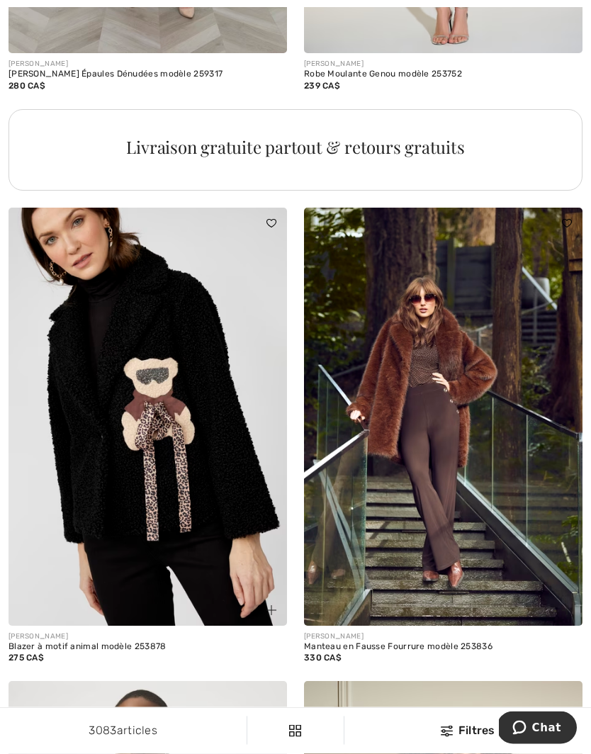
scroll to position [6006, 0]
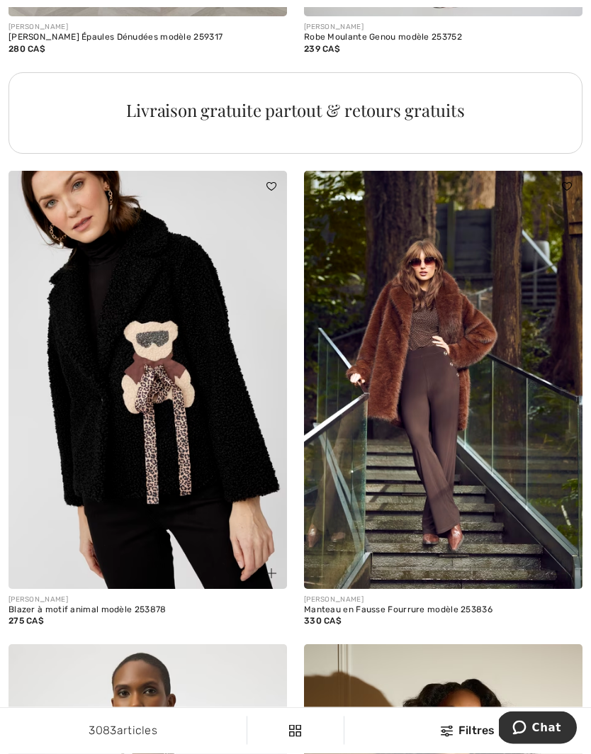
click at [201, 448] on img at bounding box center [148, 381] width 279 height 418
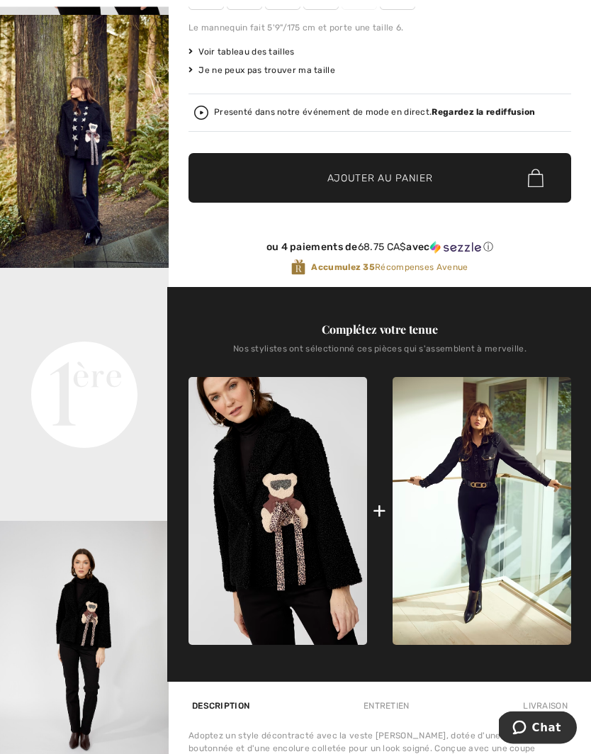
scroll to position [308, 0]
click at [109, 352] on video "Your browser does not support the video tag." at bounding box center [84, 310] width 169 height 84
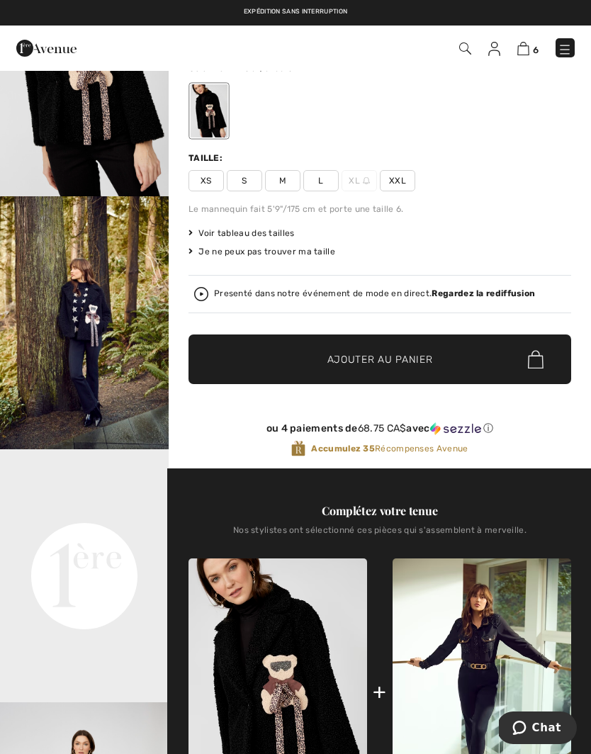
scroll to position [121, 0]
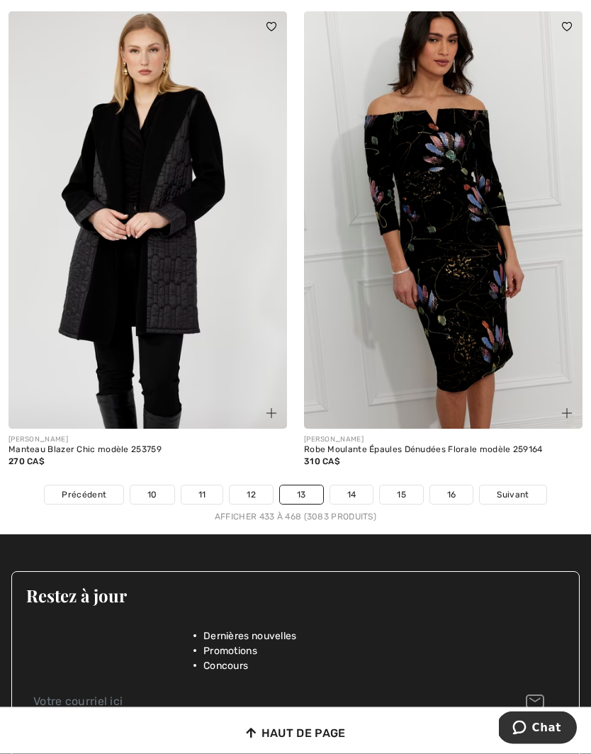
scroll to position [8583, 0]
click at [514, 486] on link "Suivant" at bounding box center [513, 495] width 66 height 18
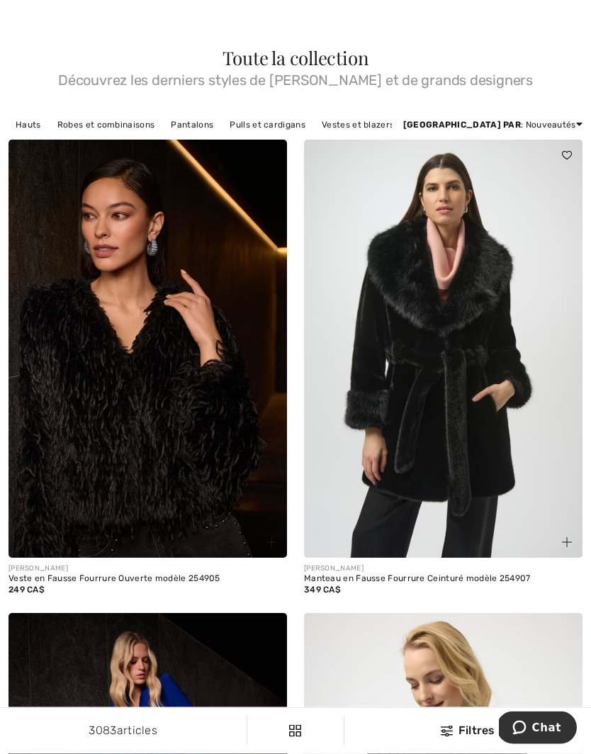
scroll to position [38, 0]
click at [252, 528] on div at bounding box center [264, 535] width 48 height 48
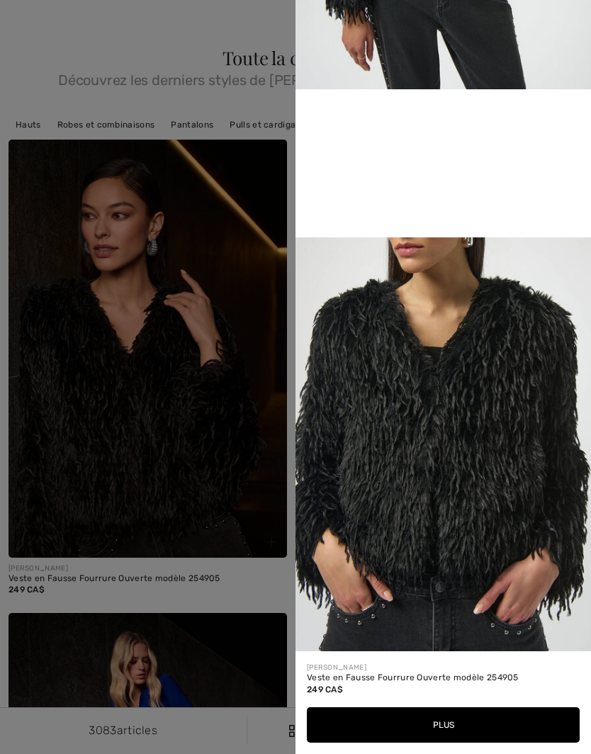
click at [245, 501] on div at bounding box center [295, 377] width 591 height 754
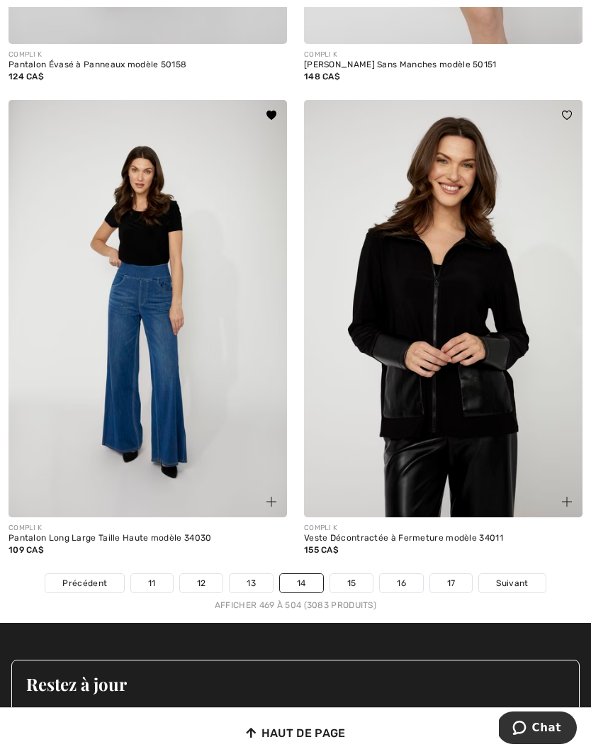
scroll to position [8622, 0]
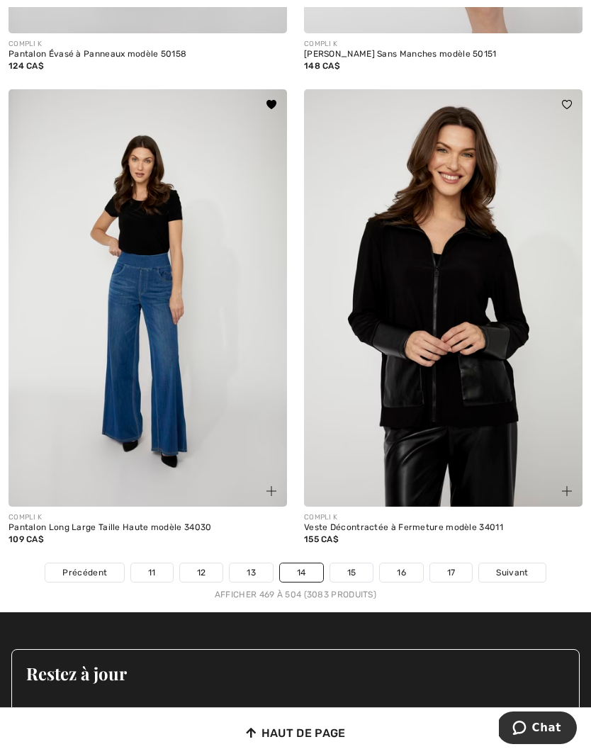
click at [502, 564] on link "Suivant" at bounding box center [512, 573] width 66 height 18
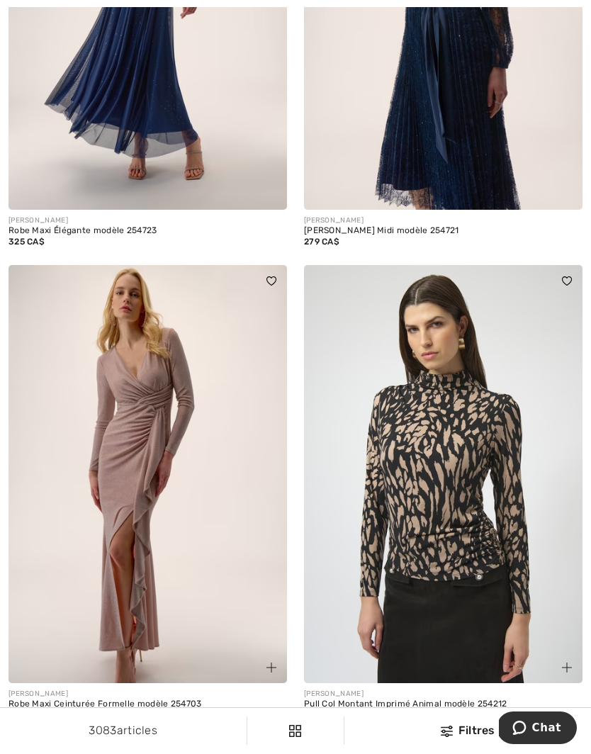
scroll to position [7885, 0]
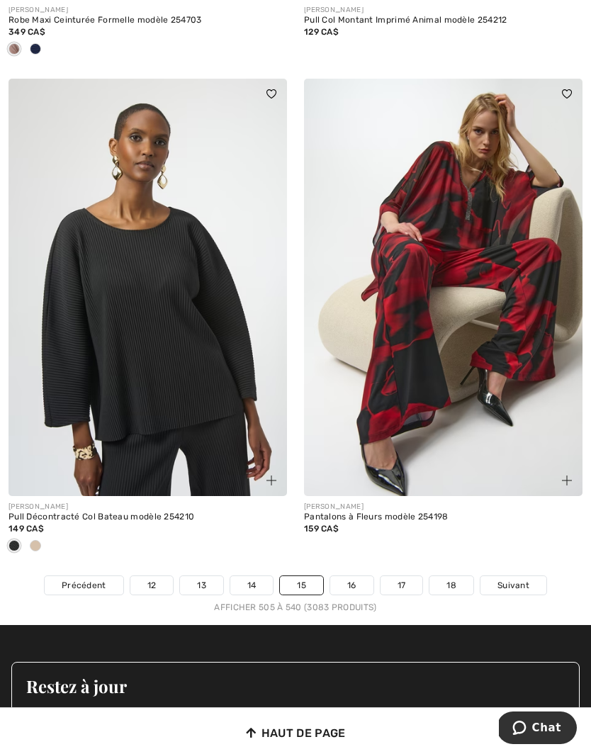
click at [518, 579] on span "Suivant" at bounding box center [514, 585] width 32 height 13
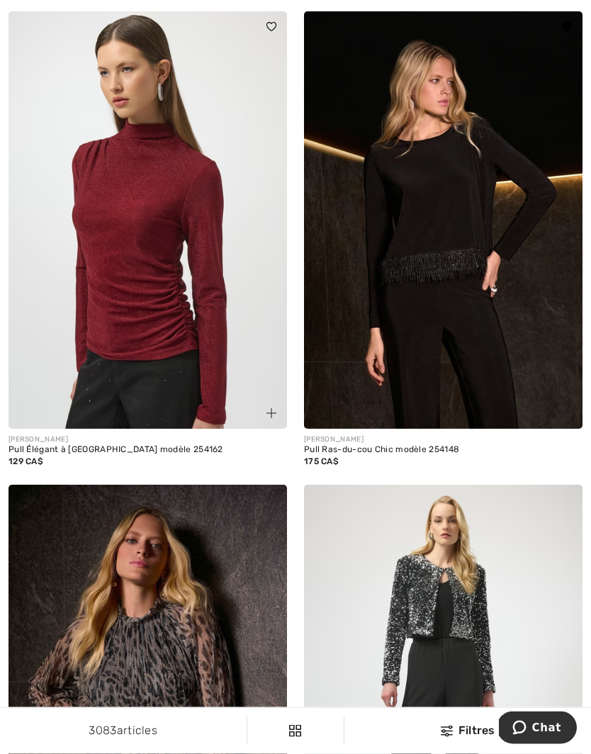
scroll to position [1114, 0]
click at [455, 341] on img at bounding box center [443, 220] width 279 height 418
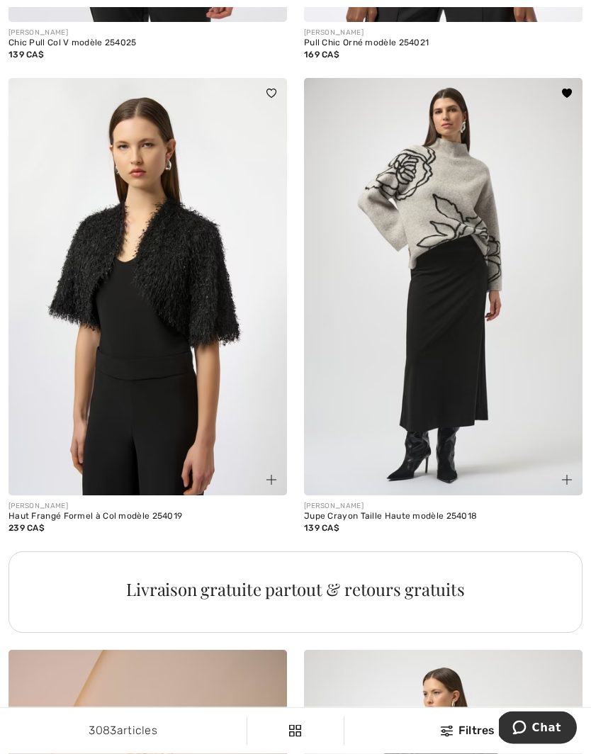
scroll to position [5434, 0]
click at [455, 353] on img at bounding box center [443, 287] width 279 height 418
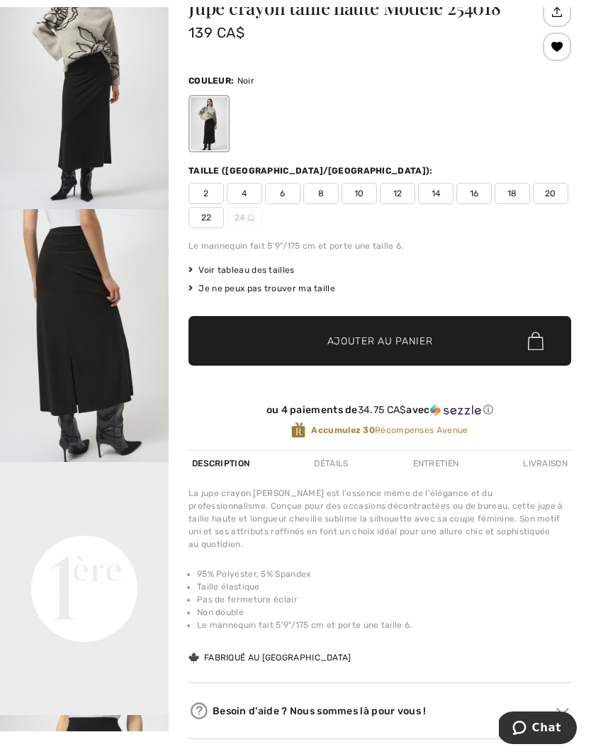
click at [325, 194] on span "8" at bounding box center [320, 193] width 35 height 21
click at [387, 335] on span "Ajouter au panier" at bounding box center [381, 341] width 106 height 15
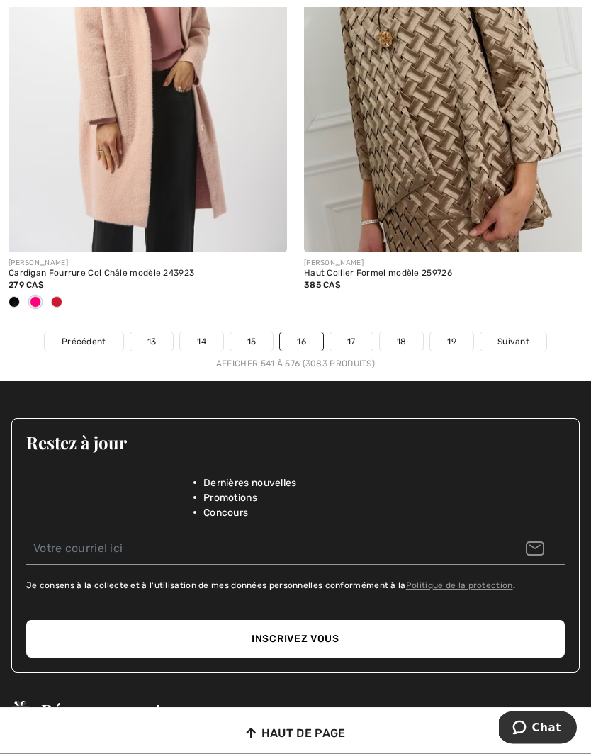
scroll to position [8758, 0]
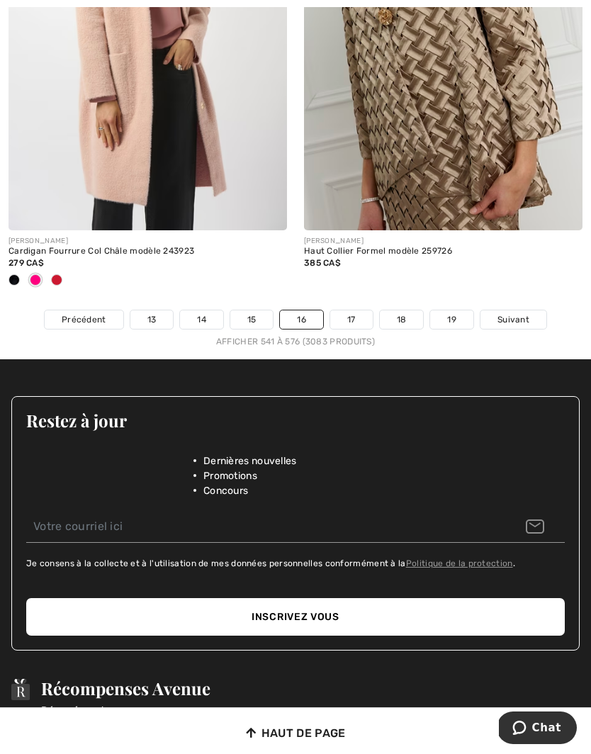
click at [516, 313] on span "Suivant" at bounding box center [514, 319] width 32 height 13
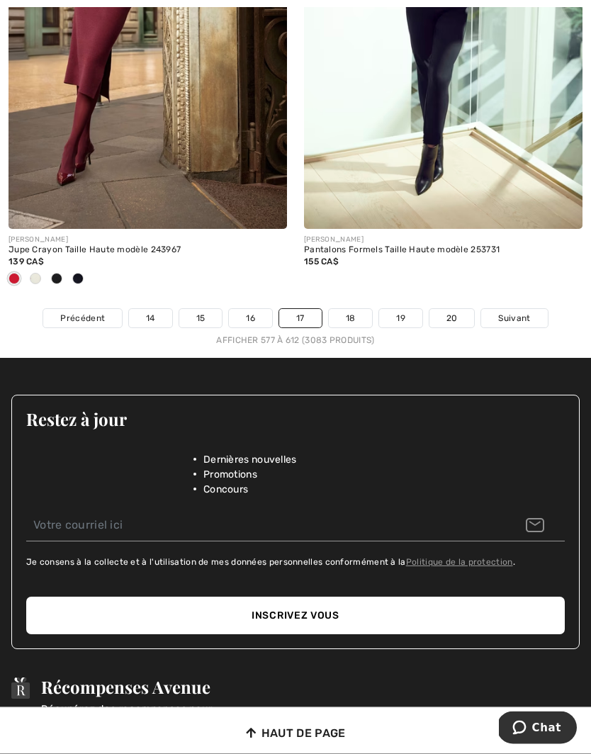
scroll to position [8720, 0]
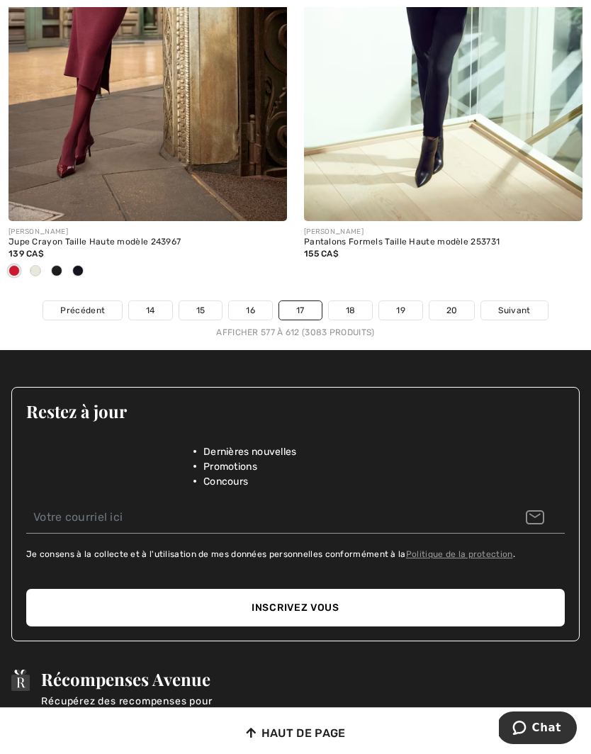
click at [352, 302] on link "18" at bounding box center [351, 310] width 44 height 18
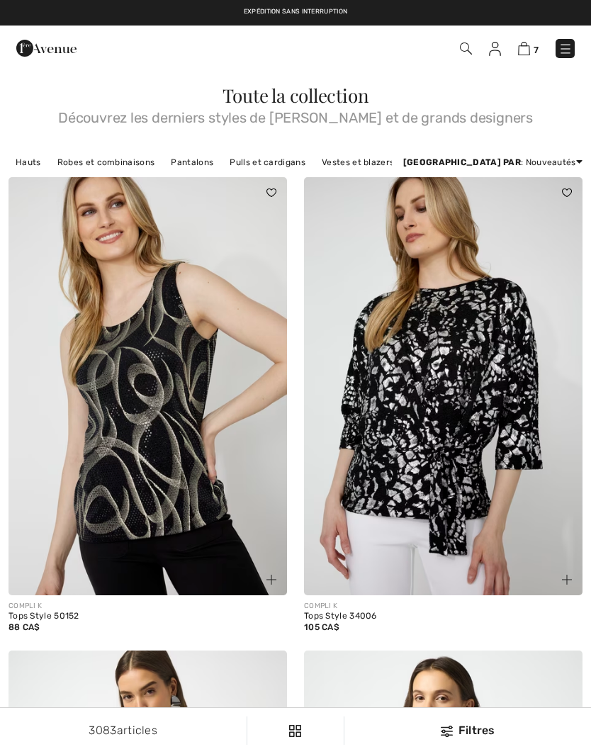
checkbox input "true"
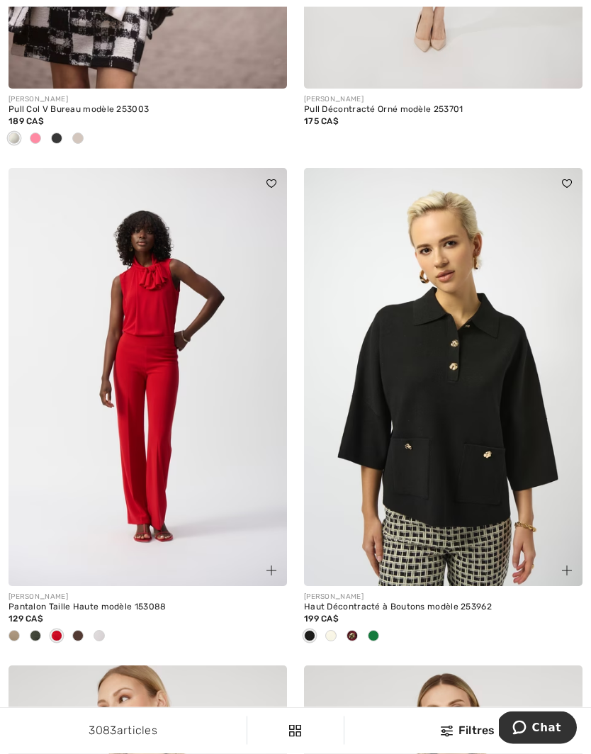
scroll to position [5035, 0]
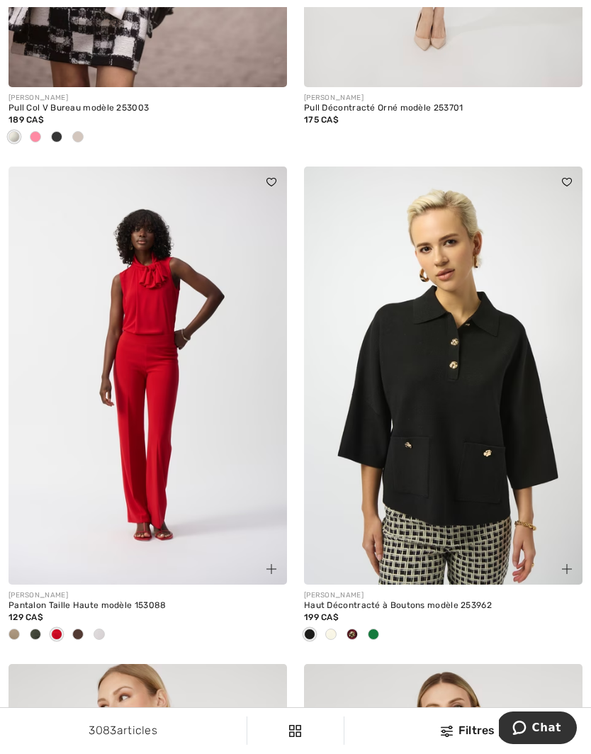
click at [375, 629] on span at bounding box center [373, 634] width 11 height 11
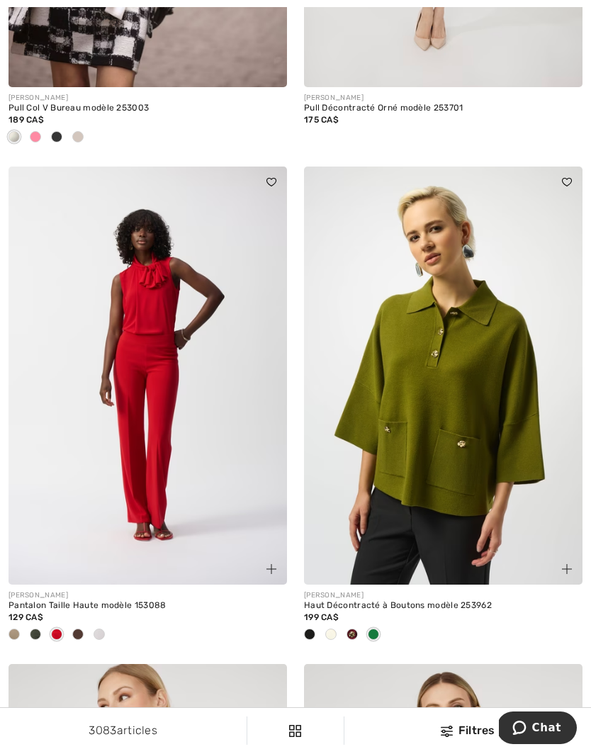
click at [355, 629] on span at bounding box center [352, 634] width 11 height 11
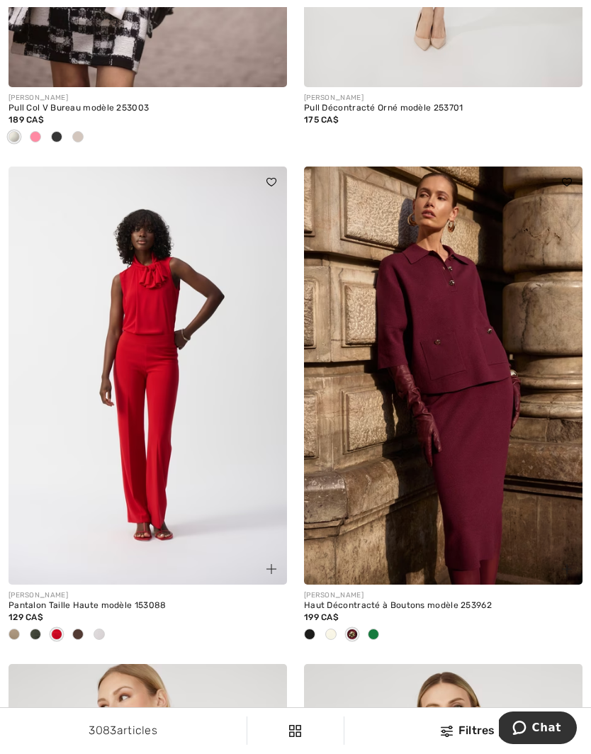
click at [334, 629] on span at bounding box center [330, 634] width 11 height 11
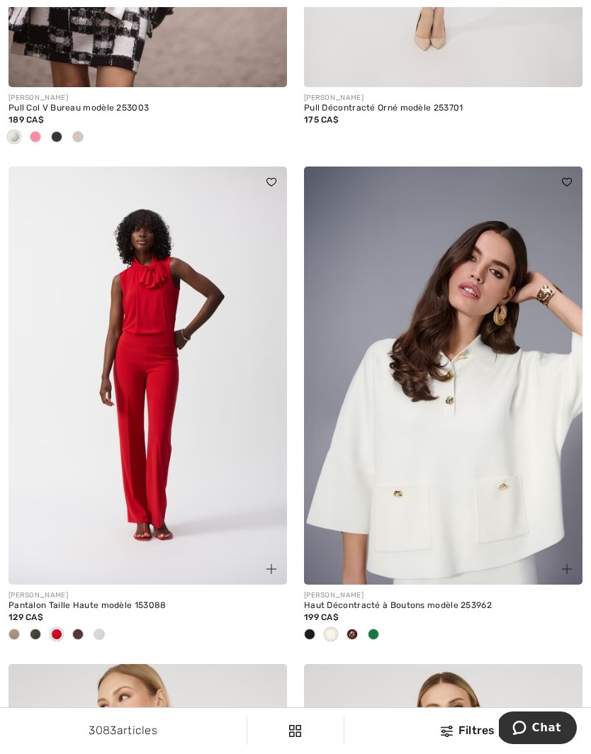
click at [314, 624] on div at bounding box center [309, 635] width 21 height 23
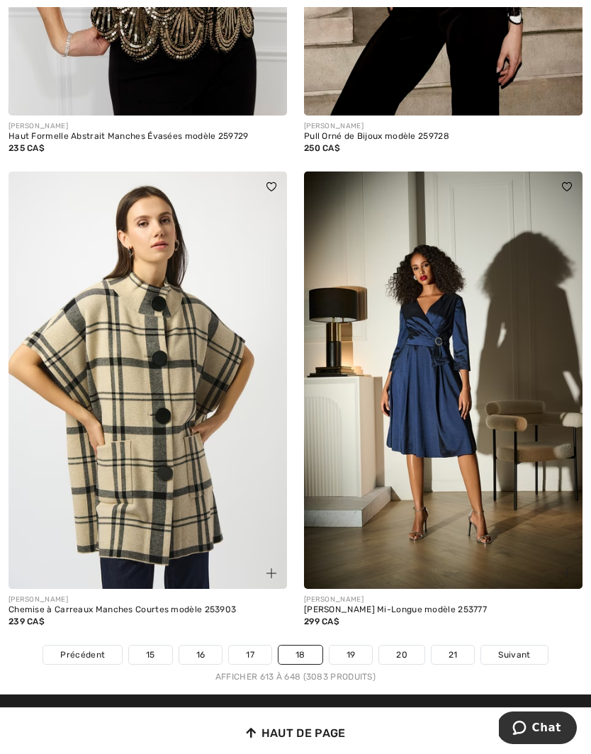
scroll to position [8498, 0]
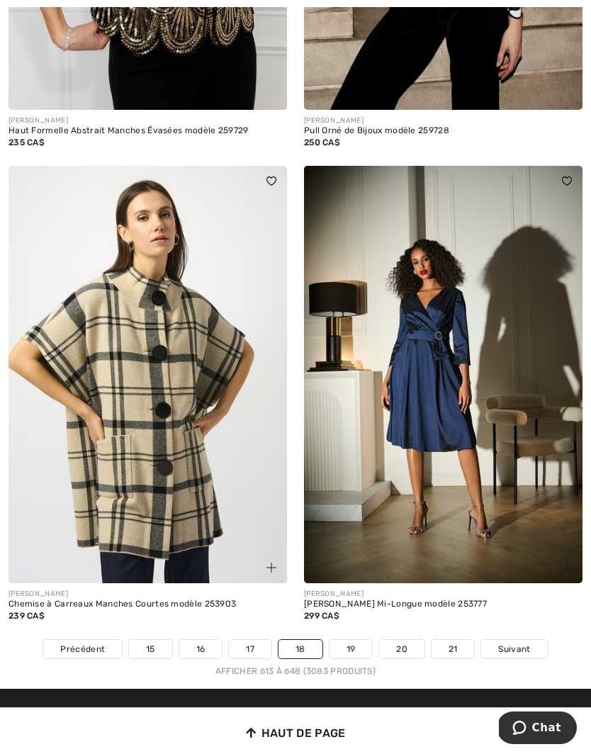
click at [513, 643] on span "Suivant" at bounding box center [514, 649] width 32 height 13
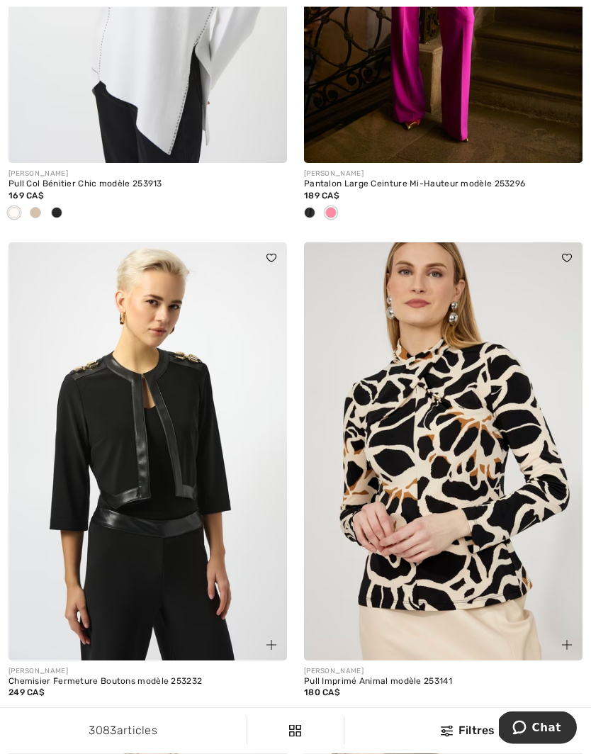
scroll to position [3477, 0]
click at [460, 506] on img at bounding box center [443, 451] width 279 height 418
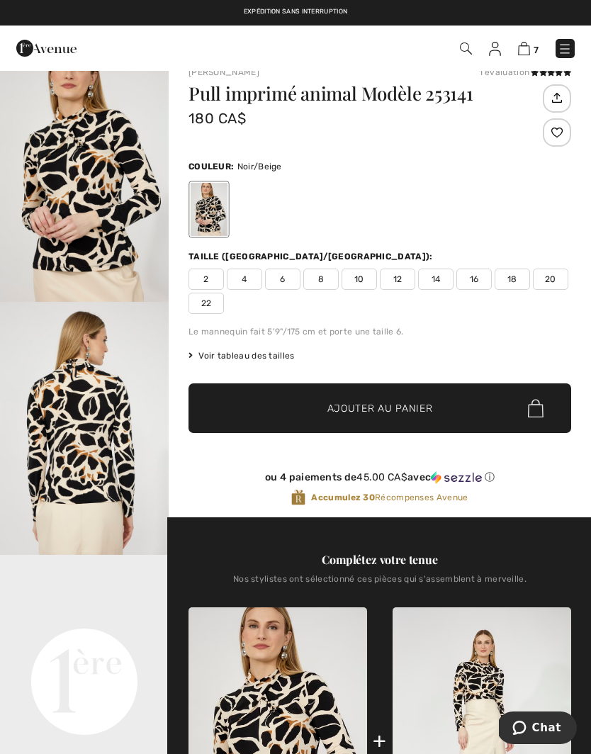
scroll to position [5, 0]
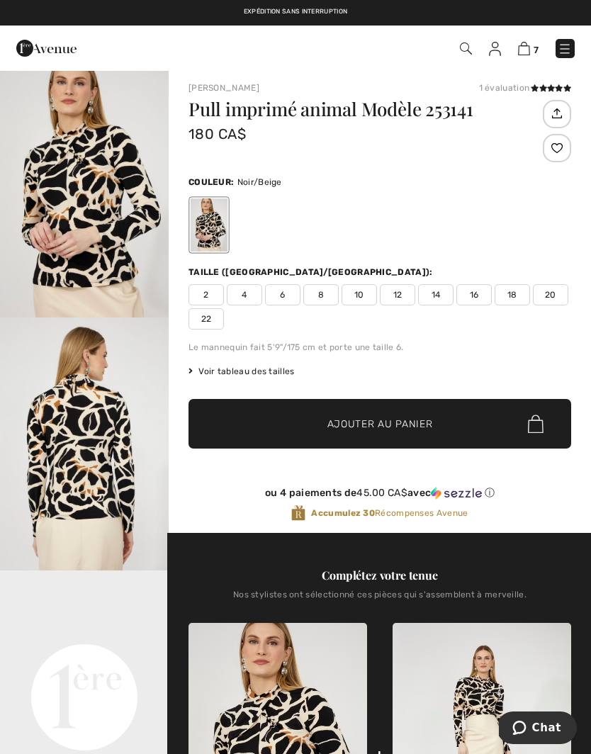
click at [289, 297] on span "6" at bounding box center [282, 294] width 35 height 21
click at [374, 429] on span "Ajouter au panier" at bounding box center [381, 424] width 106 height 15
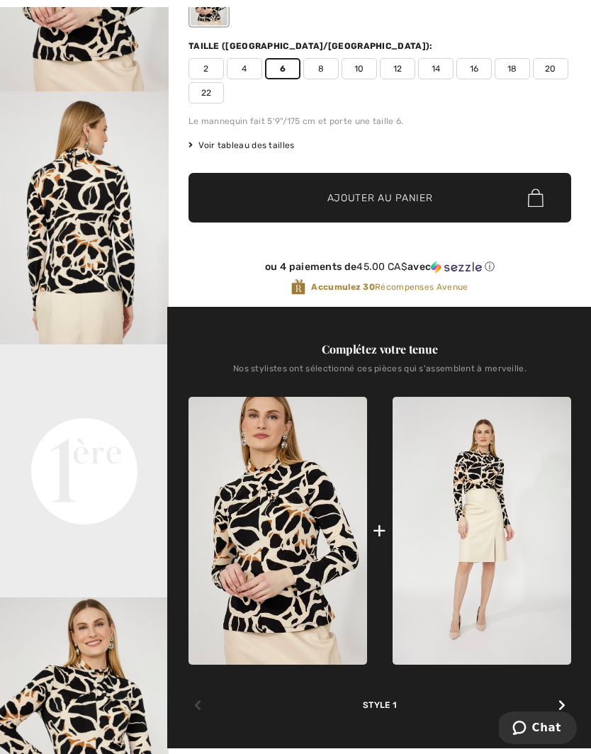
scroll to position [241, 0]
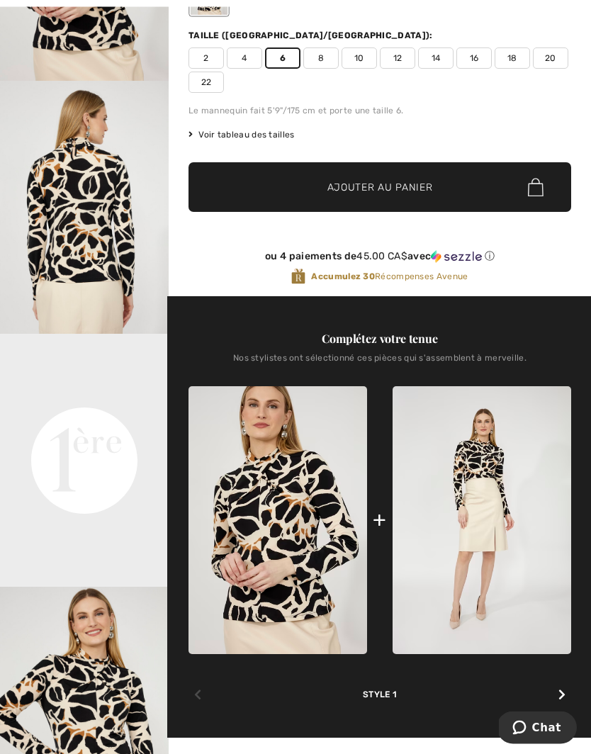
click at [561, 696] on icon at bounding box center [562, 695] width 7 height 11
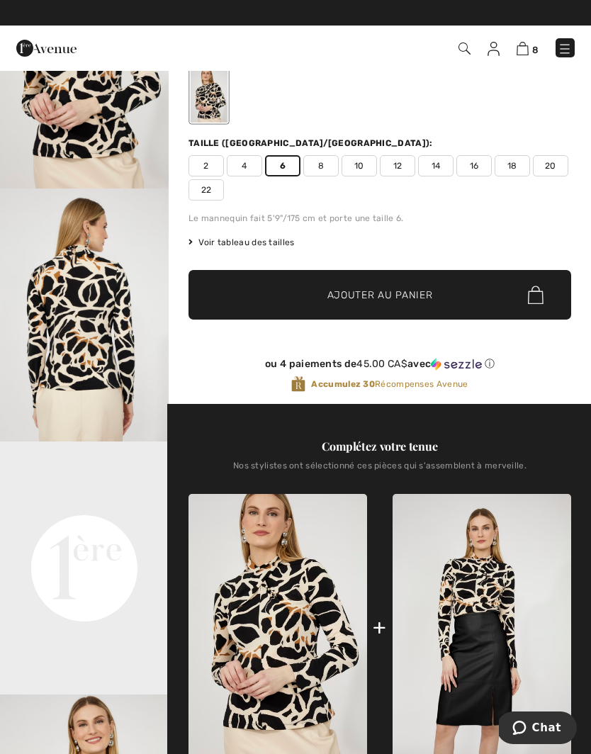
scroll to position [0, 0]
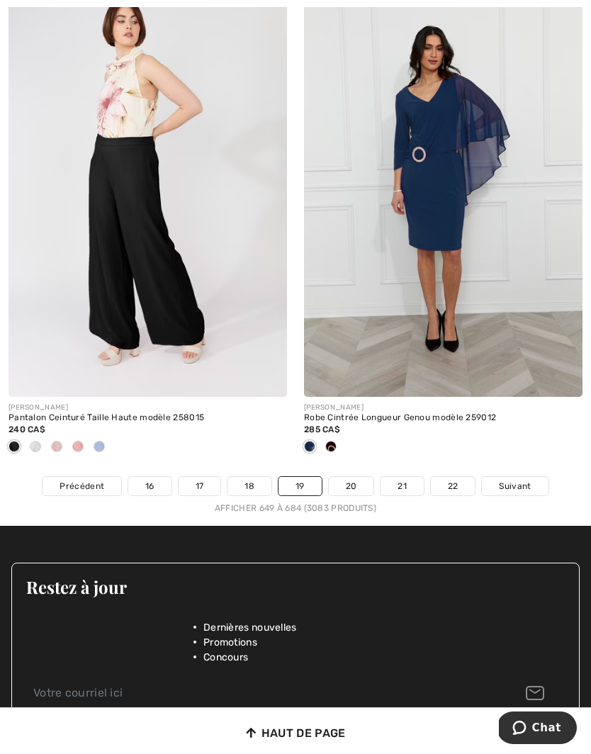
scroll to position [8691, 0]
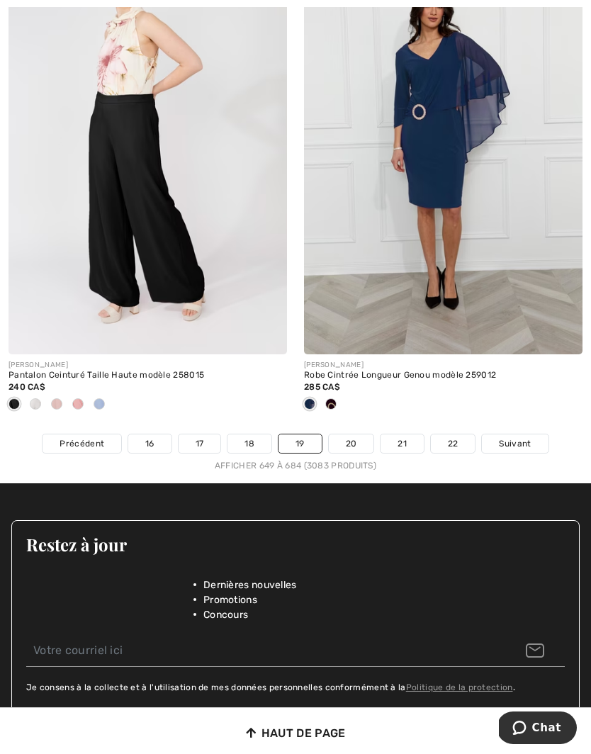
click at [352, 435] on link "20" at bounding box center [351, 444] width 45 height 18
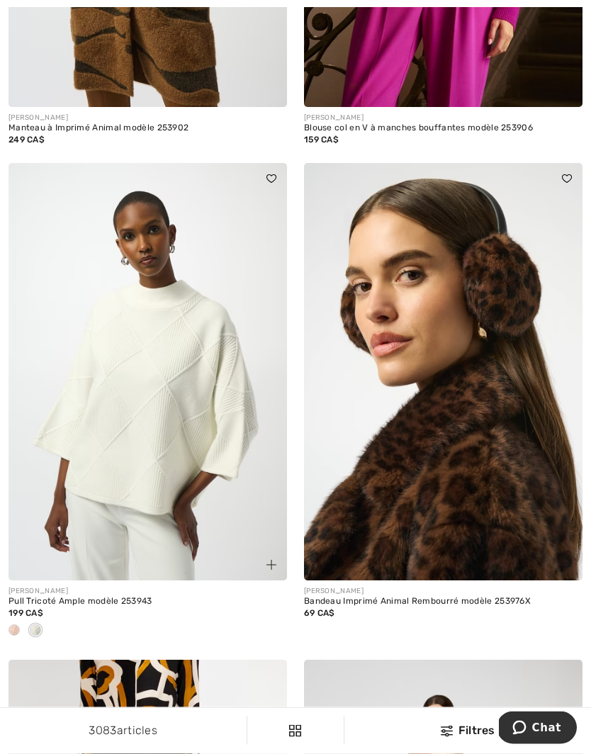
scroll to position [1460, 0]
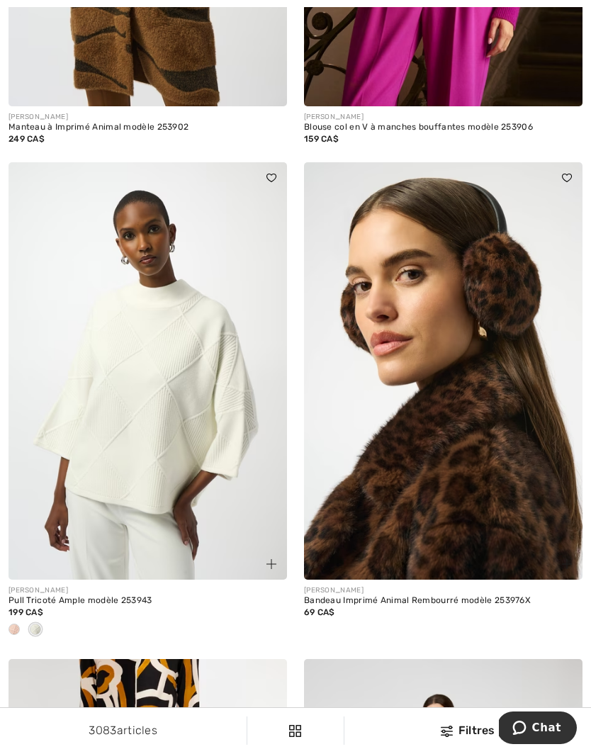
click at [21, 624] on div at bounding box center [14, 630] width 21 height 23
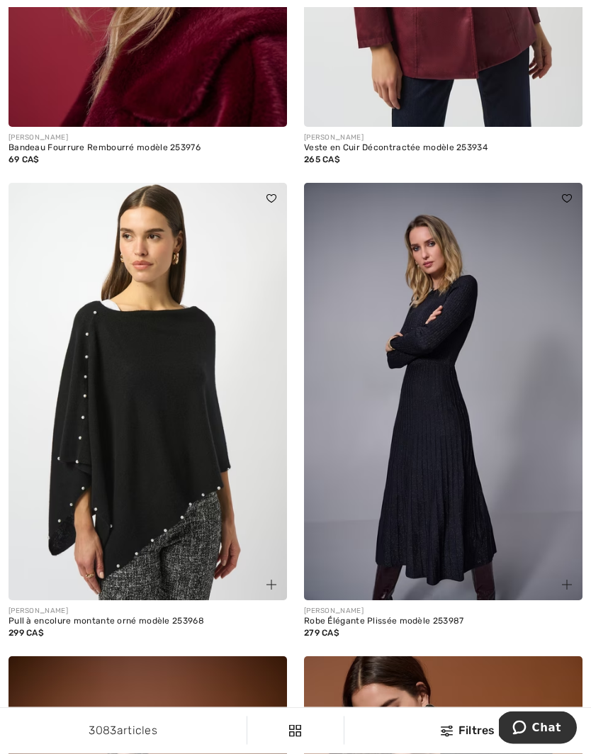
scroll to position [6944, 0]
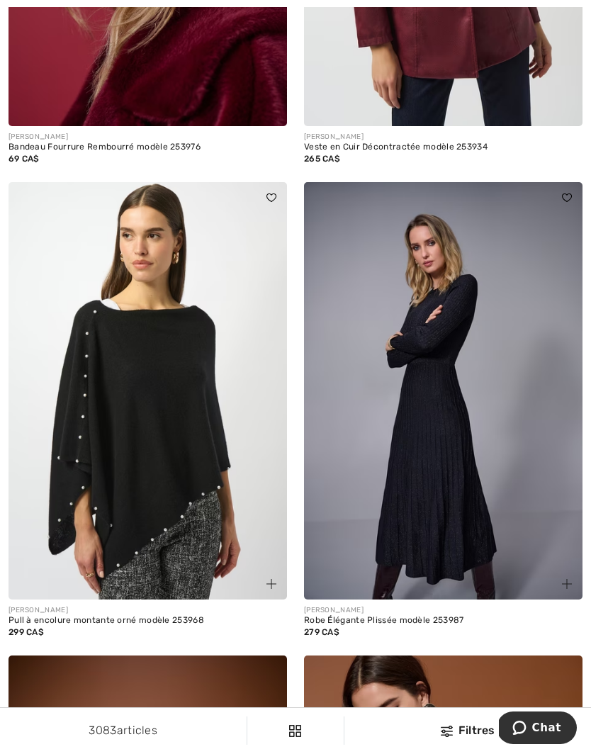
click at [564, 579] on img at bounding box center [567, 584] width 10 height 10
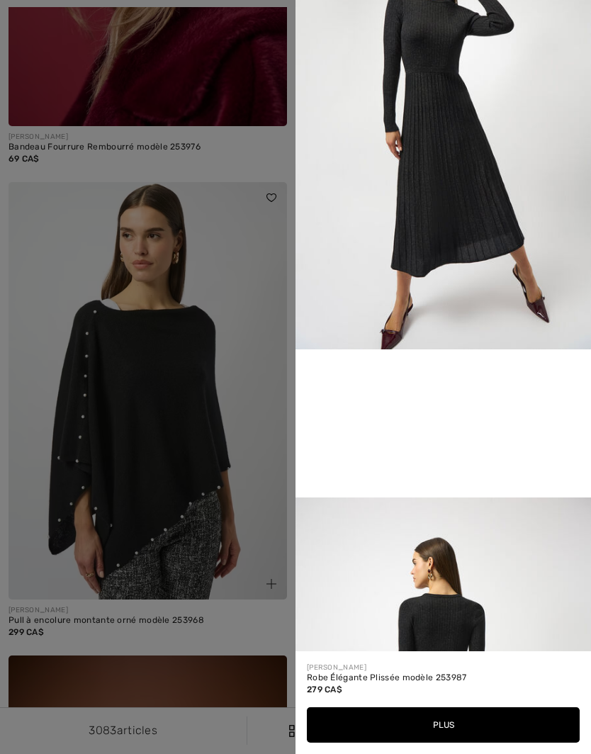
scroll to position [542, 0]
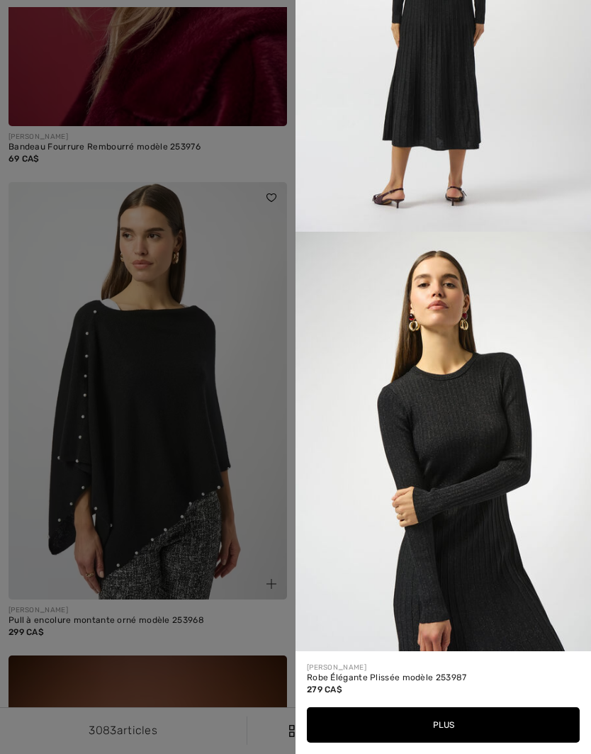
click at [258, 452] on div at bounding box center [295, 377] width 591 height 754
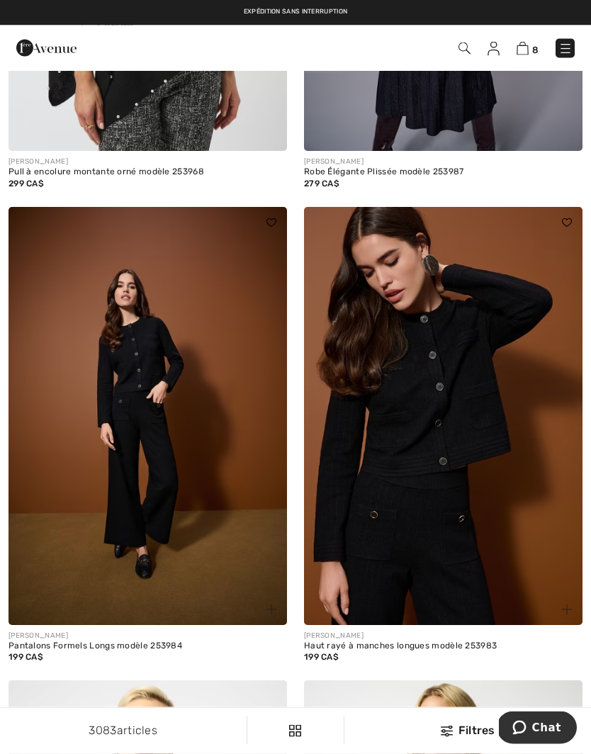
scroll to position [7394, 0]
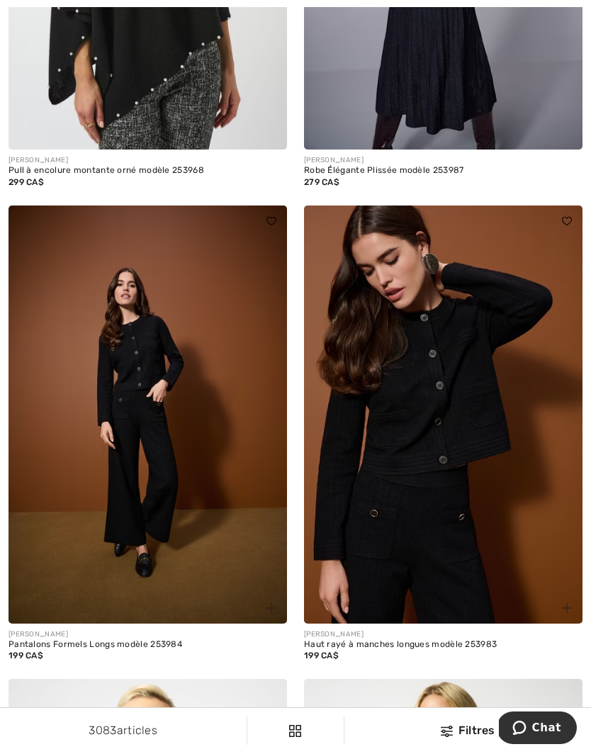
click at [570, 603] on img at bounding box center [567, 608] width 10 height 10
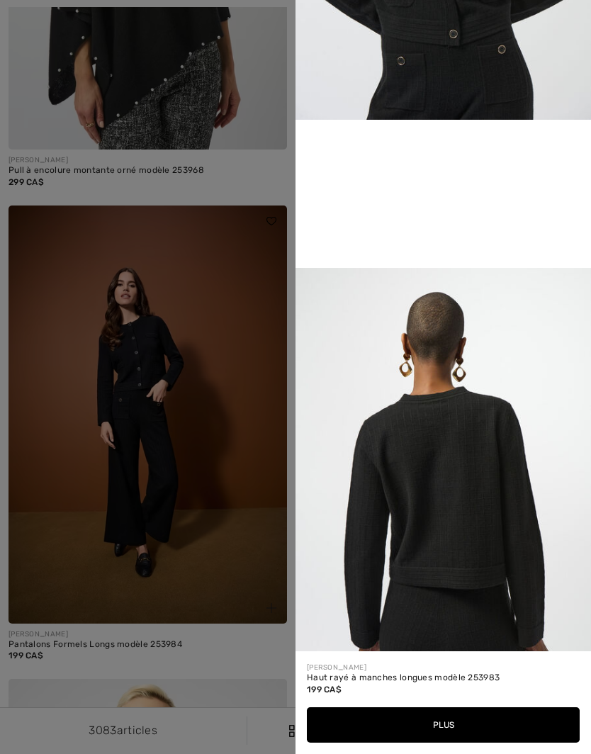
scroll to position [767, 0]
click at [223, 569] on div at bounding box center [295, 377] width 591 height 754
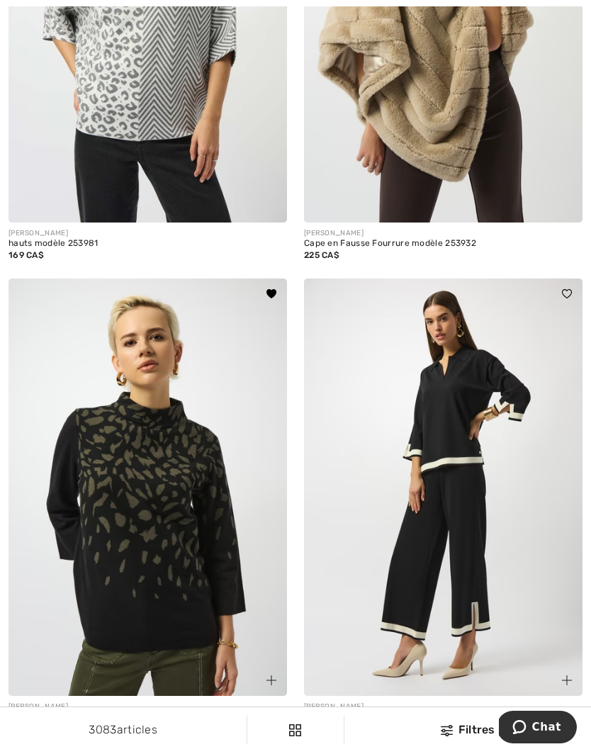
scroll to position [8269, 0]
click at [499, 574] on img at bounding box center [443, 488] width 279 height 418
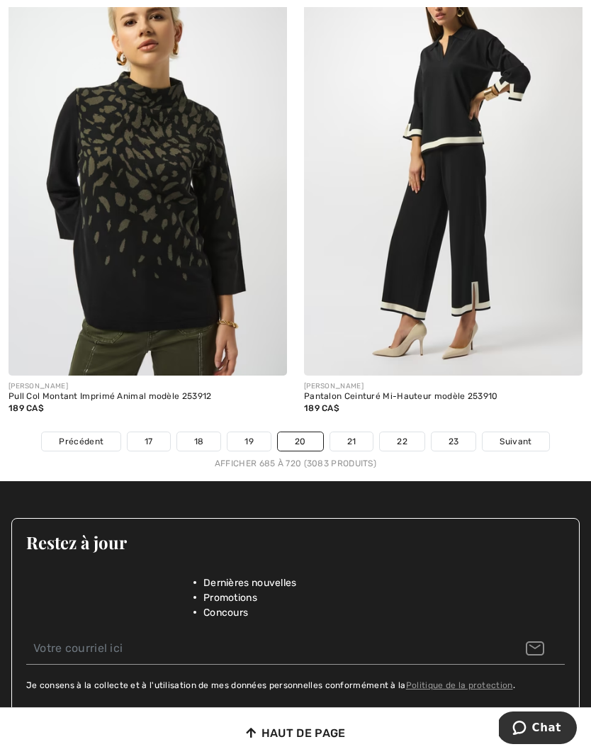
scroll to position [8650, 0]
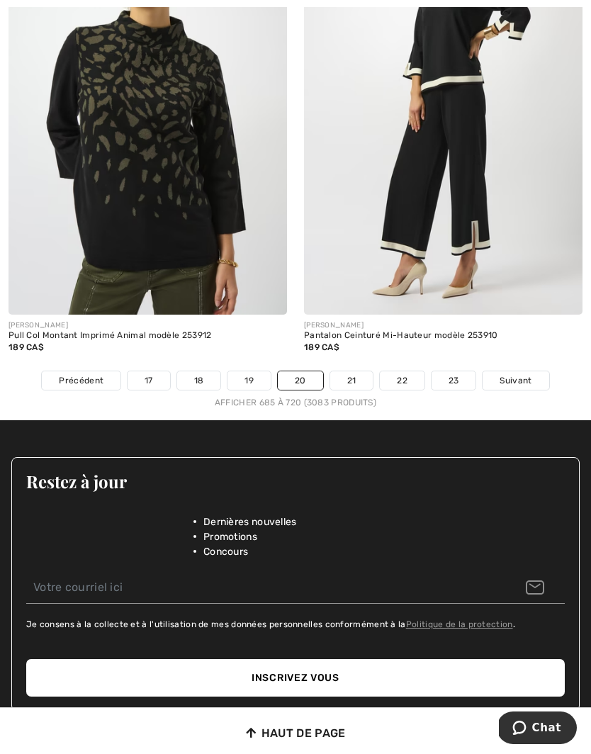
click at [347, 374] on link "21" at bounding box center [351, 381] width 43 height 18
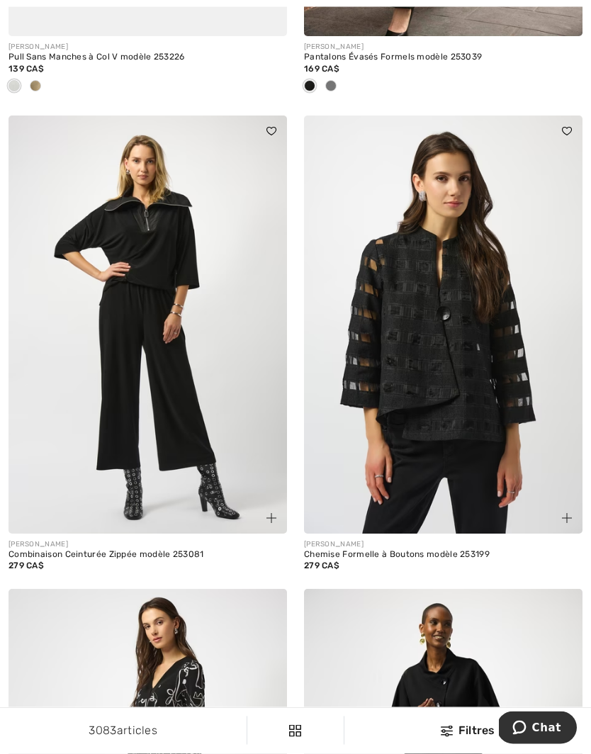
scroll to position [8085, 0]
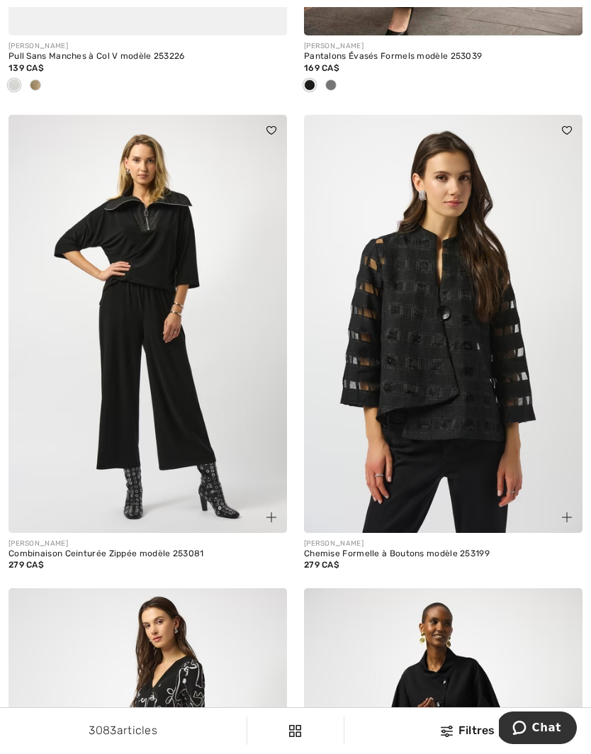
click at [274, 513] on img at bounding box center [272, 518] width 10 height 10
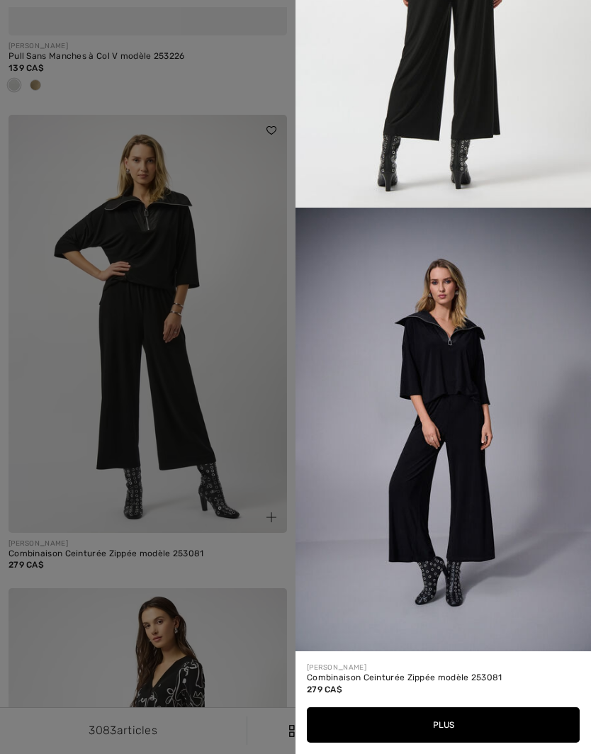
scroll to position [1584, 0]
click at [234, 407] on div at bounding box center [295, 377] width 591 height 754
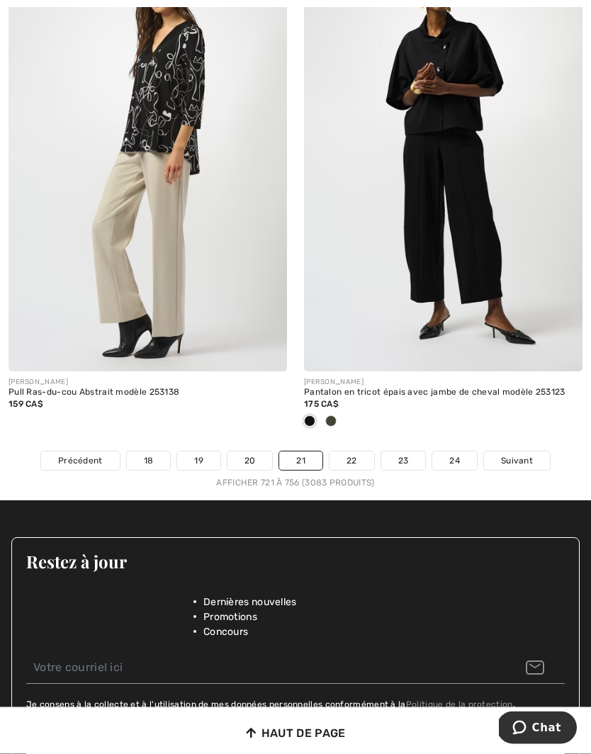
scroll to position [8721, 0]
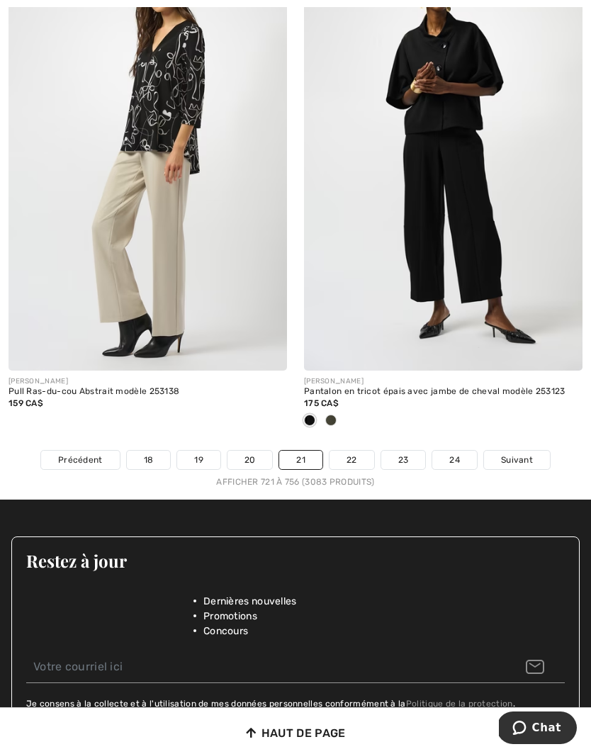
click at [515, 454] on span "Suivant" at bounding box center [517, 460] width 32 height 13
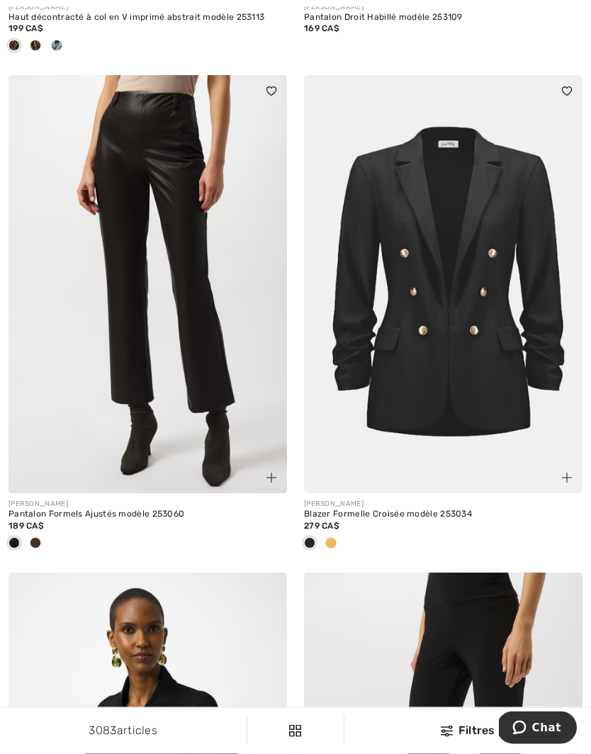
scroll to position [599, 0]
click at [340, 541] on div at bounding box center [330, 543] width 21 height 23
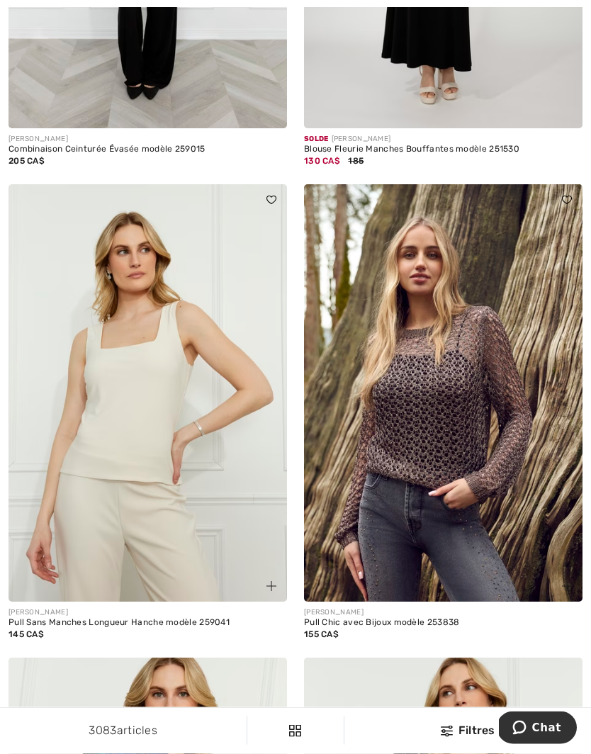
scroll to position [4544, 0]
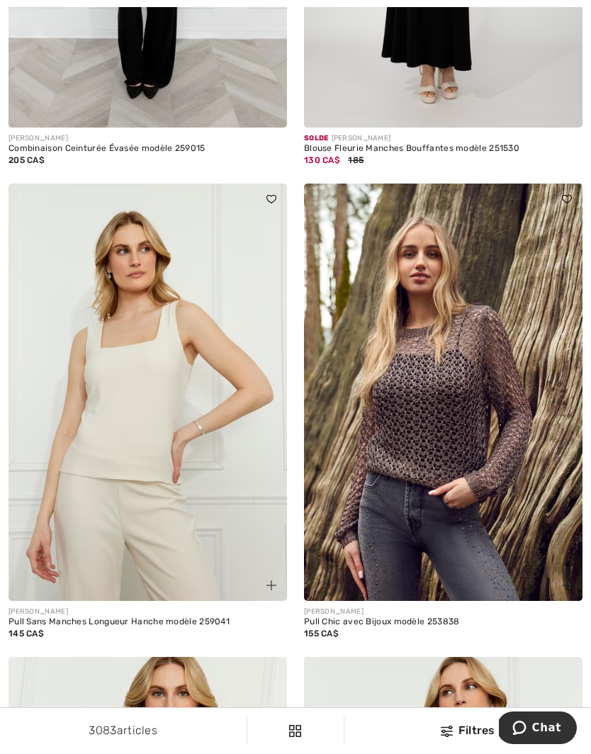
click at [562, 581] on img at bounding box center [567, 586] width 10 height 10
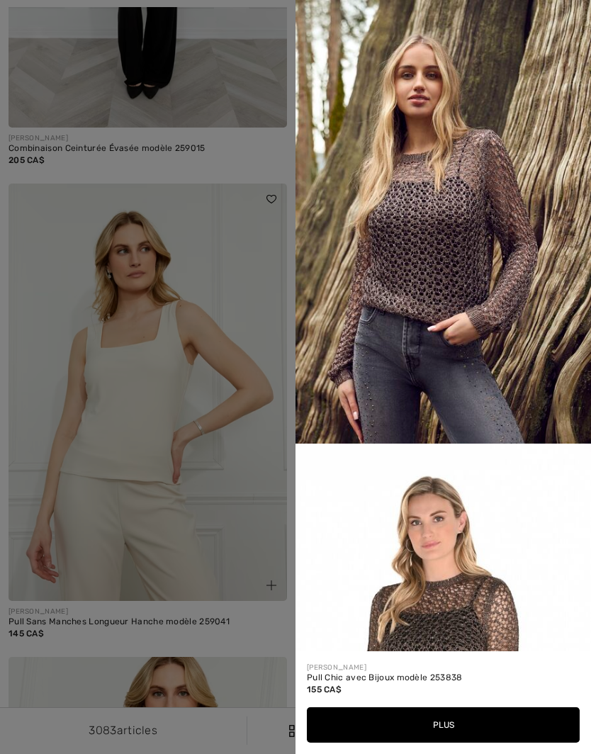
scroll to position [0, 0]
click at [238, 508] on div at bounding box center [295, 377] width 591 height 754
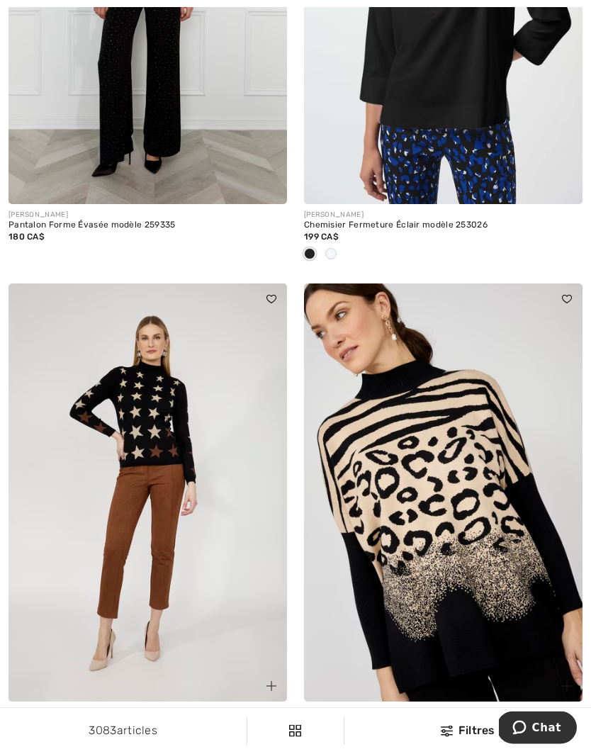
scroll to position [7916, 0]
click at [194, 498] on img at bounding box center [148, 493] width 279 height 418
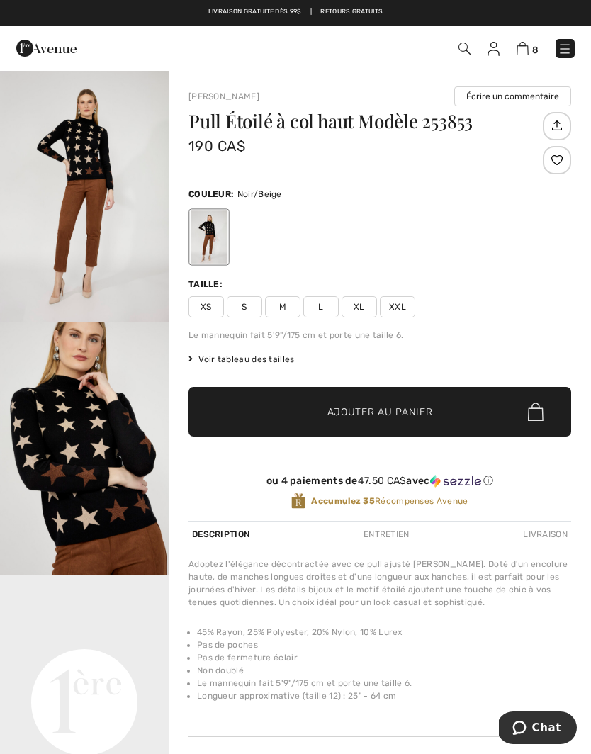
click at [248, 310] on span "S" at bounding box center [244, 306] width 35 height 21
click at [383, 415] on span "Ajouter au panier" at bounding box center [381, 412] width 106 height 15
click at [535, 294] on div "Taille: XS S M L XL XXL" at bounding box center [380, 298] width 383 height 40
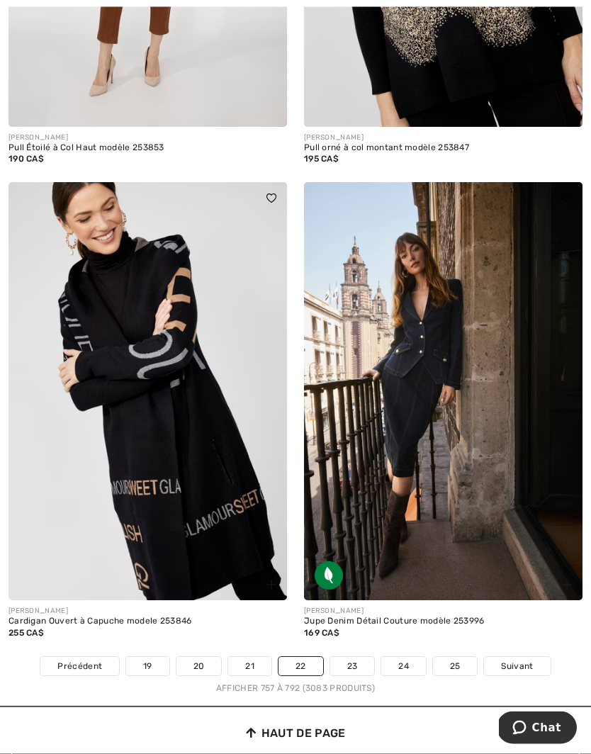
scroll to position [8491, 0]
click at [521, 660] on span "Suivant" at bounding box center [517, 666] width 32 height 13
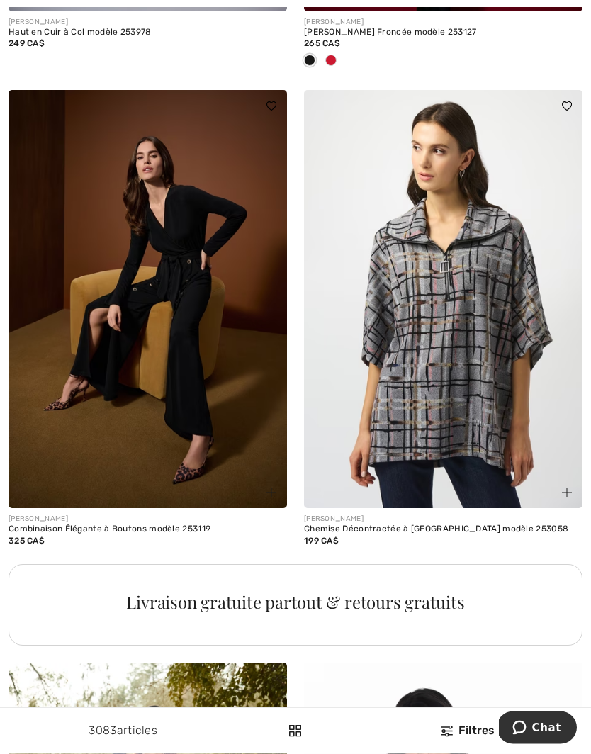
scroll to position [2479, 0]
click at [276, 488] on img at bounding box center [272, 493] width 10 height 10
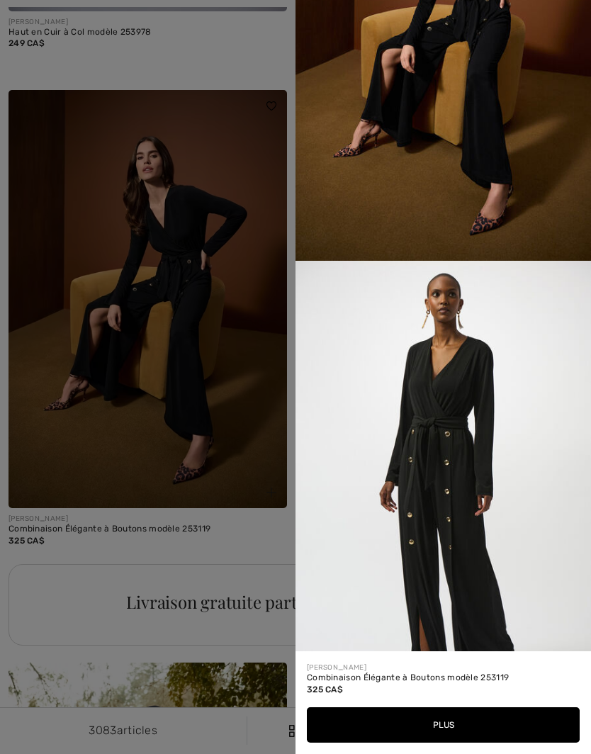
scroll to position [186, 0]
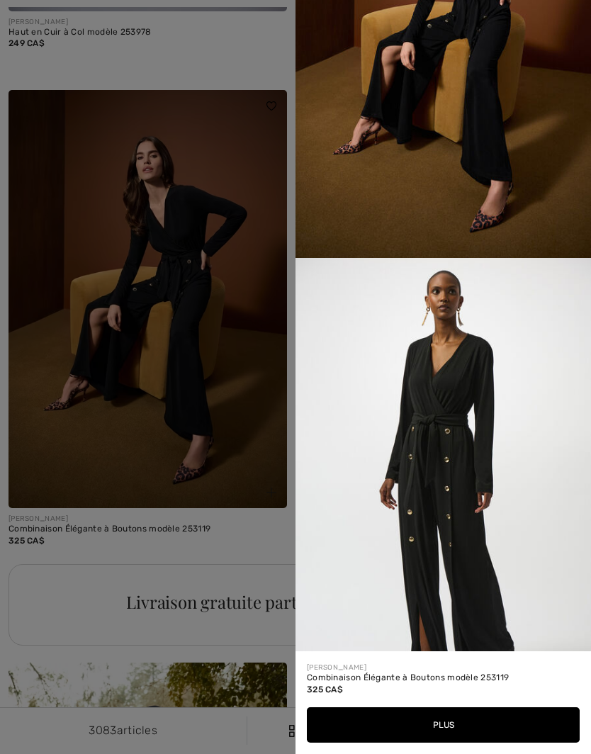
click at [247, 558] on div at bounding box center [295, 377] width 591 height 754
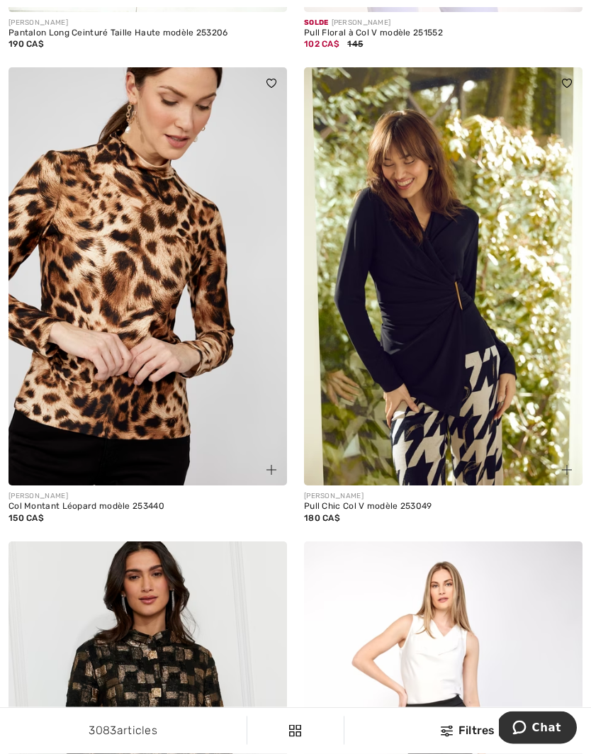
scroll to position [3557, 0]
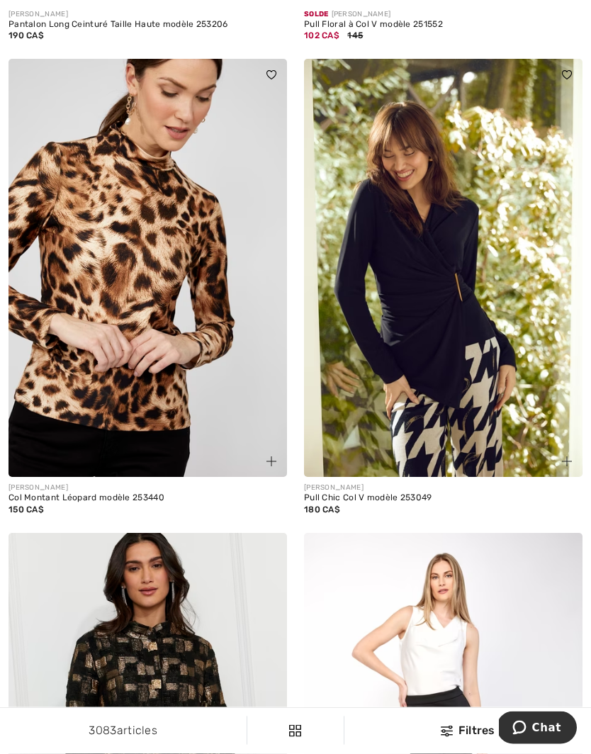
click at [564, 461] on img at bounding box center [567, 462] width 10 height 10
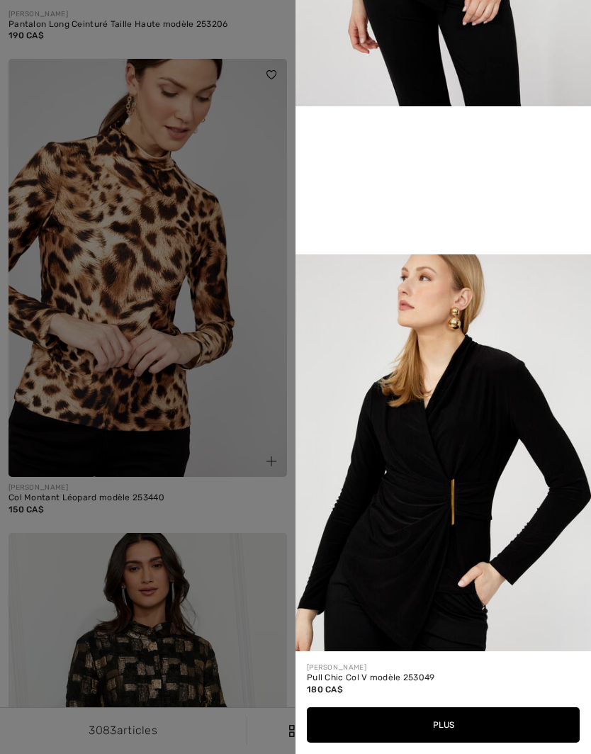
scroll to position [782, 0]
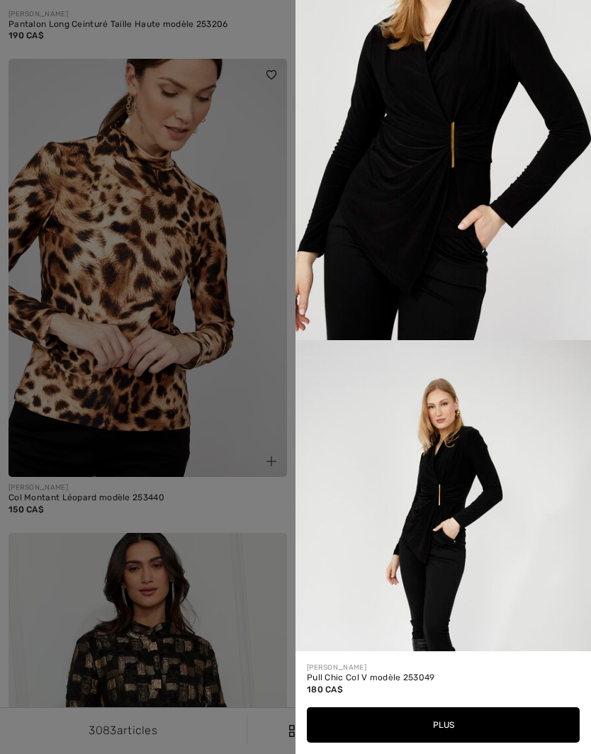
click at [262, 411] on div at bounding box center [295, 377] width 591 height 754
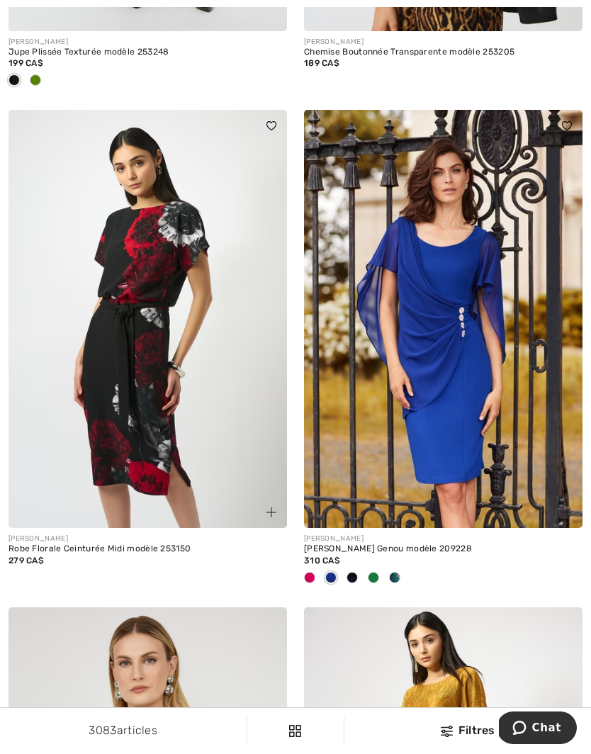
scroll to position [7918, 0]
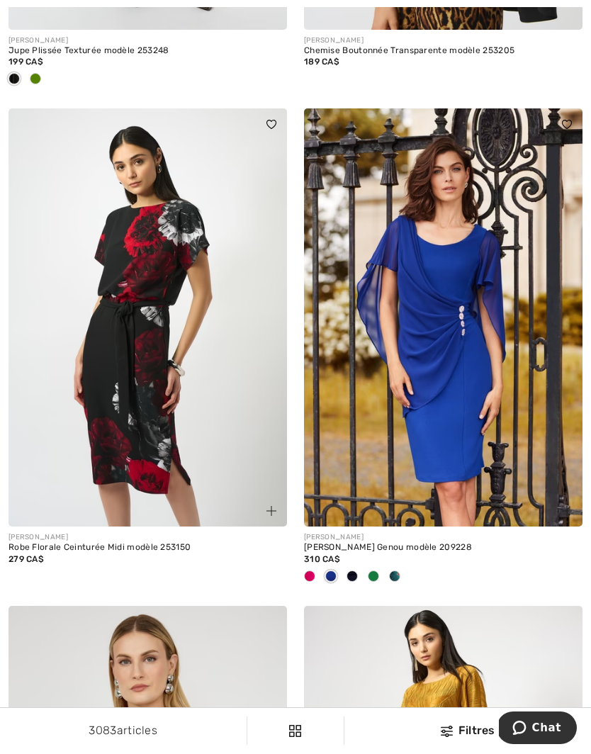
click at [177, 384] on img at bounding box center [148, 317] width 279 height 418
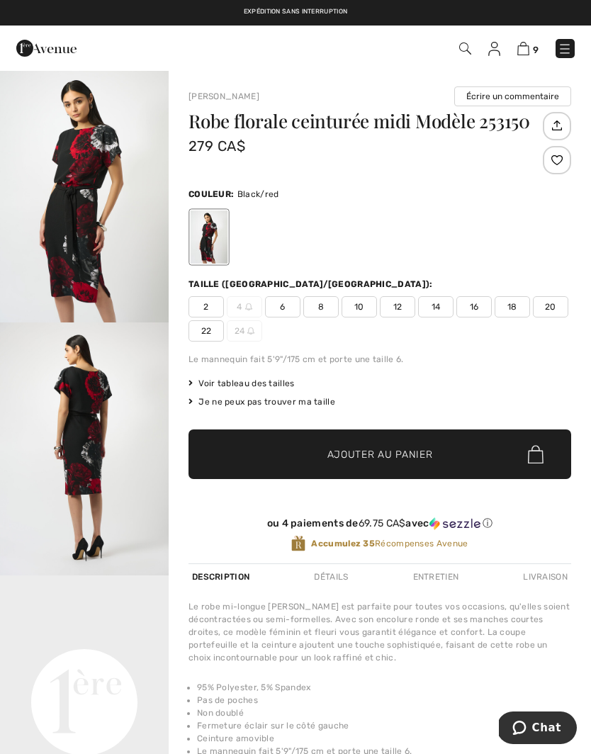
click at [326, 310] on span "8" at bounding box center [320, 306] width 35 height 21
click at [260, 384] on span "Voir tableau des tailles" at bounding box center [242, 383] width 106 height 13
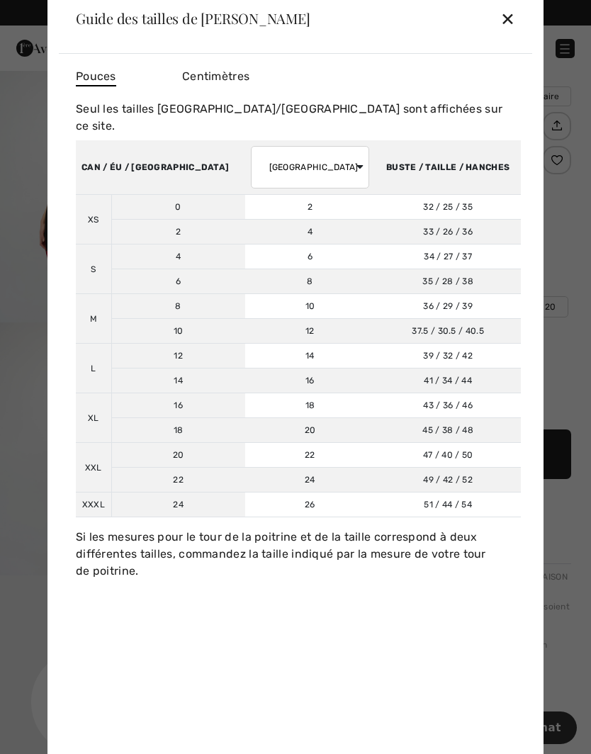
click at [509, 24] on div "✕" at bounding box center [508, 19] width 15 height 30
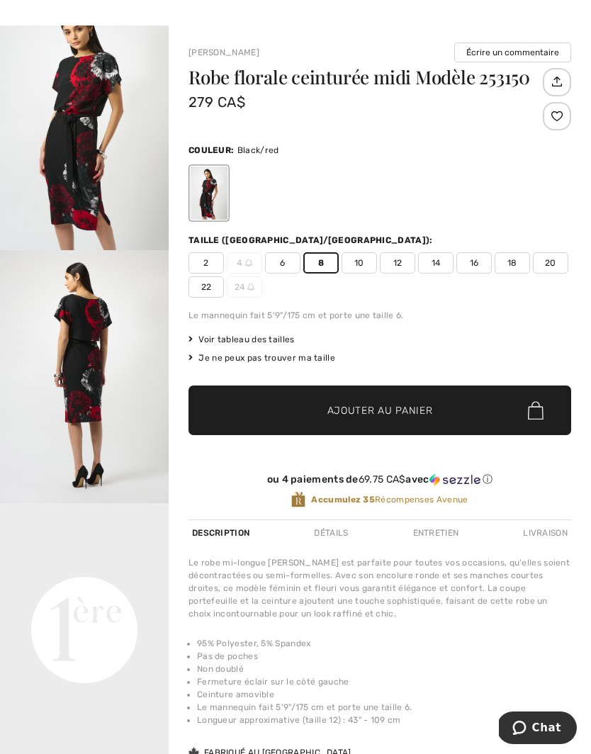
scroll to position [63, 0]
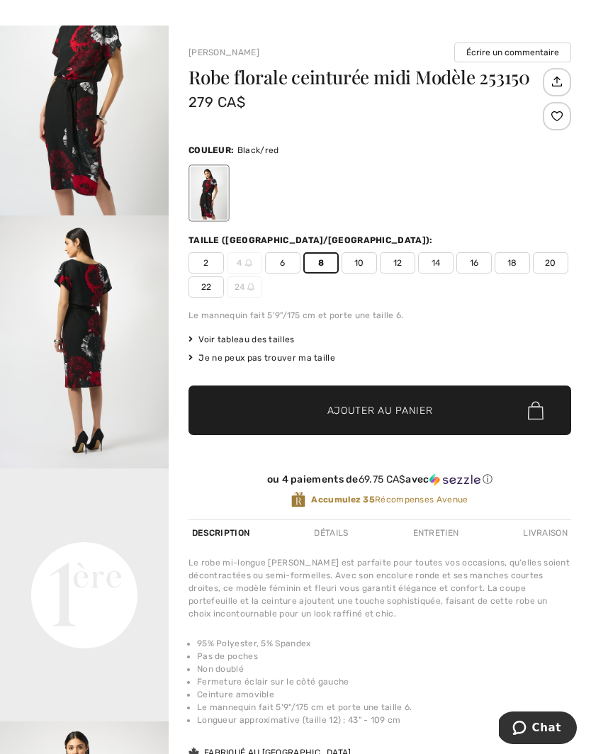
click at [382, 410] on span "Ajouter au panier" at bounding box center [381, 410] width 106 height 15
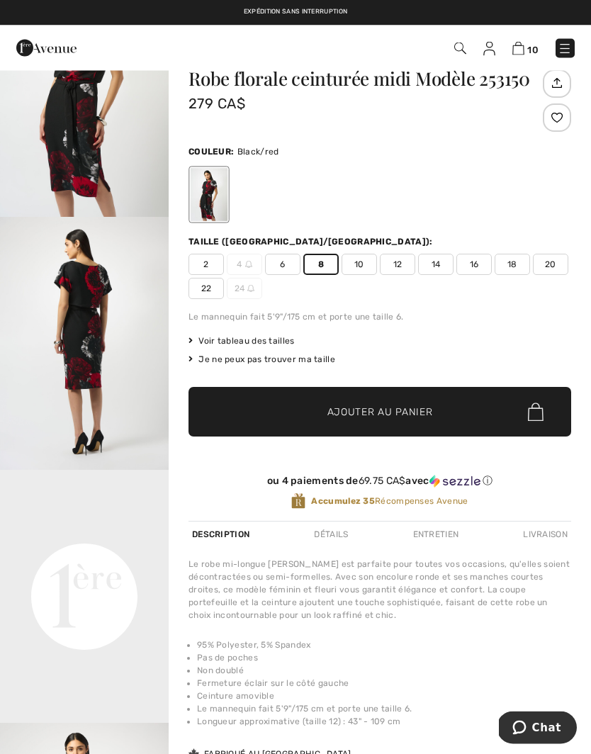
scroll to position [0, 0]
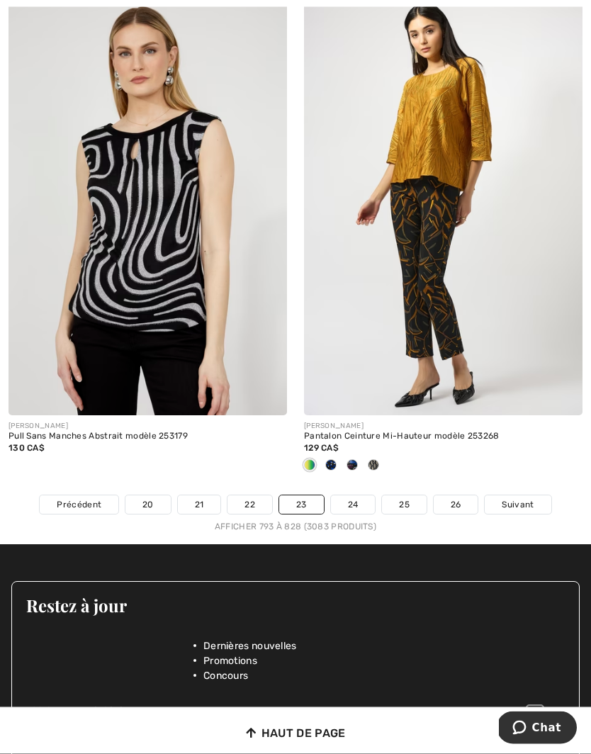
scroll to position [8526, 0]
click at [356, 496] on link "24" at bounding box center [353, 505] width 45 height 18
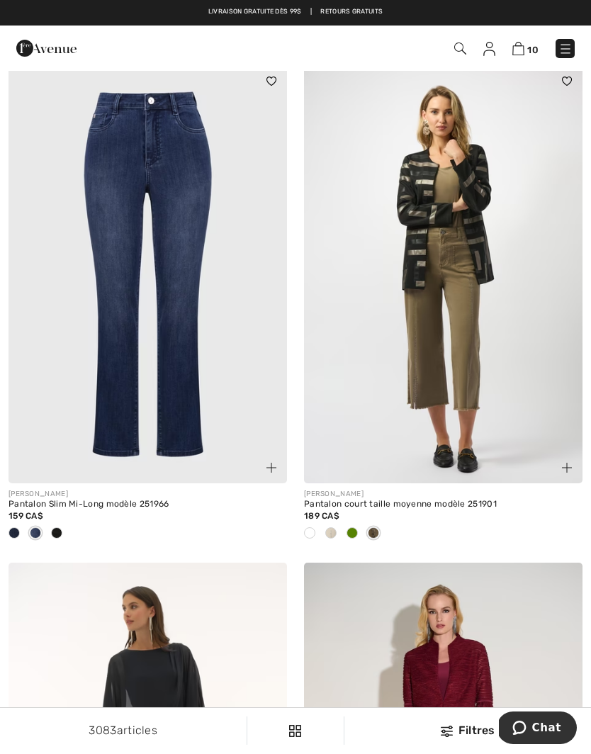
scroll to position [6632, 0]
click at [23, 525] on div at bounding box center [14, 534] width 21 height 23
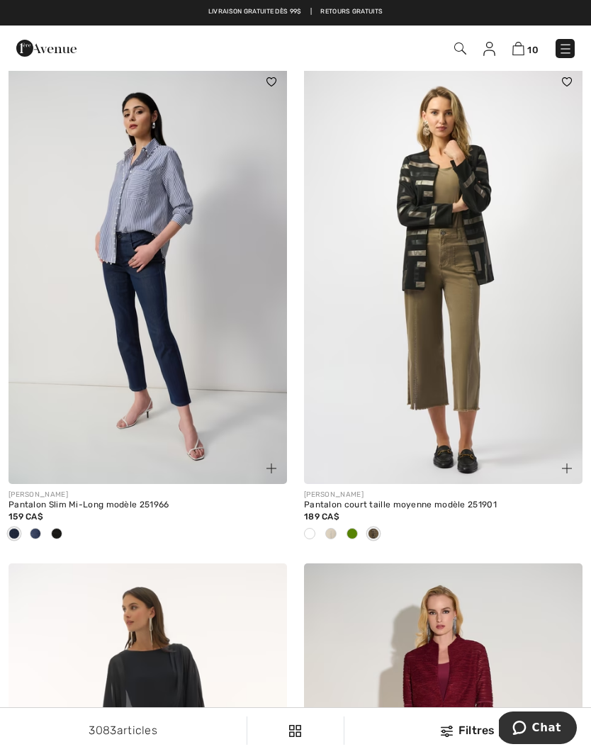
click at [62, 525] on div at bounding box center [56, 534] width 21 height 23
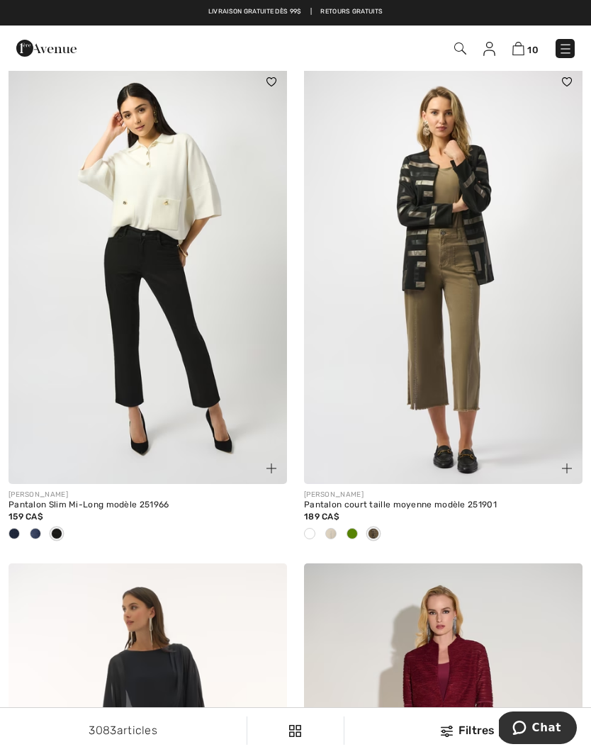
click at [42, 525] on div at bounding box center [35, 534] width 21 height 23
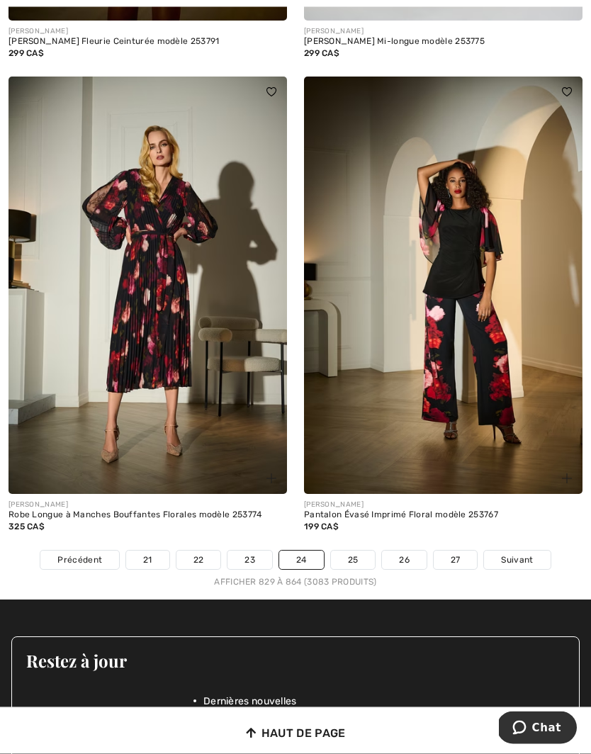
scroll to position [8564, 0]
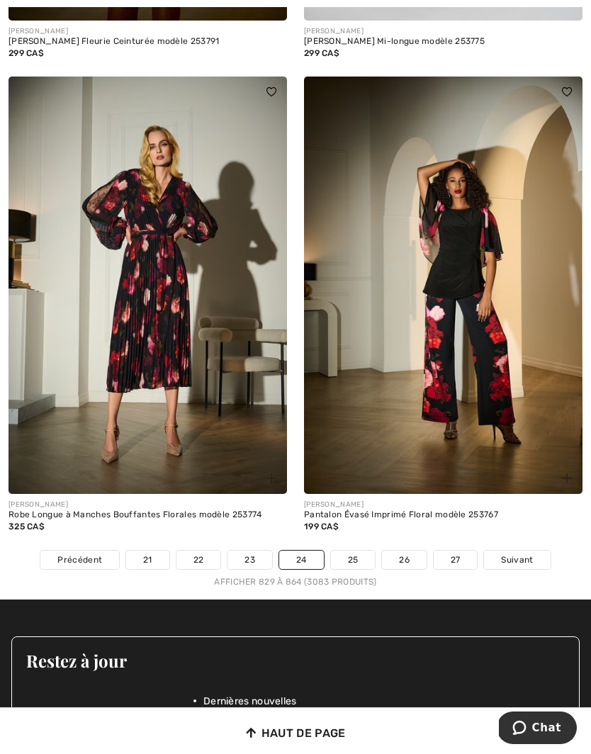
click at [519, 554] on span "Suivant" at bounding box center [517, 560] width 32 height 13
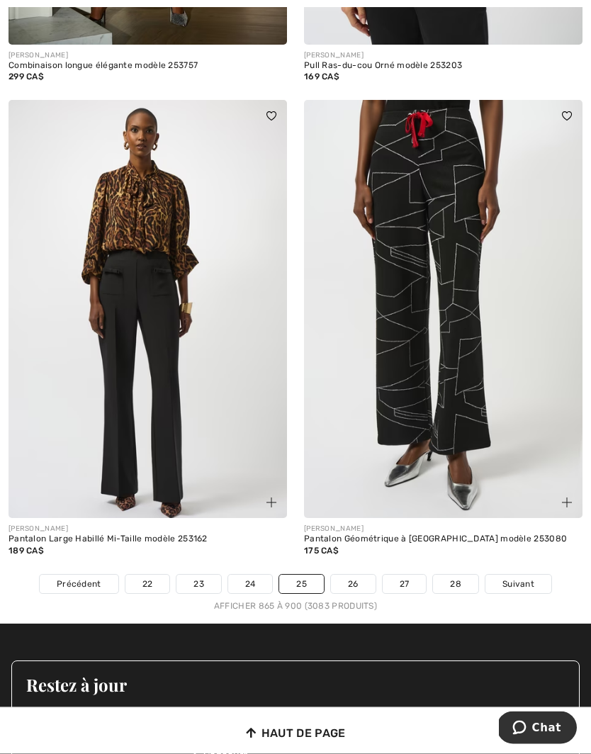
scroll to position [8387, 0]
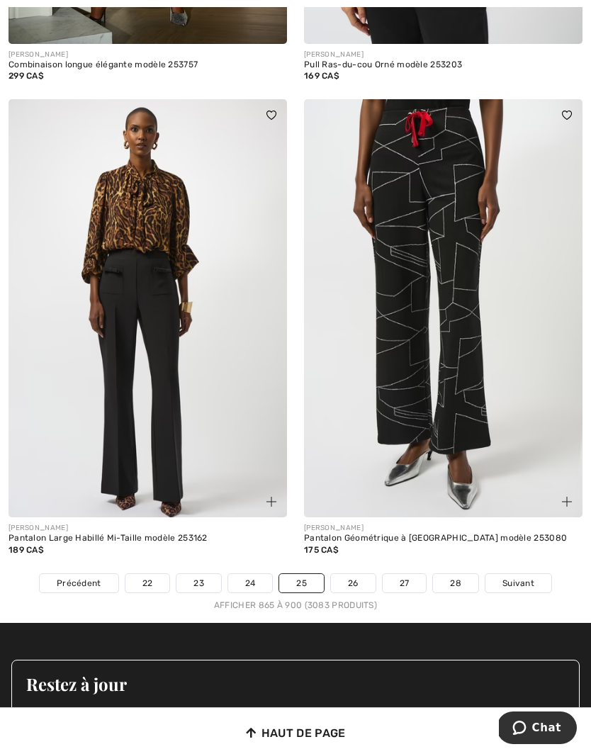
click at [519, 577] on span "Suivant" at bounding box center [519, 583] width 32 height 13
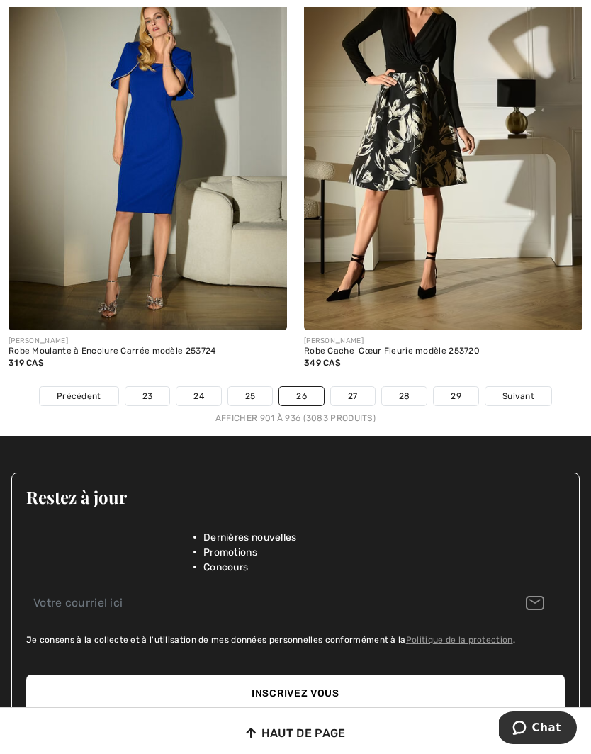
scroll to position [8635, 0]
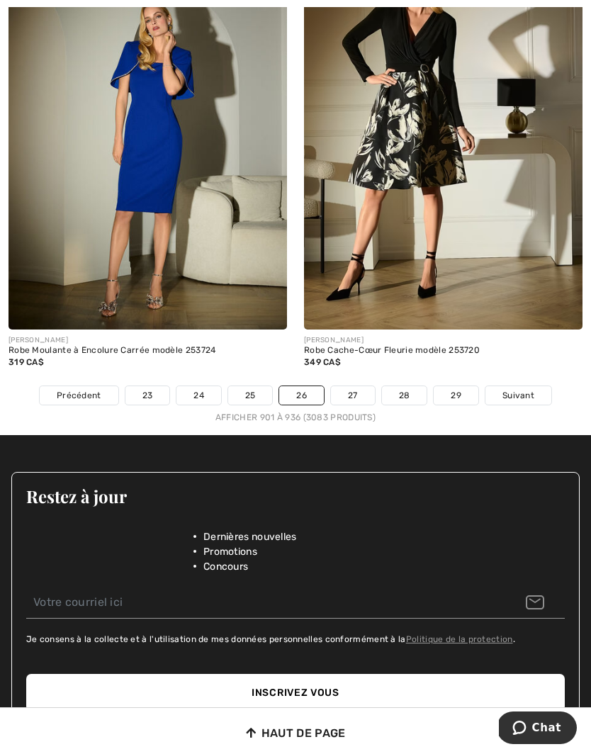
click at [518, 389] on span "Suivant" at bounding box center [519, 395] width 32 height 13
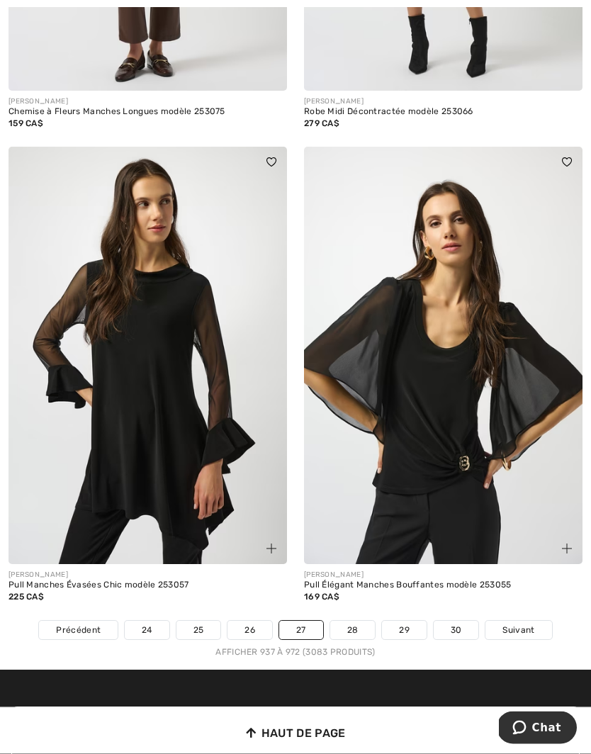
scroll to position [8307, 0]
click at [515, 624] on span "Suivant" at bounding box center [519, 630] width 32 height 13
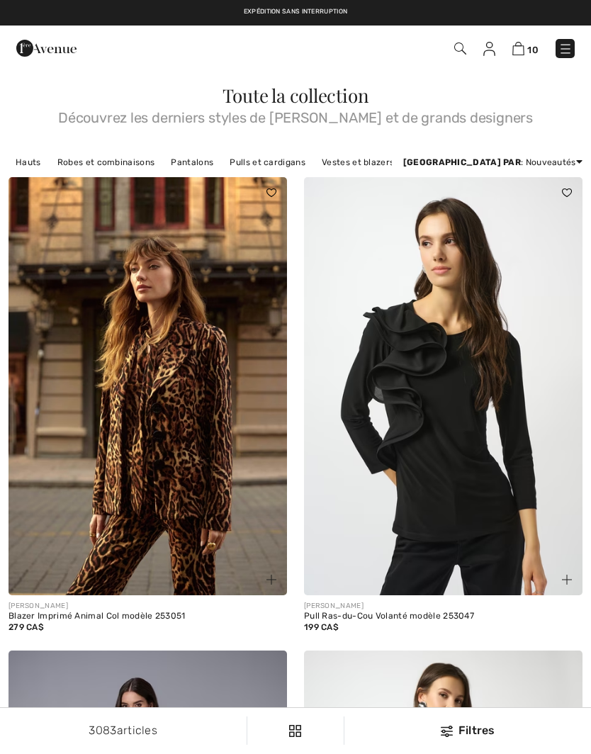
checkbox input "true"
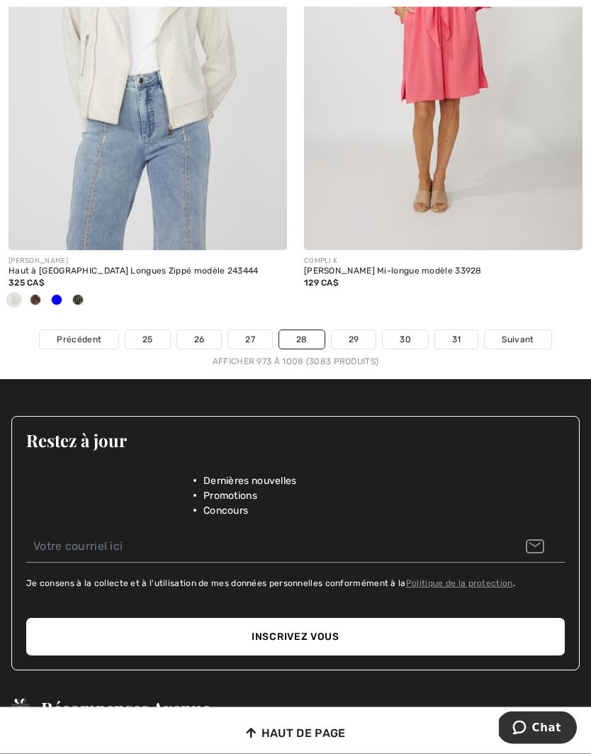
scroll to position [8748, 0]
click at [356, 330] on link "29" at bounding box center [354, 339] width 45 height 18
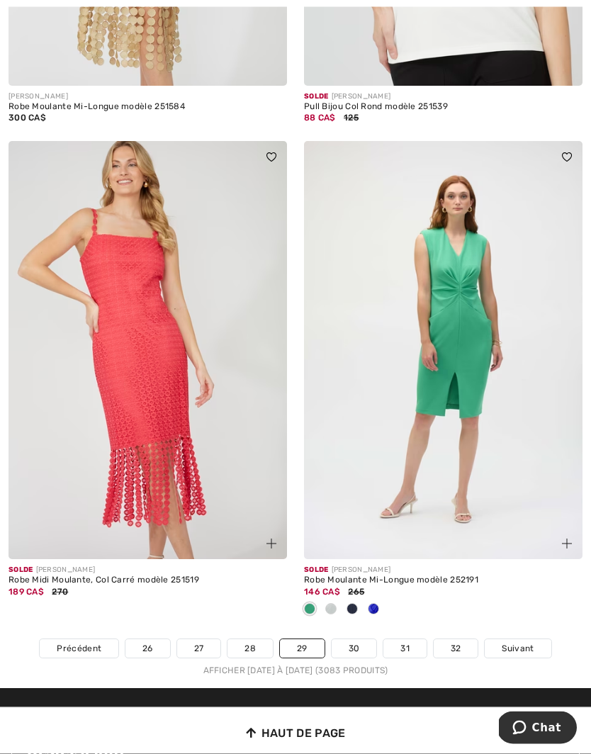
scroll to position [8369, 0]
click at [519, 642] on span "Suivant" at bounding box center [518, 648] width 32 height 13
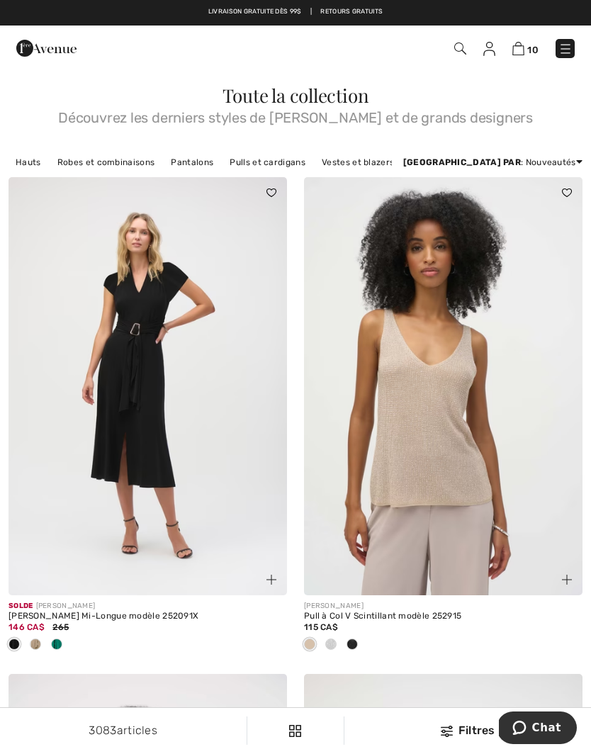
click at [160, 482] on img at bounding box center [148, 386] width 279 height 418
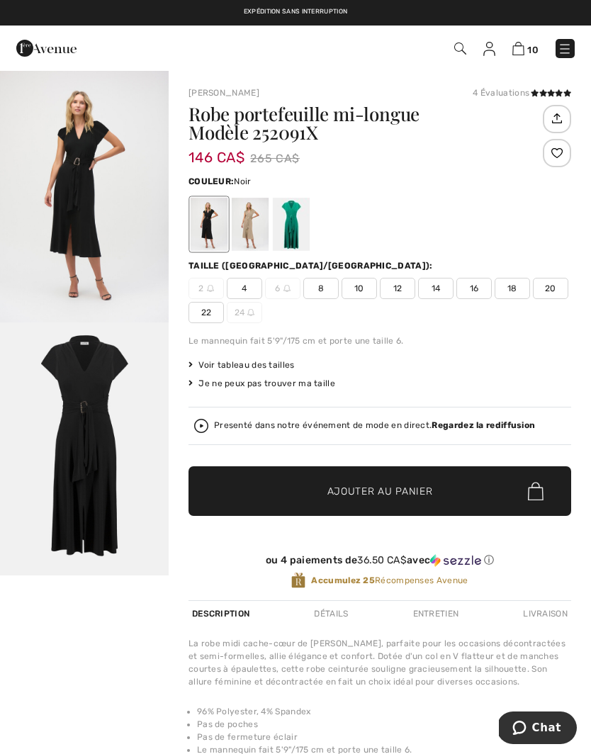
click at [299, 223] on div at bounding box center [291, 224] width 37 height 53
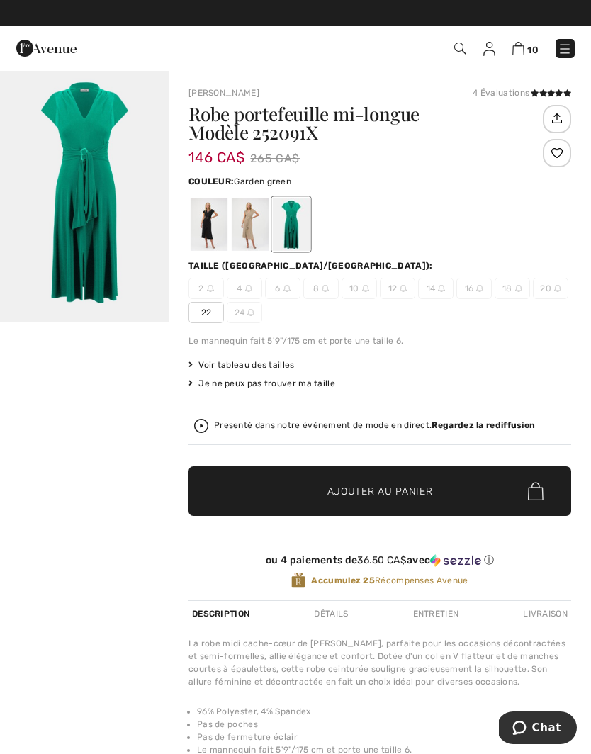
click at [256, 225] on div at bounding box center [250, 224] width 37 height 53
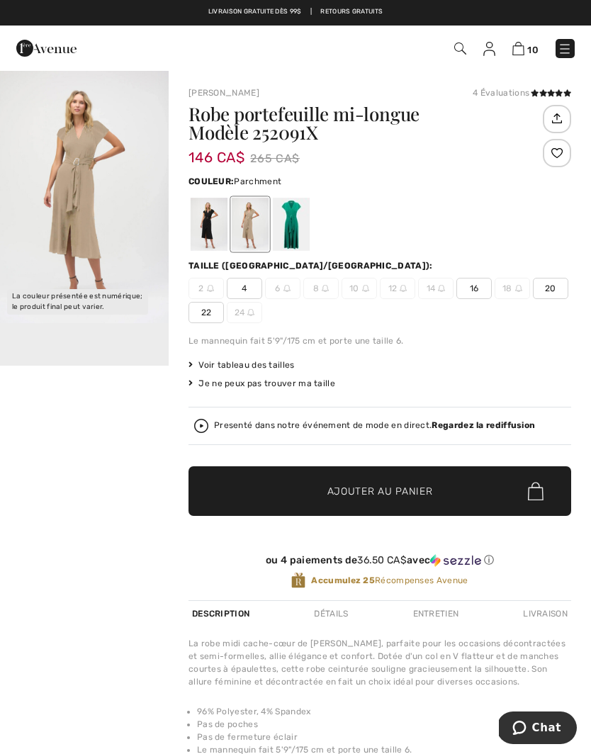
click at [204, 224] on div at bounding box center [209, 224] width 37 height 53
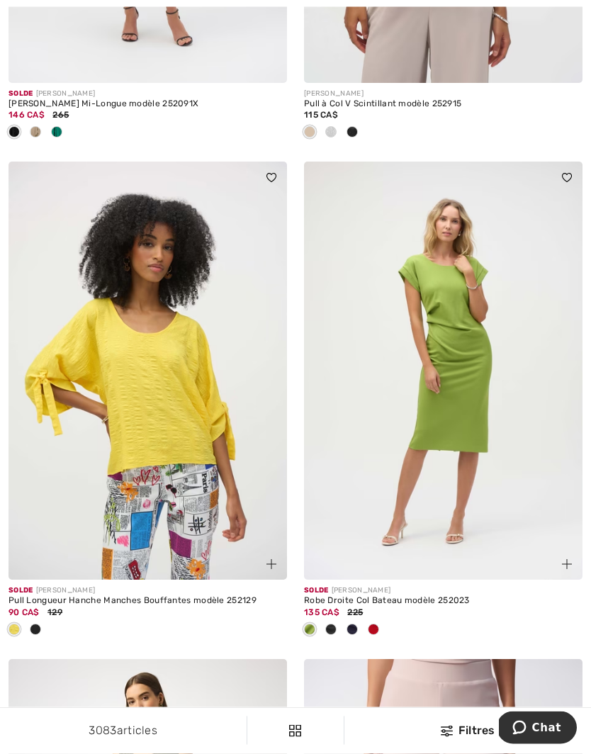
scroll to position [513, 0]
click at [494, 480] on img at bounding box center [443, 371] width 279 height 418
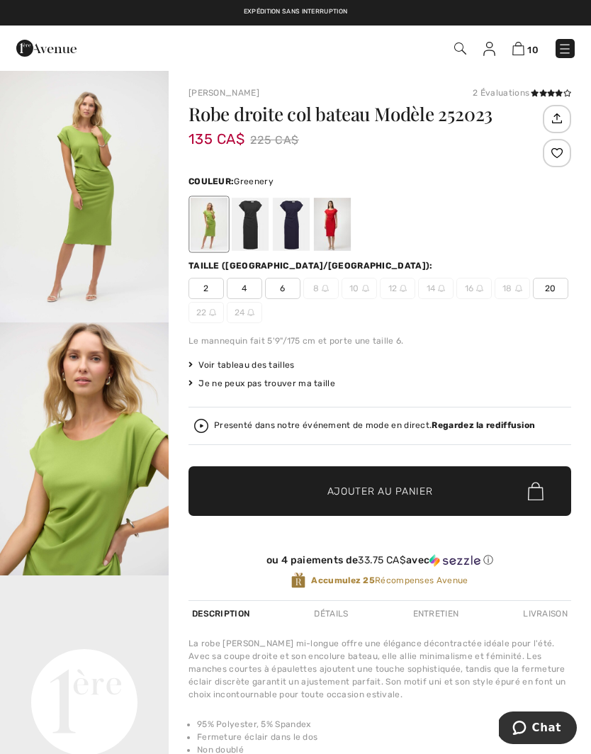
click at [250, 225] on div at bounding box center [250, 224] width 37 height 53
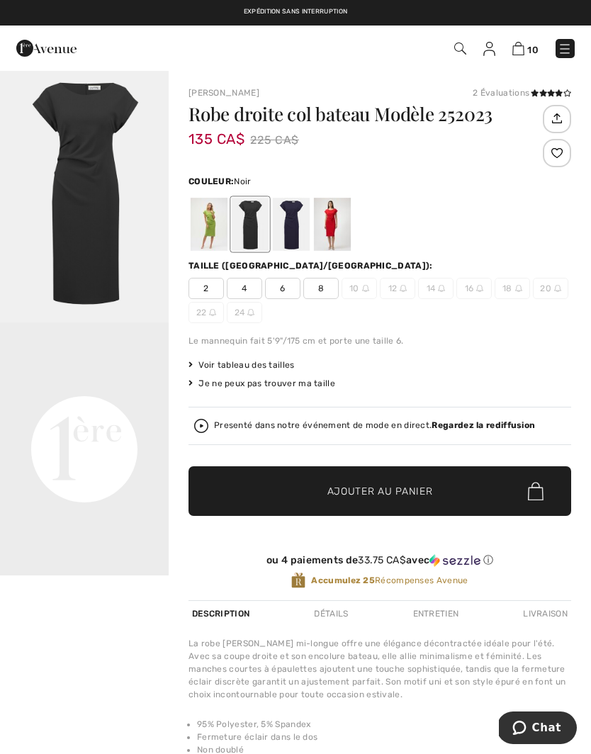
click at [287, 224] on div at bounding box center [291, 224] width 37 height 53
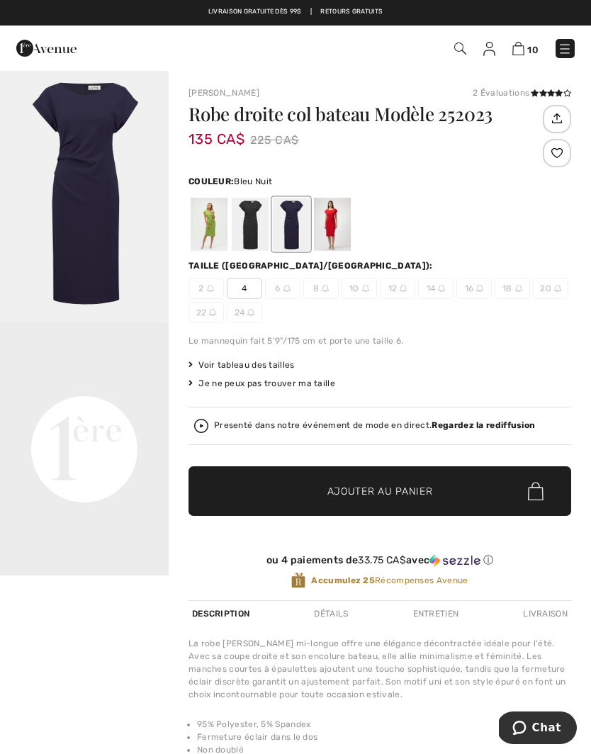
click at [333, 216] on div at bounding box center [332, 224] width 37 height 53
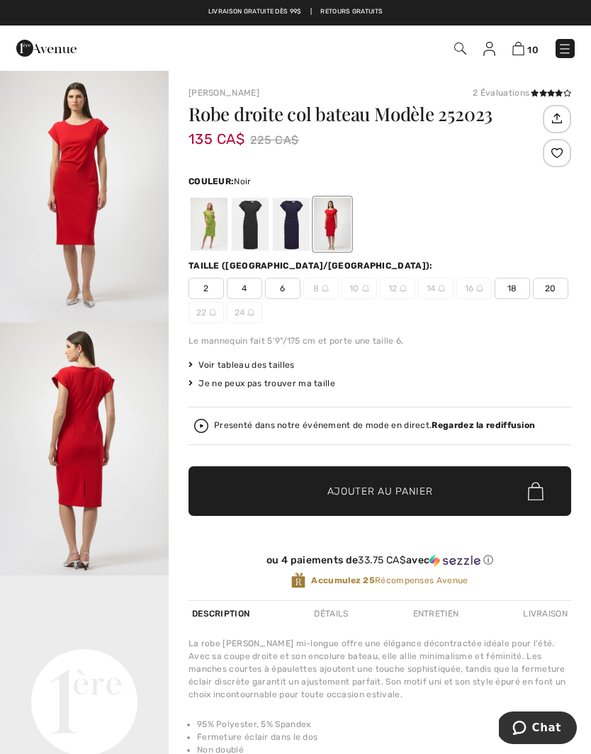
click at [244, 230] on div at bounding box center [250, 224] width 37 height 53
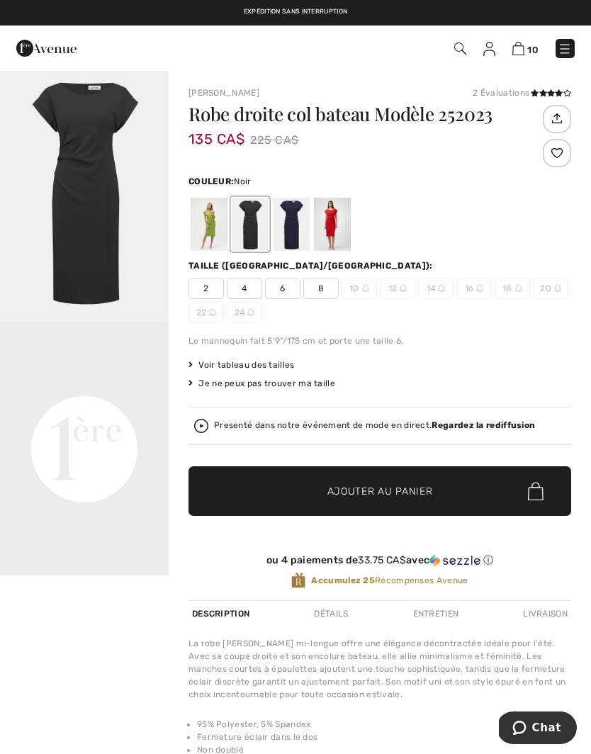
click at [326, 286] on span "8" at bounding box center [320, 288] width 35 height 21
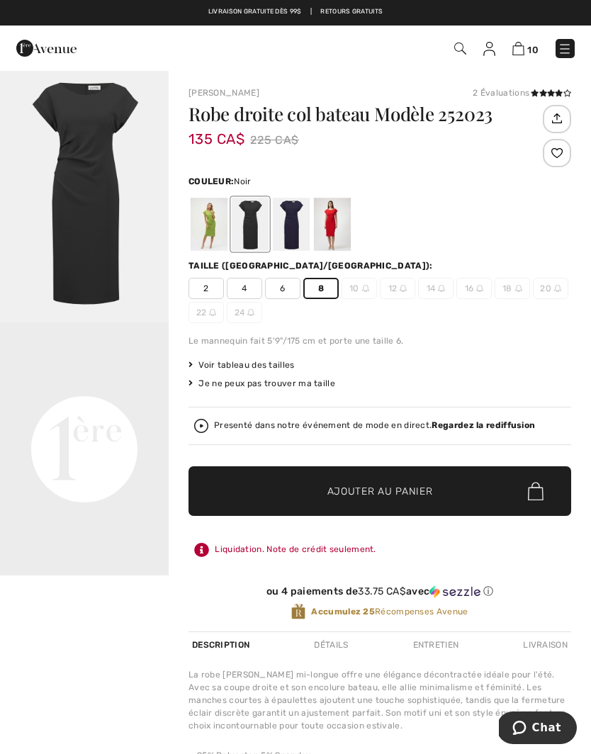
click at [411, 486] on span "Ajouter au panier" at bounding box center [381, 491] width 106 height 15
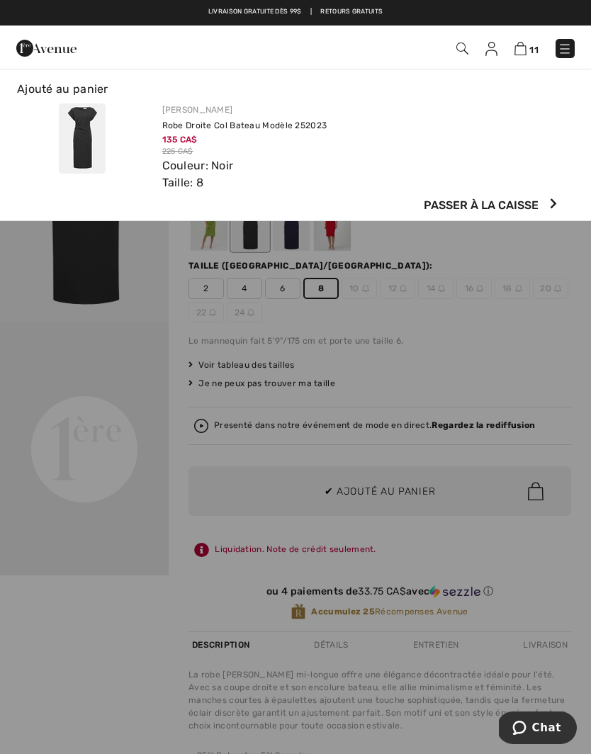
click at [106, 674] on div at bounding box center [295, 377] width 591 height 754
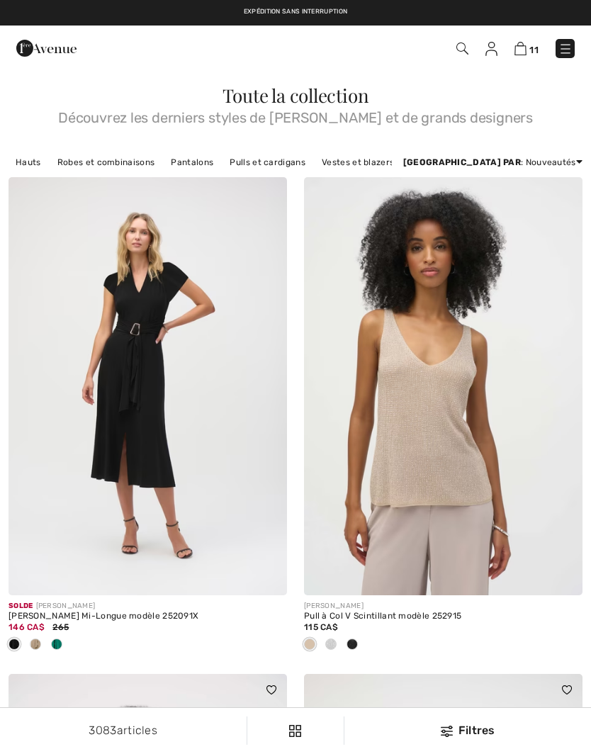
checkbox input "true"
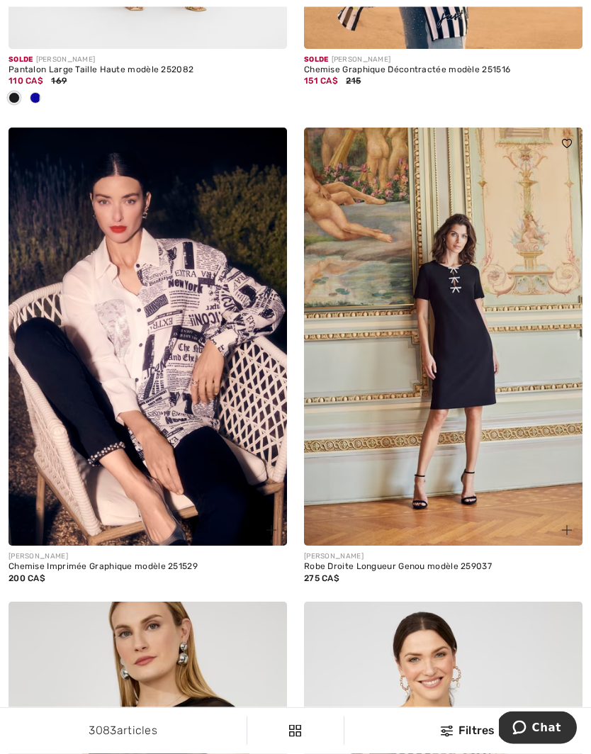
scroll to position [3605, 0]
click at [489, 467] on img at bounding box center [443, 337] width 279 height 418
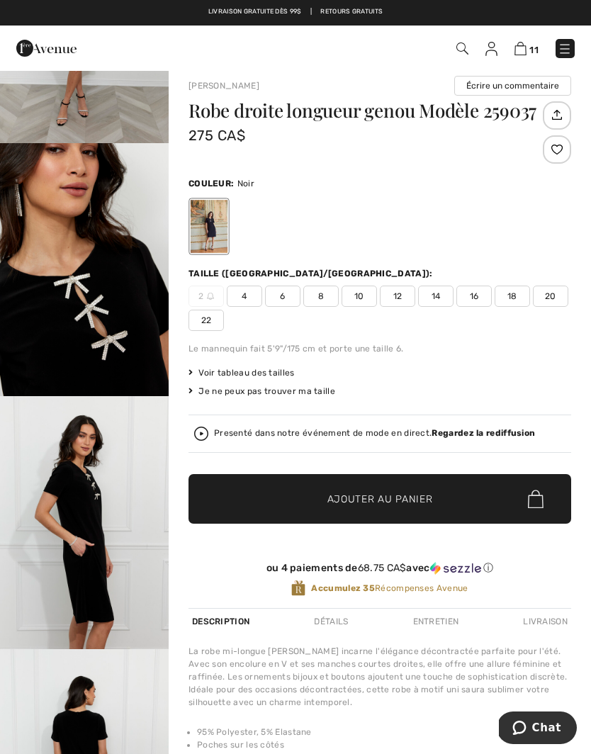
scroll to position [9, 0]
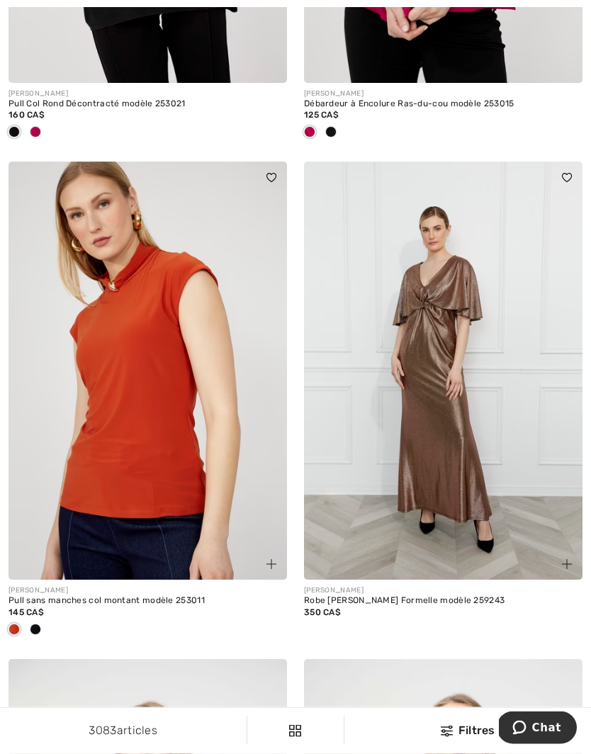
scroll to position [6560, 0]
click at [154, 444] on img at bounding box center [148, 371] width 279 height 418
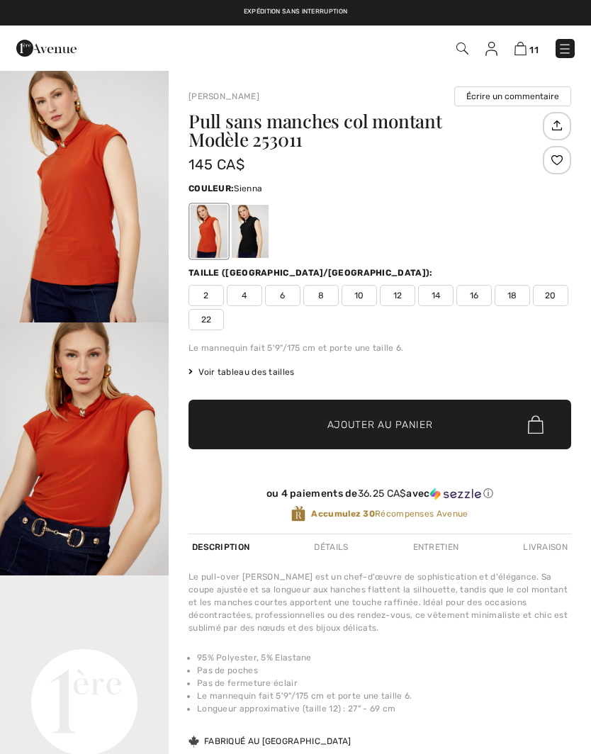
checkbox input "true"
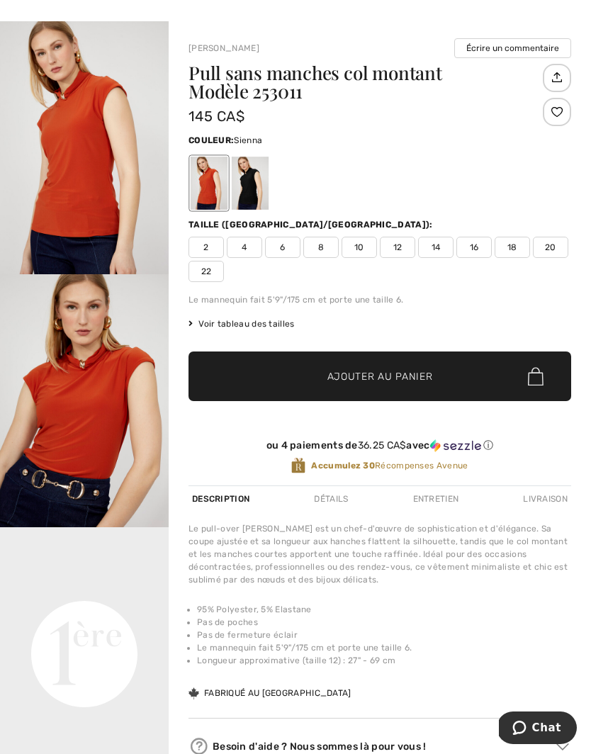
click at [255, 179] on div at bounding box center [250, 183] width 37 height 53
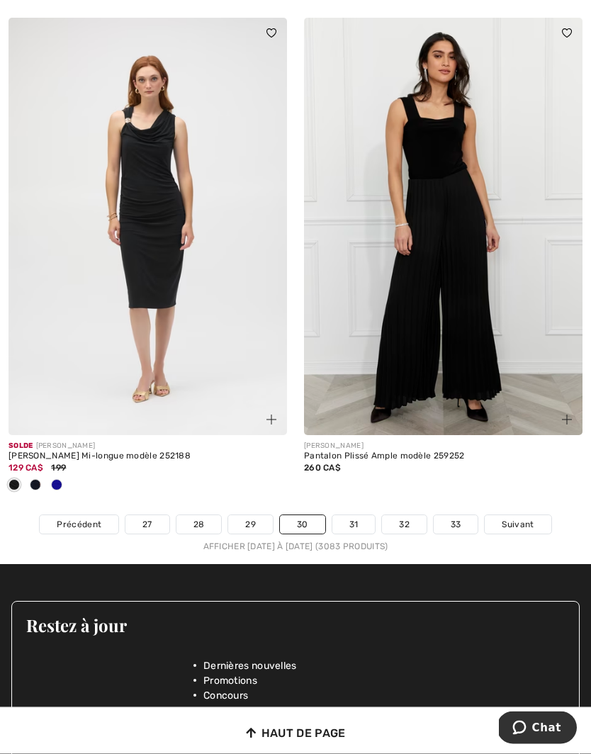
scroll to position [8670, 0]
click at [520, 518] on span "Suivant" at bounding box center [518, 524] width 32 height 13
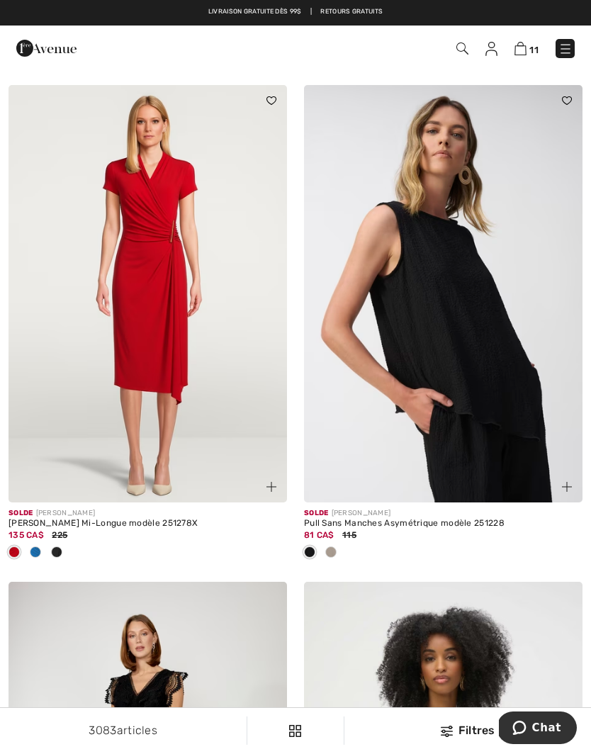
scroll to position [7134, 0]
click at [160, 330] on img at bounding box center [148, 295] width 279 height 418
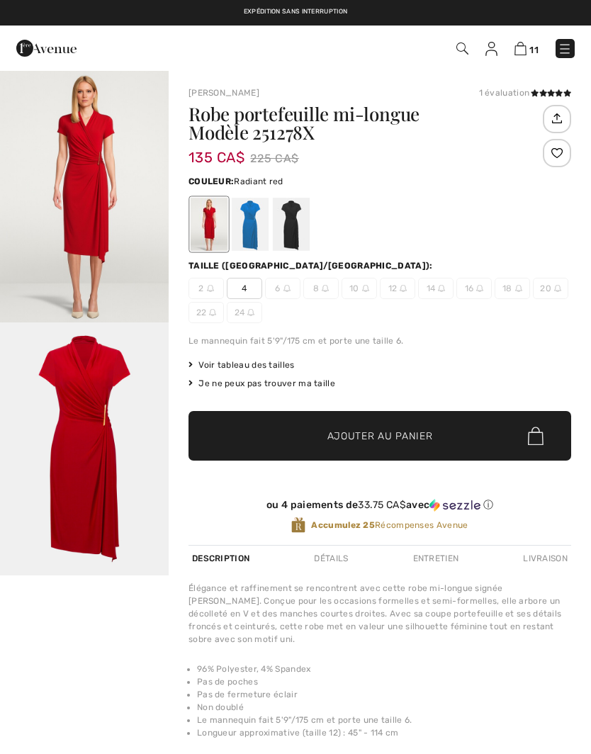
checkbox input "true"
click at [250, 223] on div at bounding box center [250, 224] width 37 height 53
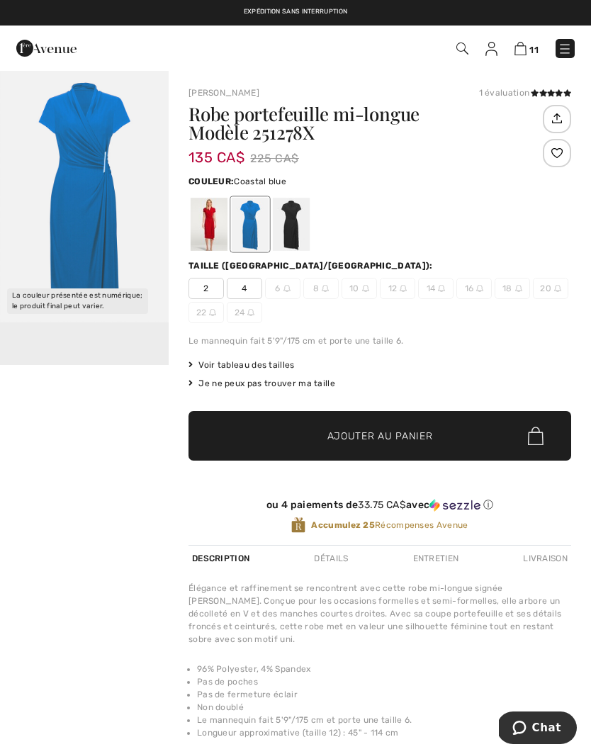
click at [295, 228] on div at bounding box center [291, 224] width 37 height 53
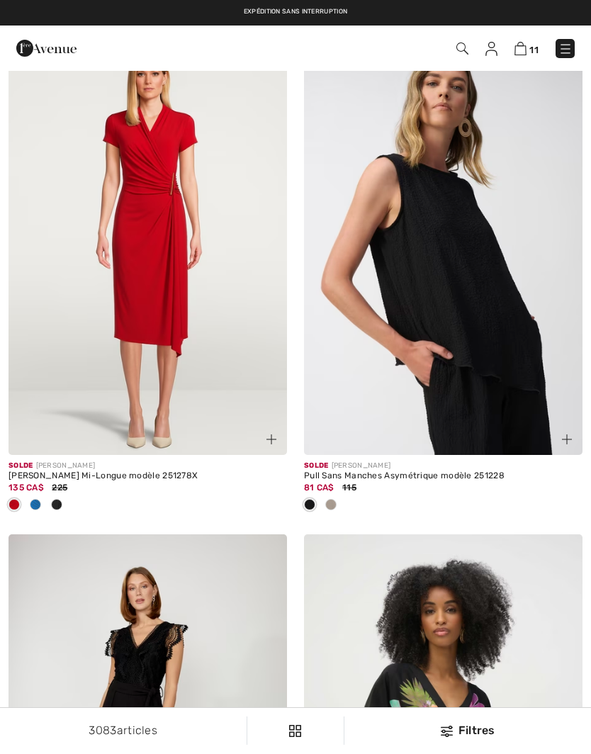
checkbox input "true"
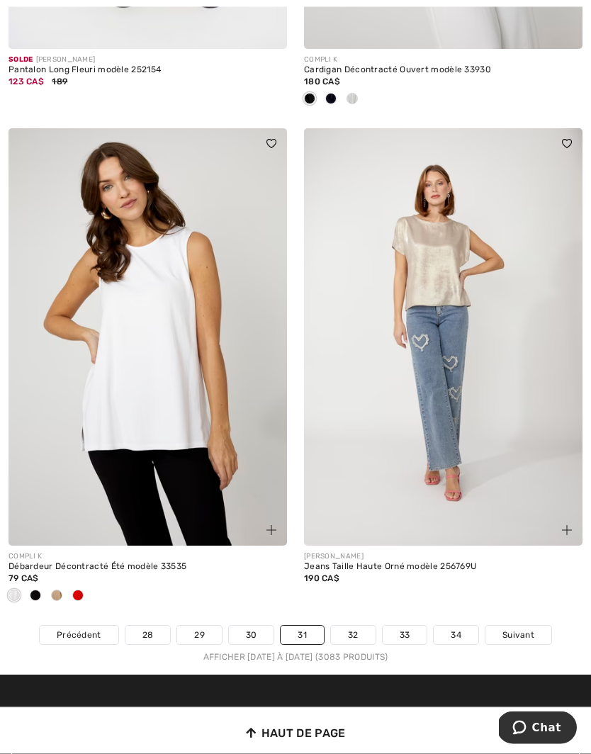
scroll to position [8559, 0]
click at [519, 629] on span "Suivant" at bounding box center [519, 635] width 32 height 13
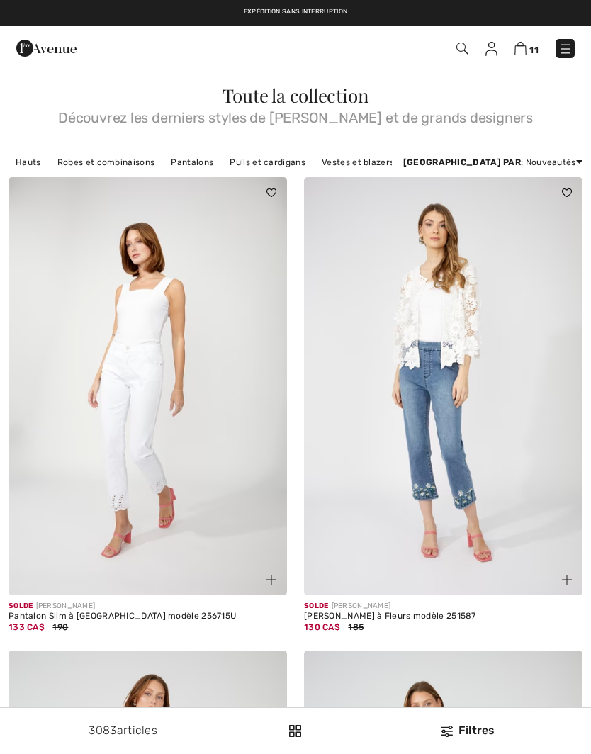
checkbox input "true"
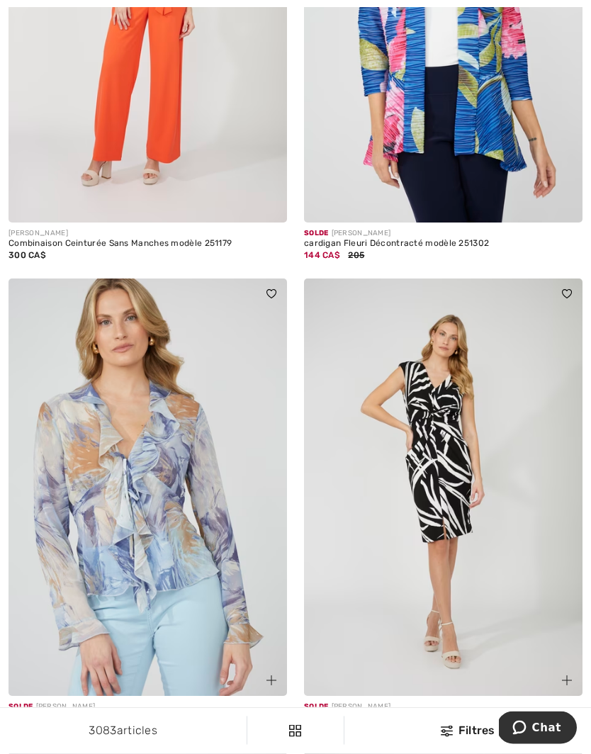
scroll to position [3860, 0]
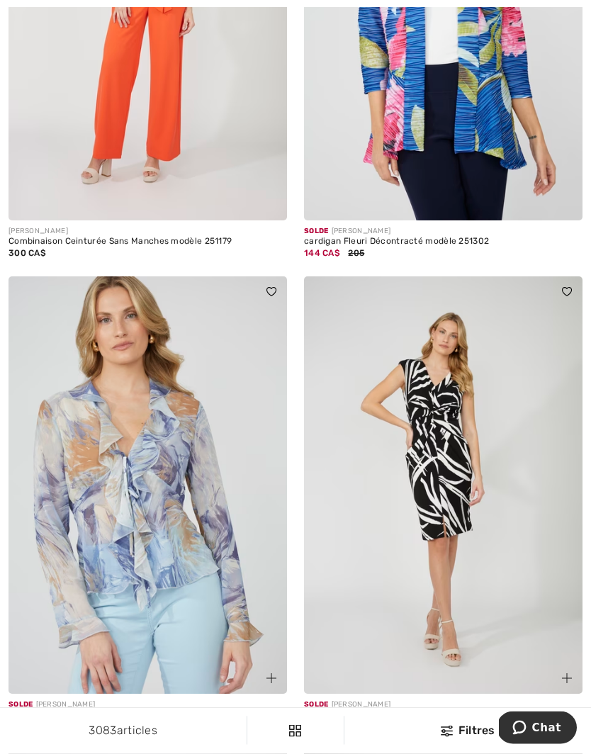
click at [476, 495] on img at bounding box center [443, 486] width 279 height 418
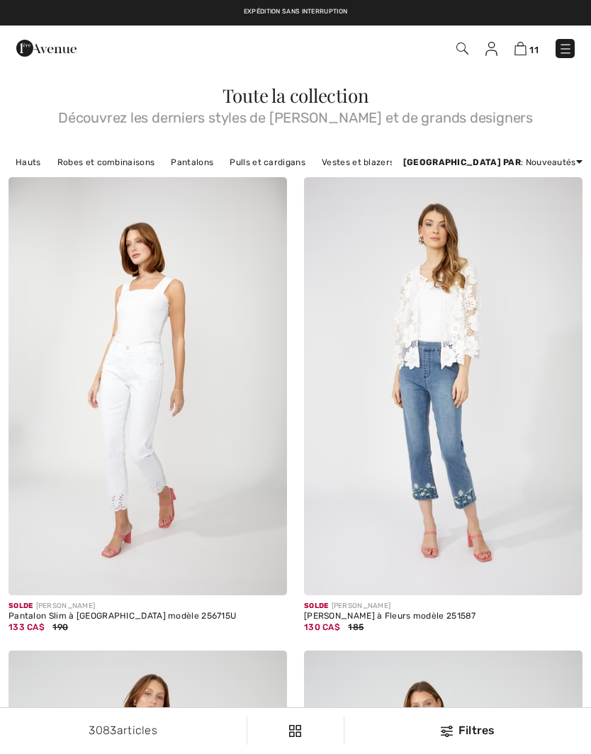
scroll to position [3920, 0]
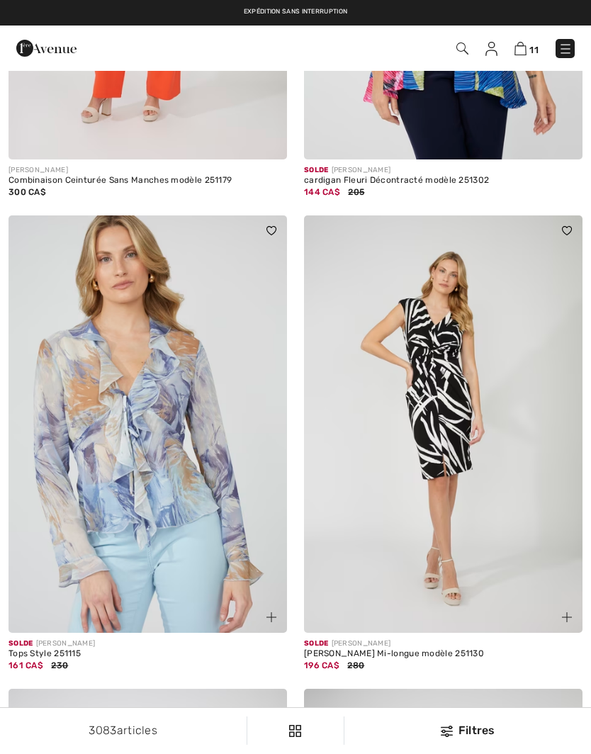
checkbox input "true"
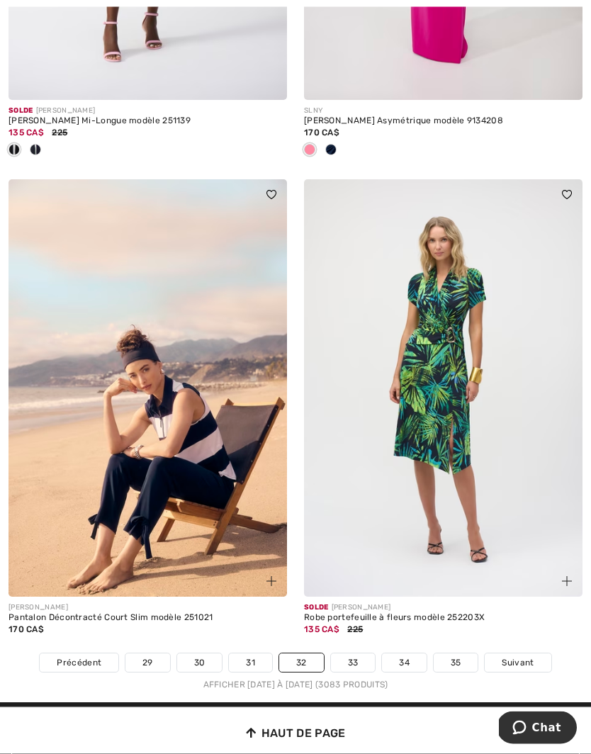
scroll to position [8415, 0]
click at [518, 654] on link "Suivant" at bounding box center [518, 663] width 66 height 18
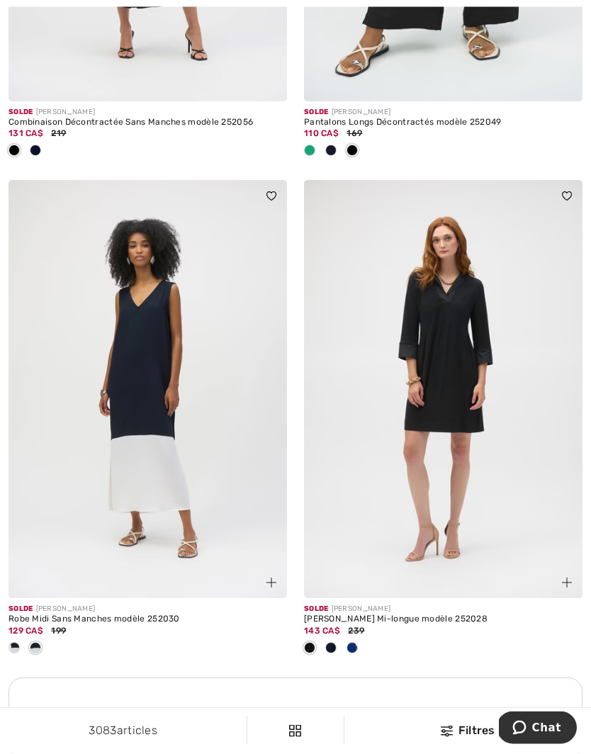
scroll to position [2460, 0]
click at [492, 484] on img at bounding box center [443, 389] width 279 height 418
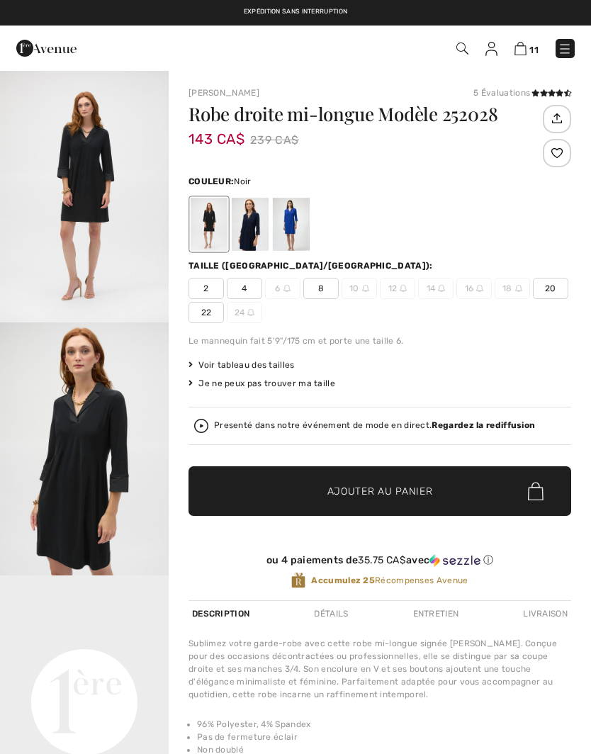
checkbox input "true"
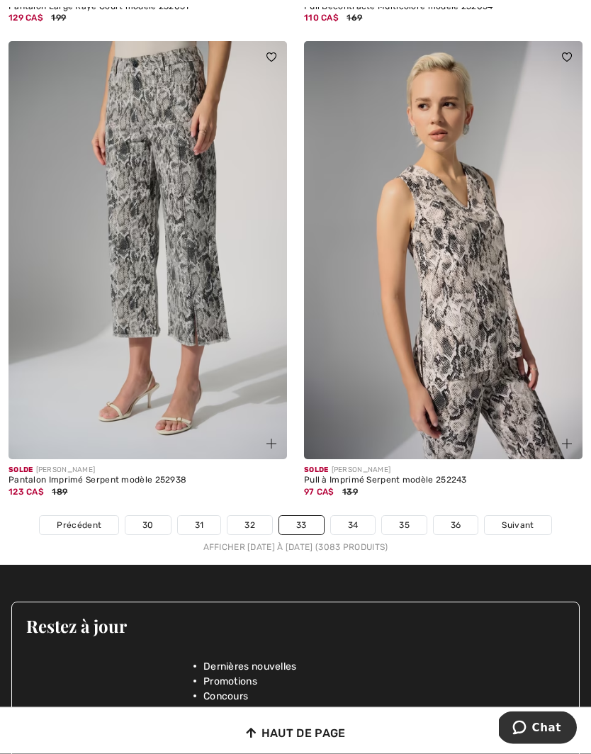
scroll to position [8681, 0]
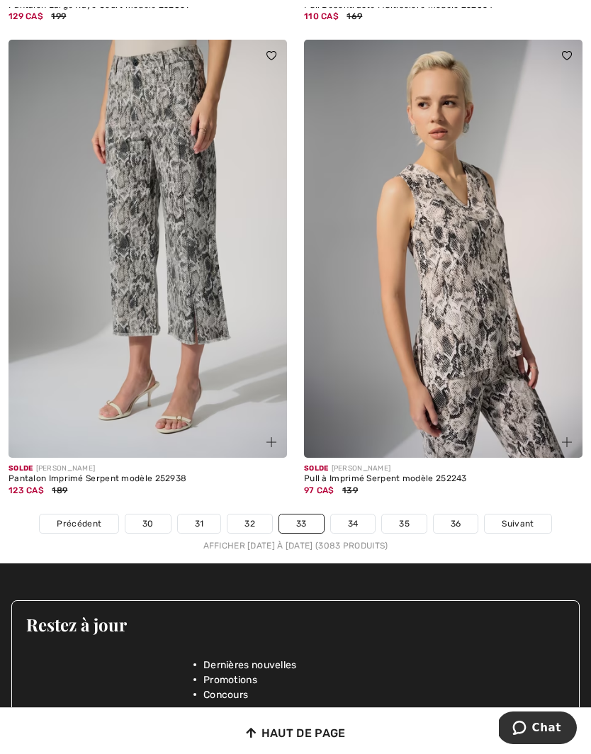
click at [521, 518] on span "Suivant" at bounding box center [518, 524] width 32 height 13
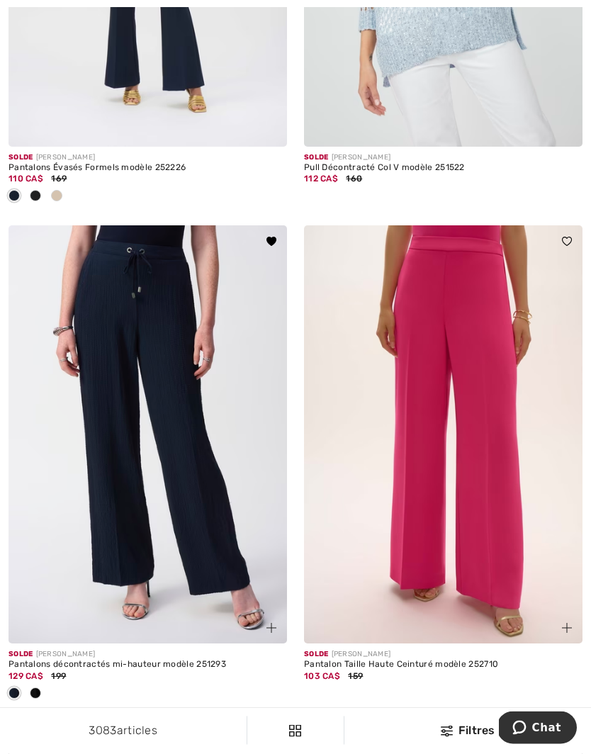
scroll to position [2392, 0]
click at [179, 474] on img at bounding box center [148, 434] width 279 height 418
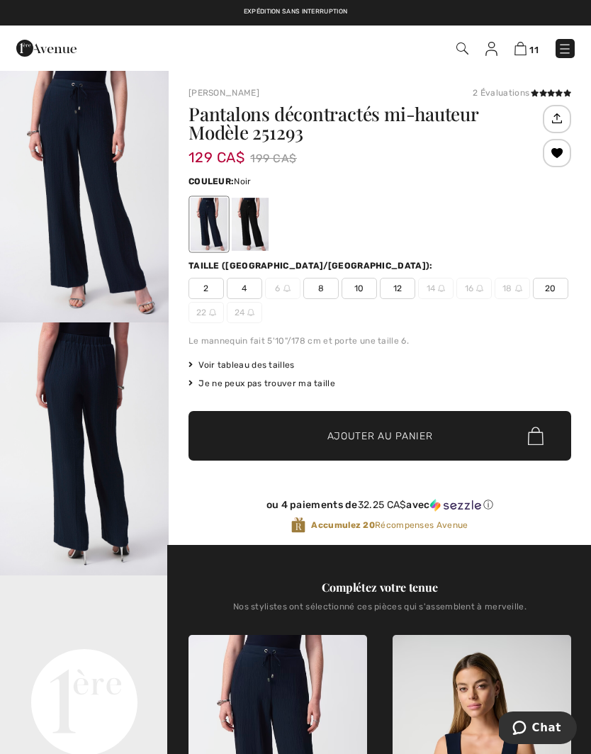
click at [250, 223] on div at bounding box center [250, 224] width 37 height 53
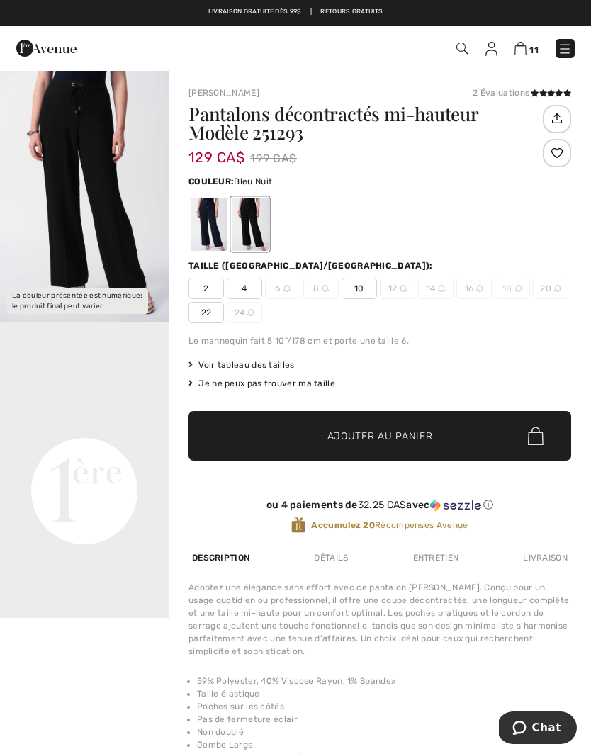
click at [205, 220] on div at bounding box center [209, 224] width 37 height 53
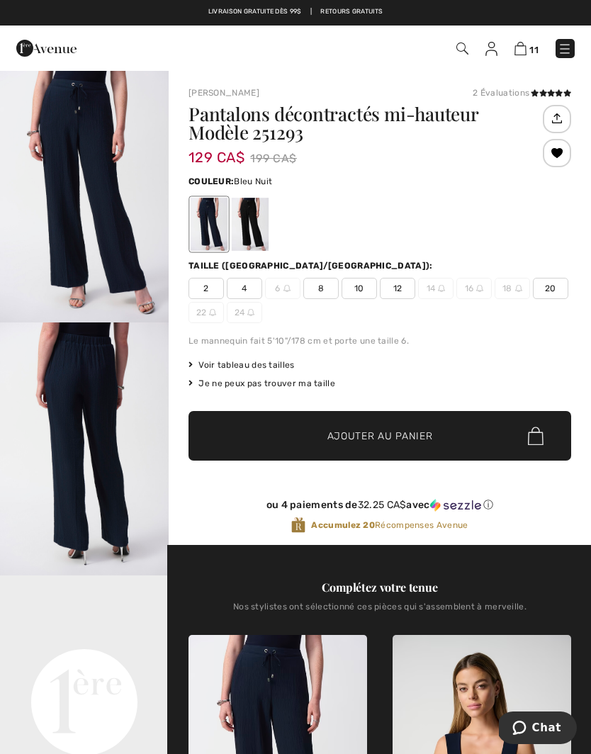
click at [318, 291] on span "8" at bounding box center [320, 288] width 35 height 21
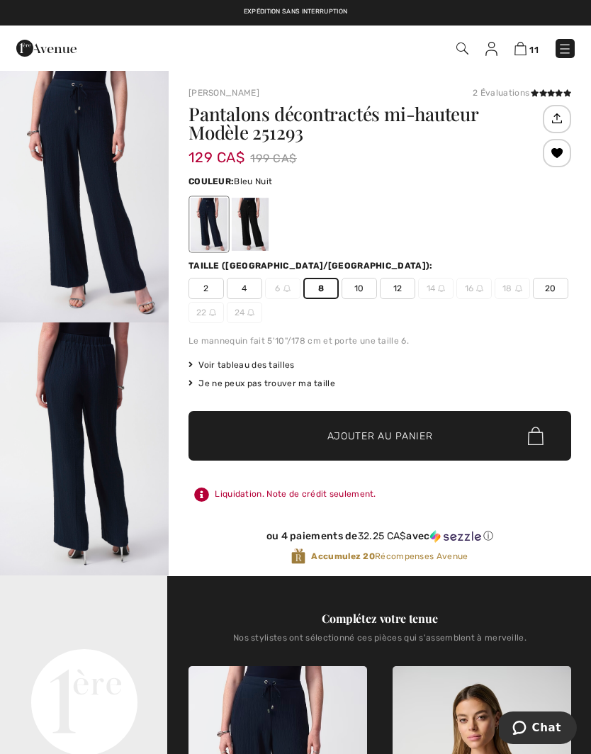
click at [401, 429] on span "Ajouter au panier" at bounding box center [381, 436] width 106 height 15
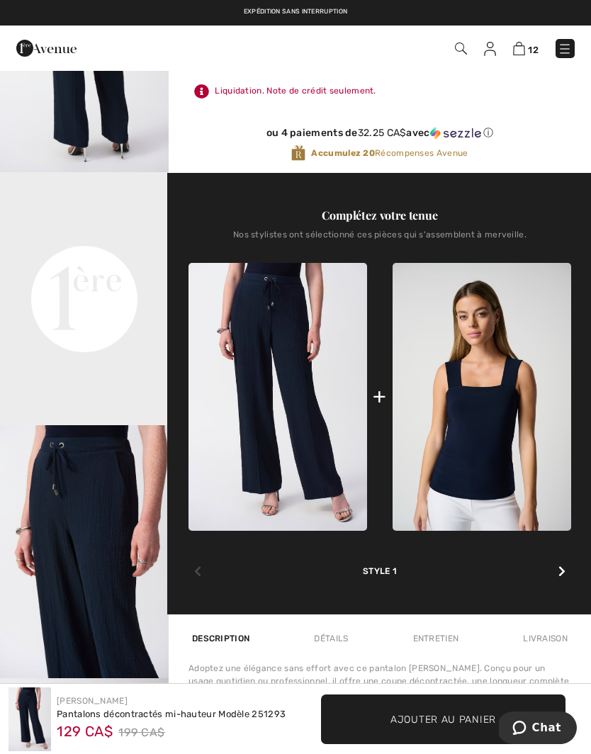
scroll to position [392, 0]
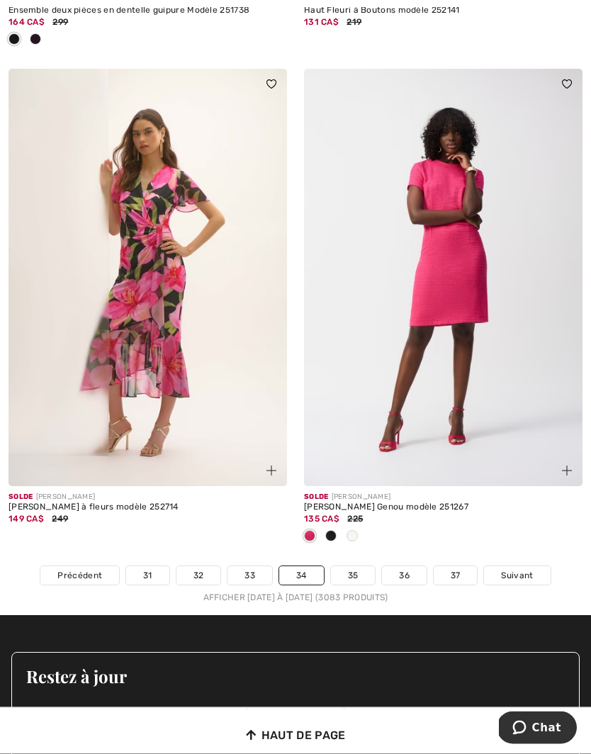
scroll to position [8632, 0]
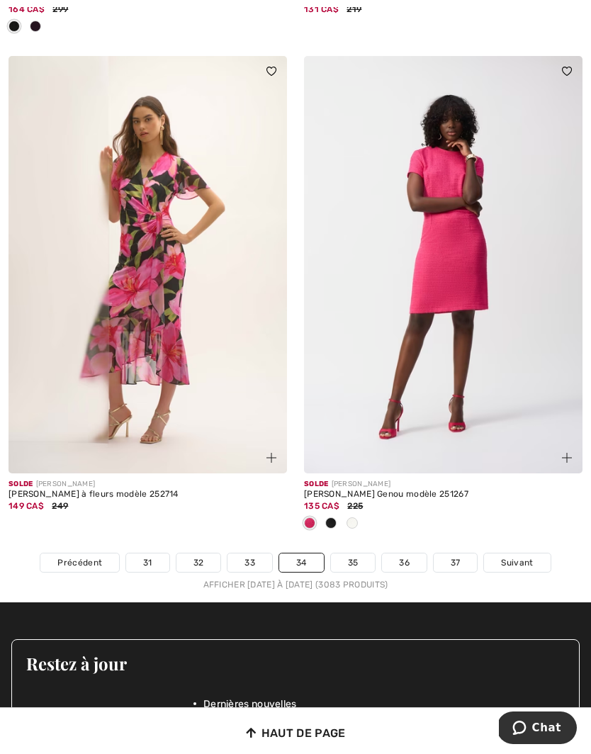
click at [525, 557] on span "Suivant" at bounding box center [517, 563] width 32 height 13
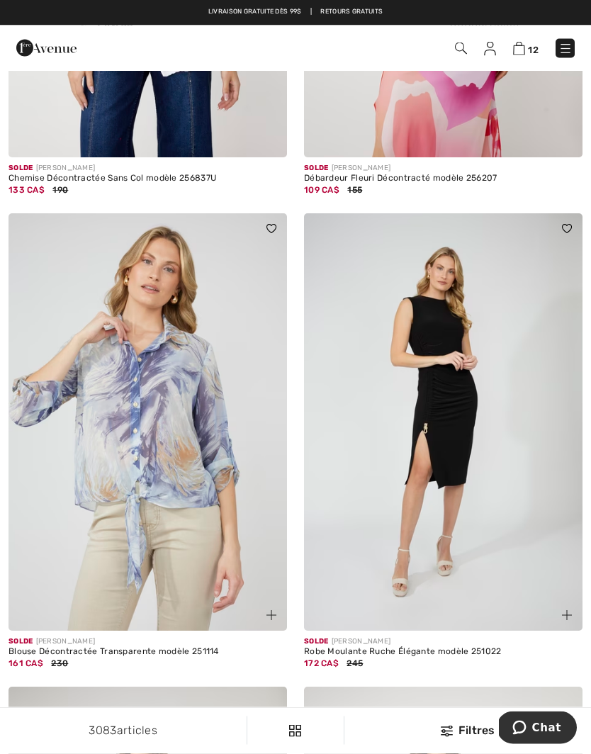
scroll to position [857, 0]
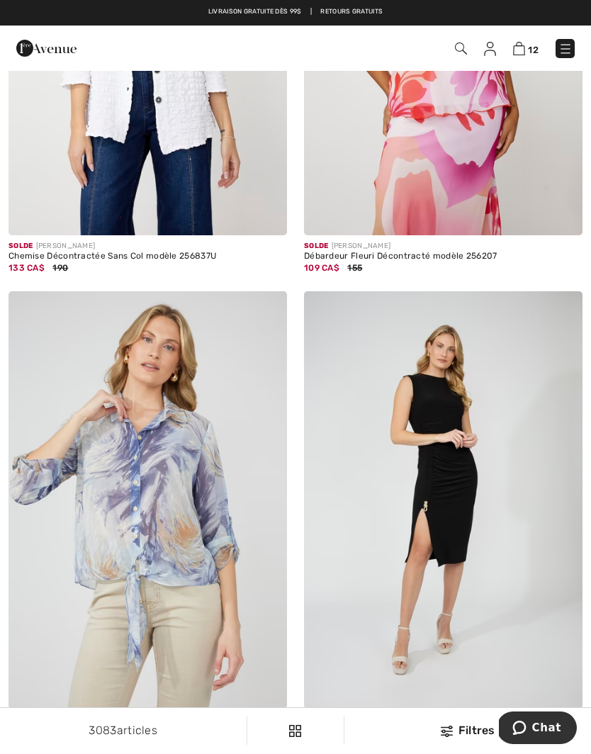
click at [524, 47] on img at bounding box center [519, 48] width 12 height 13
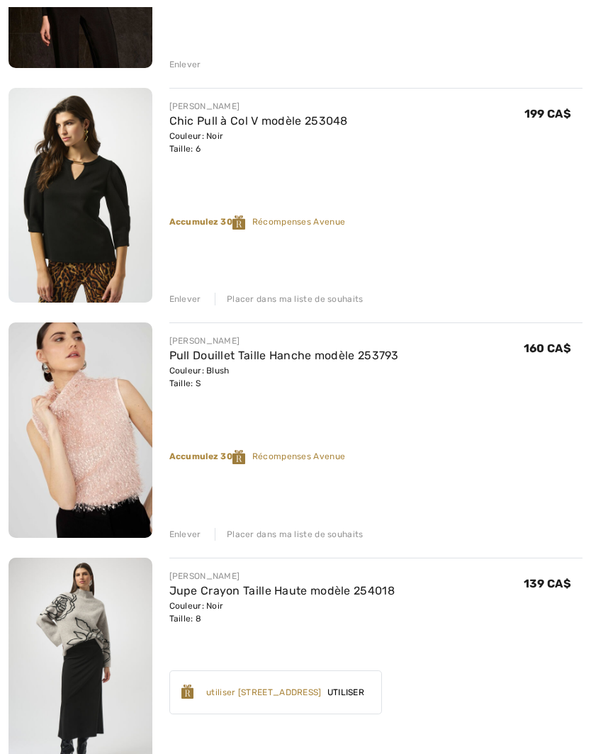
scroll to position [1063, 0]
click at [190, 536] on div "Enlever" at bounding box center [185, 534] width 32 height 13
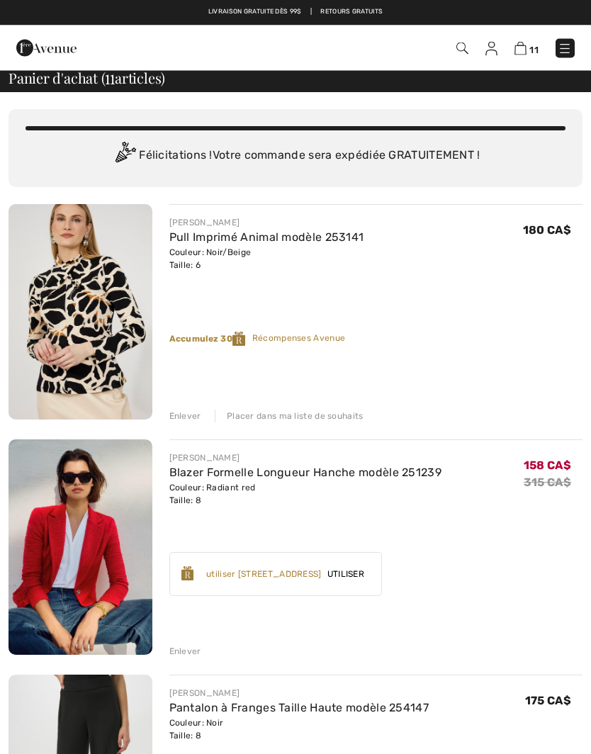
scroll to position [0, 0]
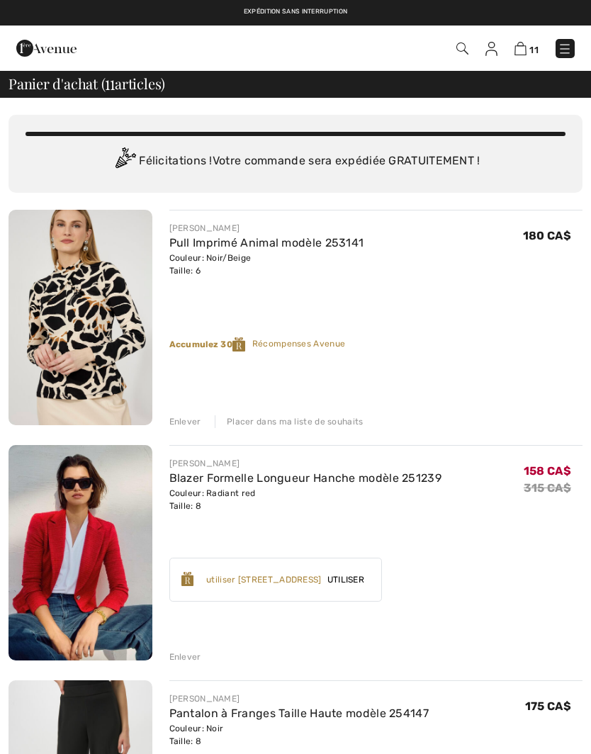
click at [192, 423] on div "Enlever" at bounding box center [185, 421] width 32 height 13
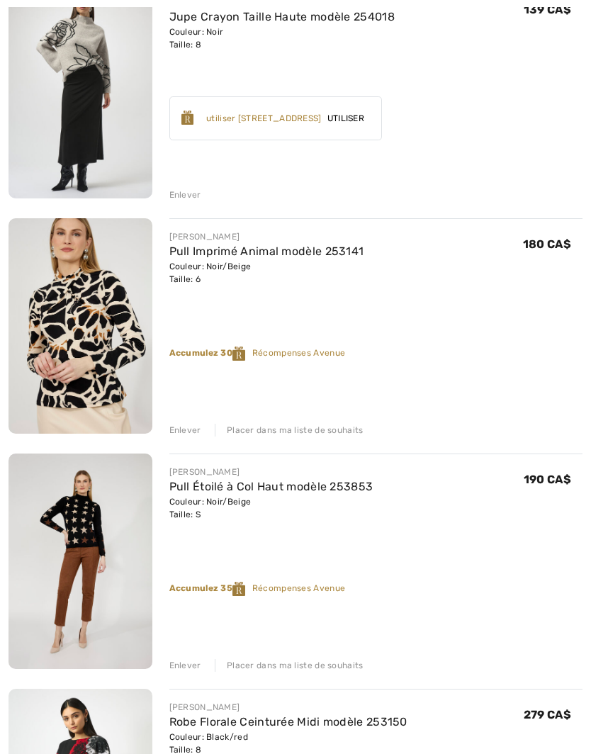
scroll to position [1172, 0]
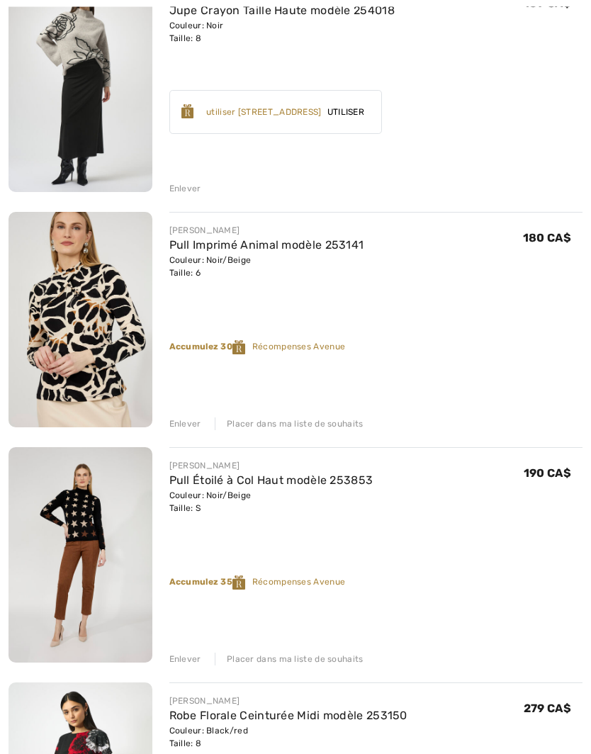
click at [189, 654] on div "Enlever" at bounding box center [185, 660] width 32 height 13
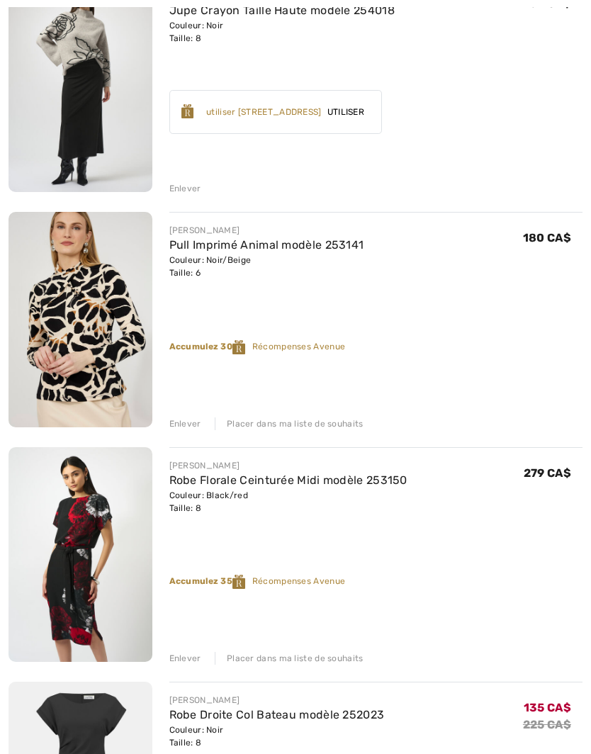
click at [186, 650] on div "Enlever Placer dans ma liste de souhaits" at bounding box center [376, 657] width 414 height 16
click at [184, 654] on div "Enlever" at bounding box center [185, 658] width 32 height 13
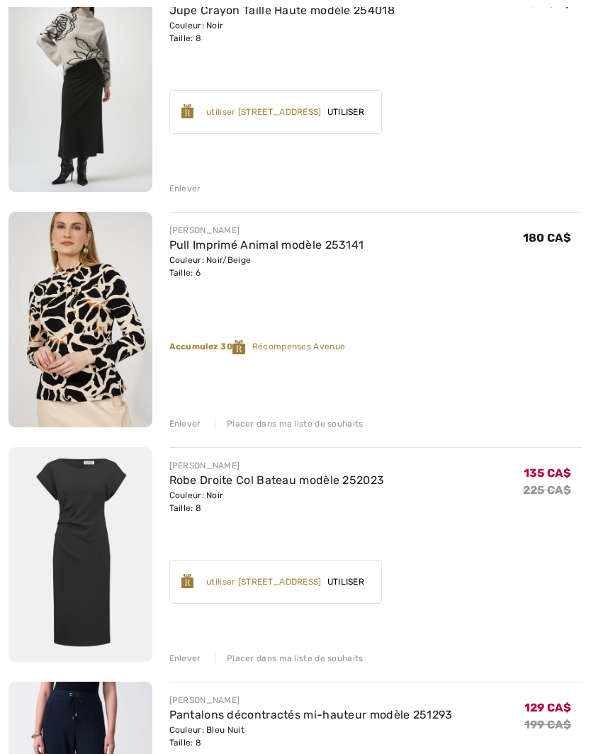
click at [184, 660] on div "Enlever" at bounding box center [185, 658] width 32 height 13
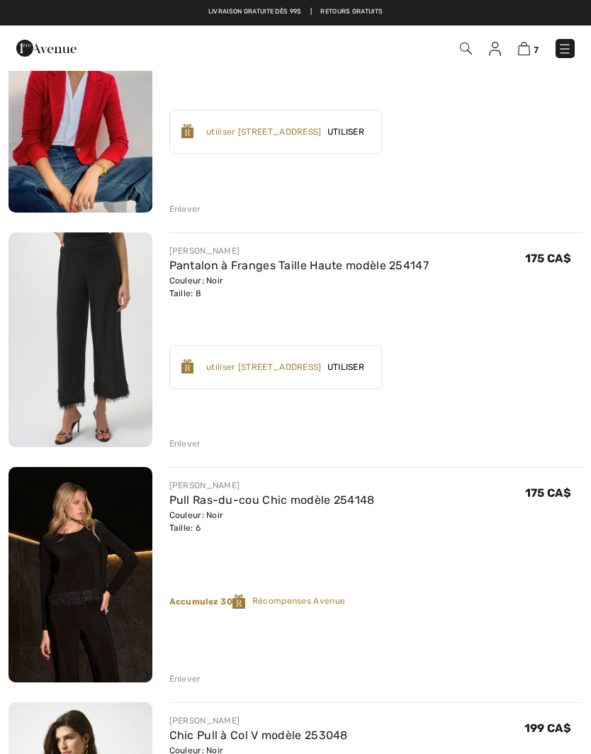
scroll to position [212, 0]
click at [184, 448] on div "Enlever" at bounding box center [185, 444] width 32 height 13
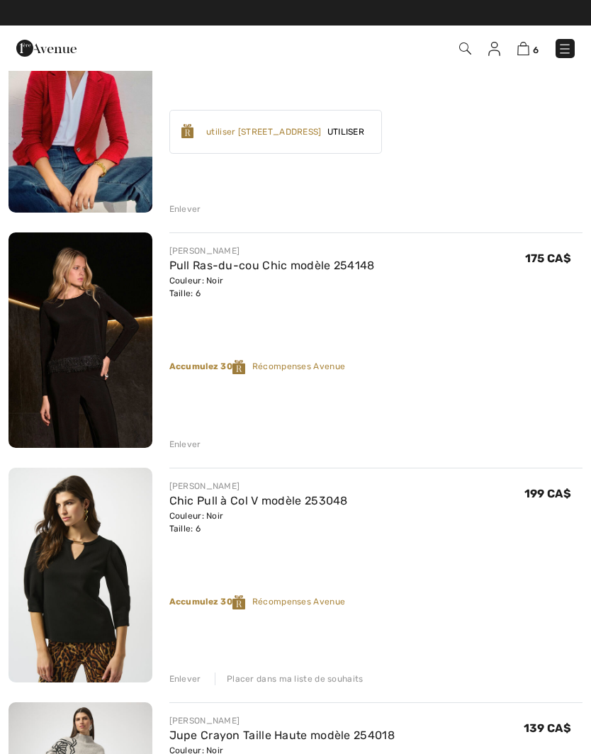
click at [189, 443] on div "Enlever" at bounding box center [185, 444] width 32 height 13
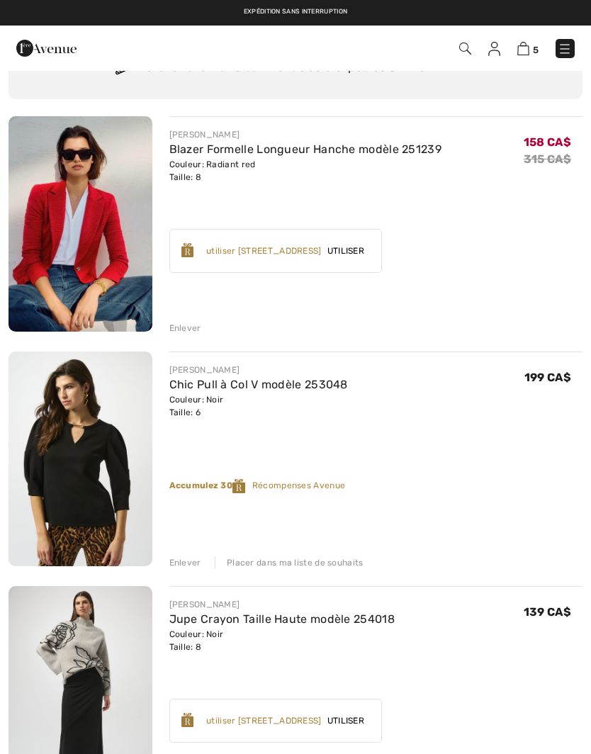
scroll to position [93, 0]
click at [183, 330] on div "Enlever" at bounding box center [185, 329] width 32 height 13
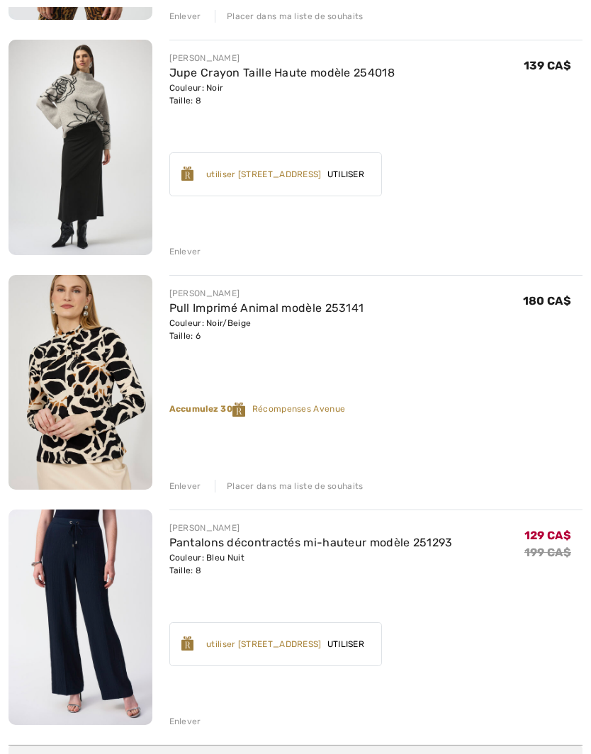
scroll to position [405, 0]
click at [191, 710] on div "JOSEPH RIBKOFF Pantalons décontractés mi-hauteur modèle 251293 Couleur: Bleu Nu…" at bounding box center [376, 619] width 414 height 218
click at [187, 718] on div "Enlever" at bounding box center [185, 721] width 32 height 13
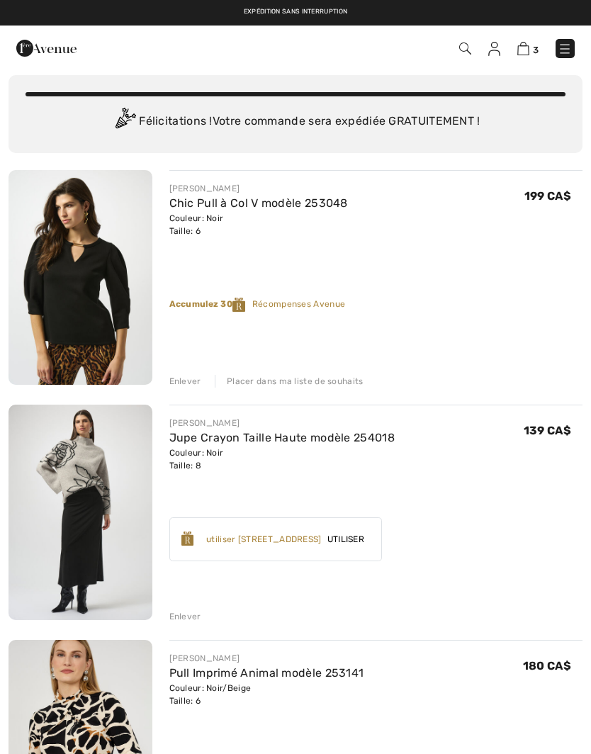
scroll to position [39, 0]
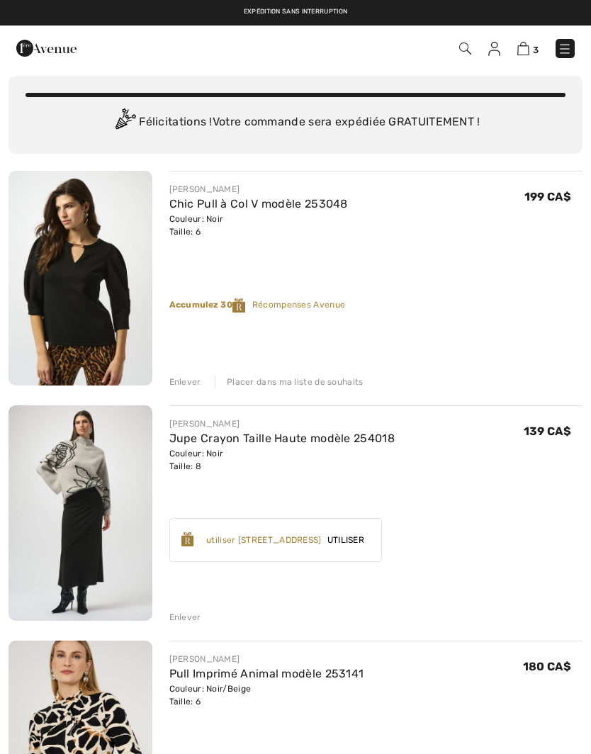
click at [183, 386] on div "Enlever" at bounding box center [185, 382] width 32 height 13
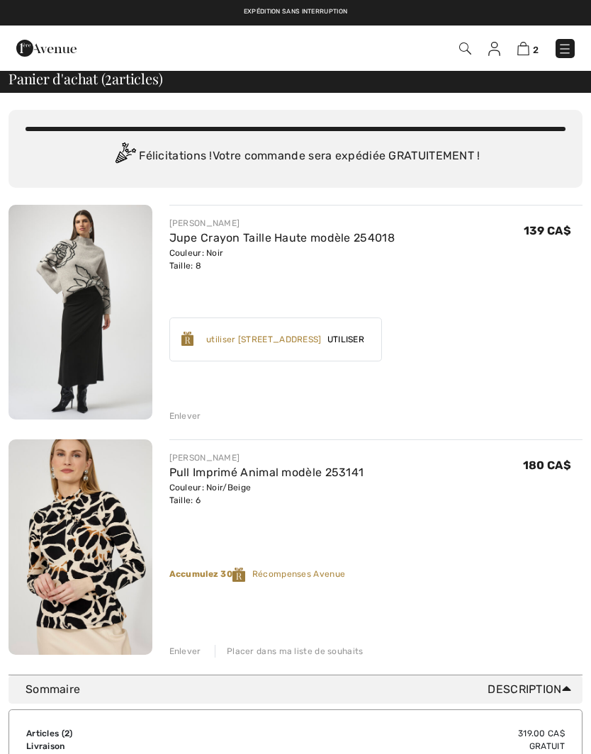
scroll to position [0, 0]
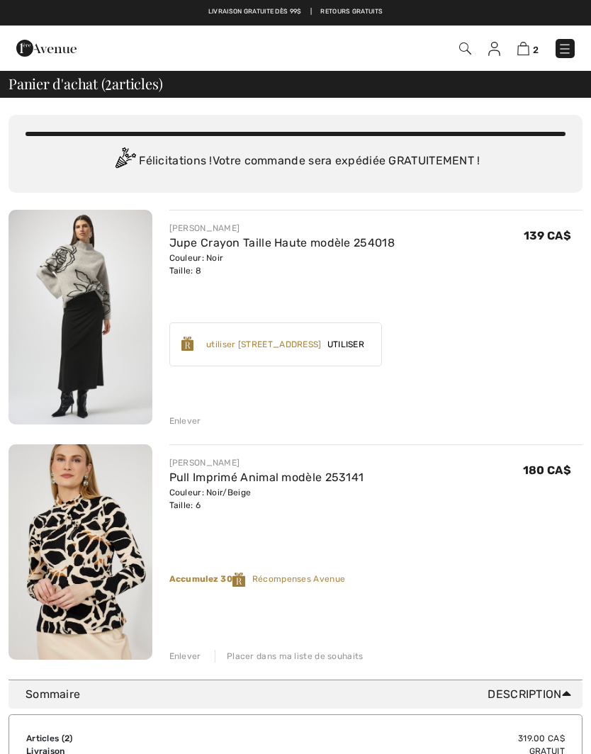
click at [499, 48] on img at bounding box center [495, 49] width 12 height 14
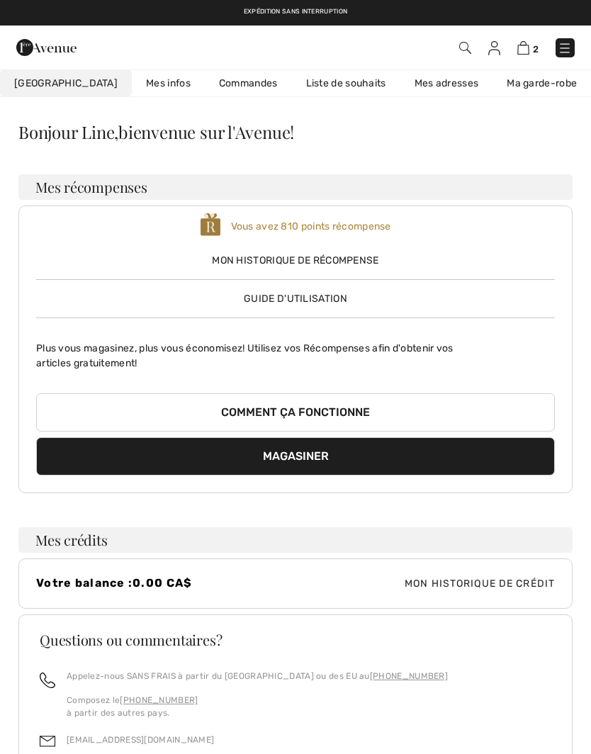
checkbox input "true"
click at [494, 48] on img at bounding box center [495, 48] width 12 height 14
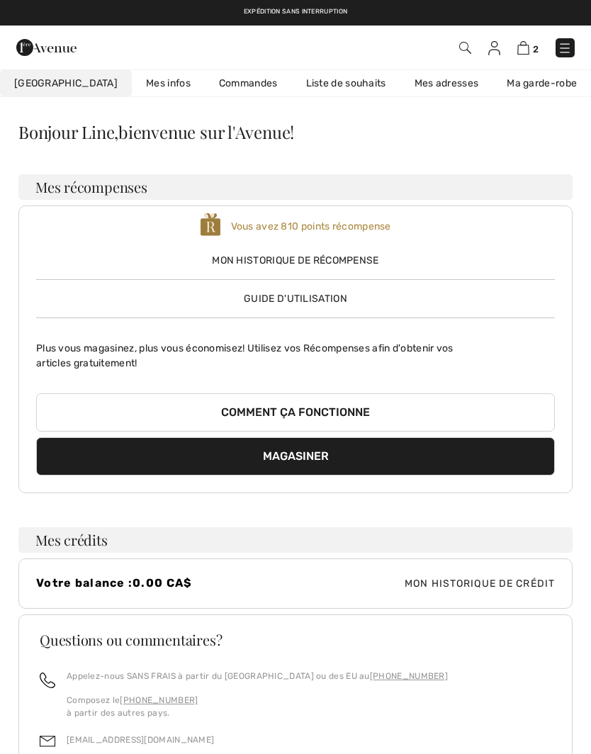
click at [525, 49] on img at bounding box center [524, 47] width 12 height 13
